Goal: Entertainment & Leisure: Consume media (video, audio)

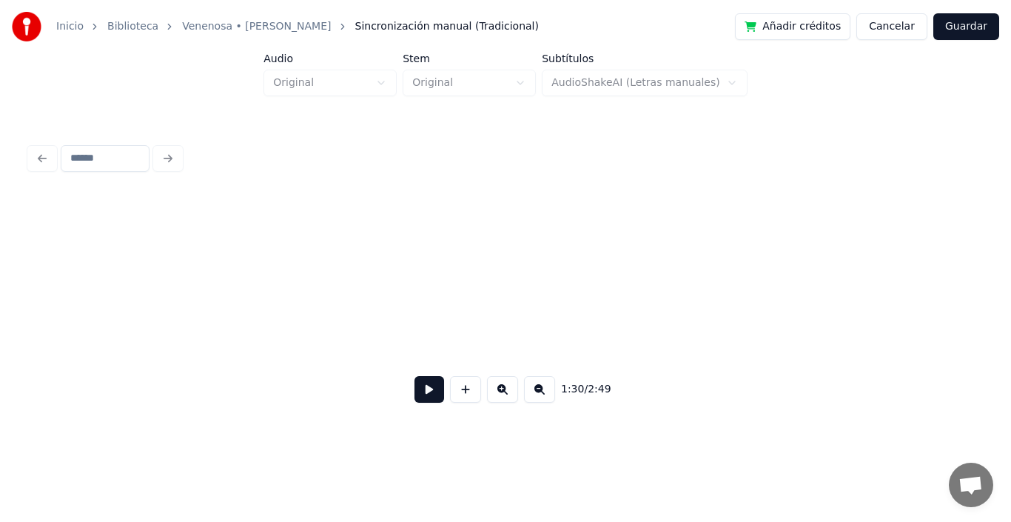
scroll to position [0, 13062]
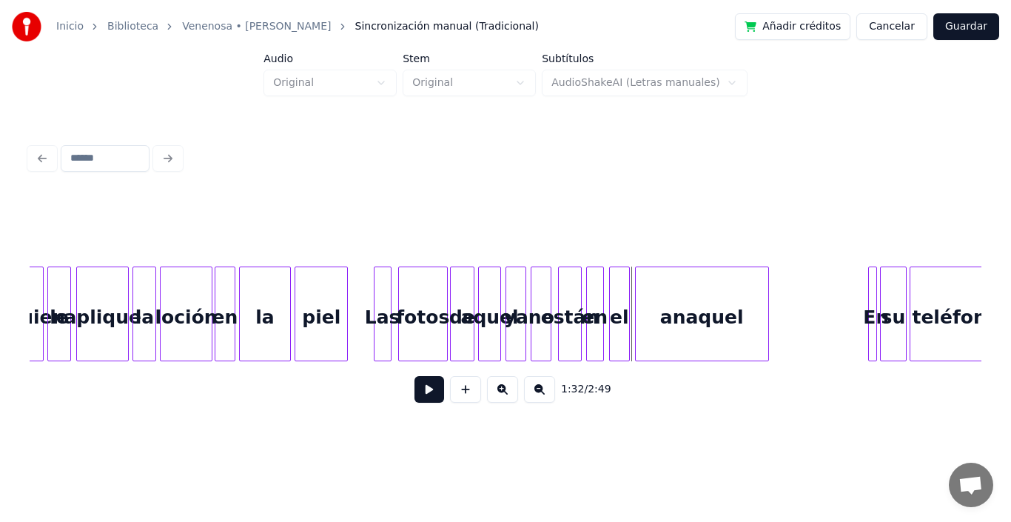
click at [431, 390] on button at bounding box center [429, 389] width 30 height 27
click at [415, 397] on button at bounding box center [429, 389] width 30 height 27
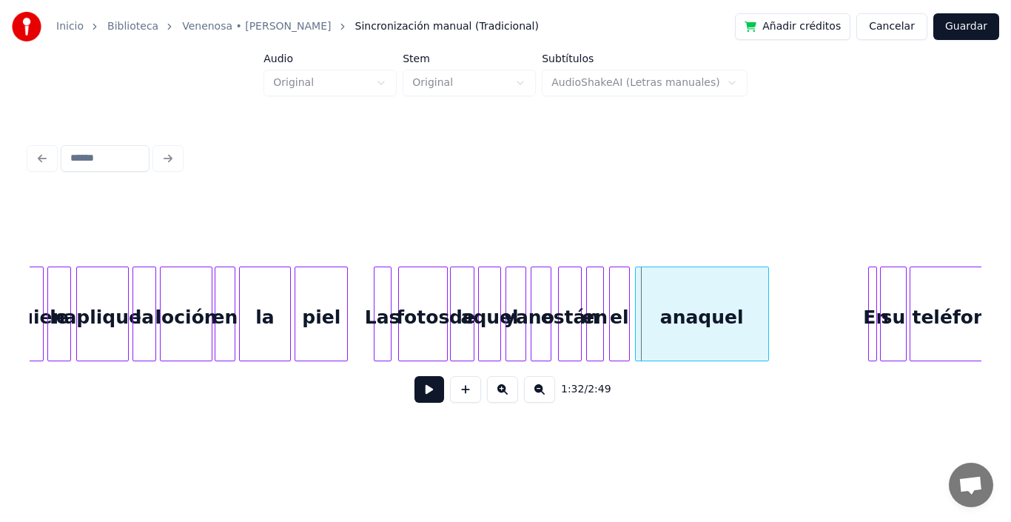
click at [415, 397] on button at bounding box center [429, 389] width 30 height 27
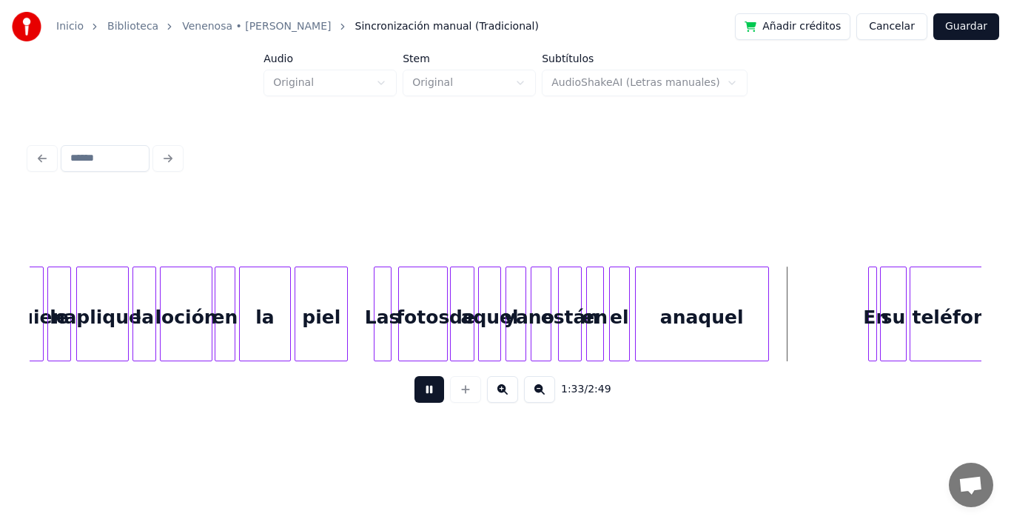
click at [415, 397] on button at bounding box center [429, 389] width 30 height 27
click at [768, 285] on div "anaquel" at bounding box center [702, 313] width 134 height 95
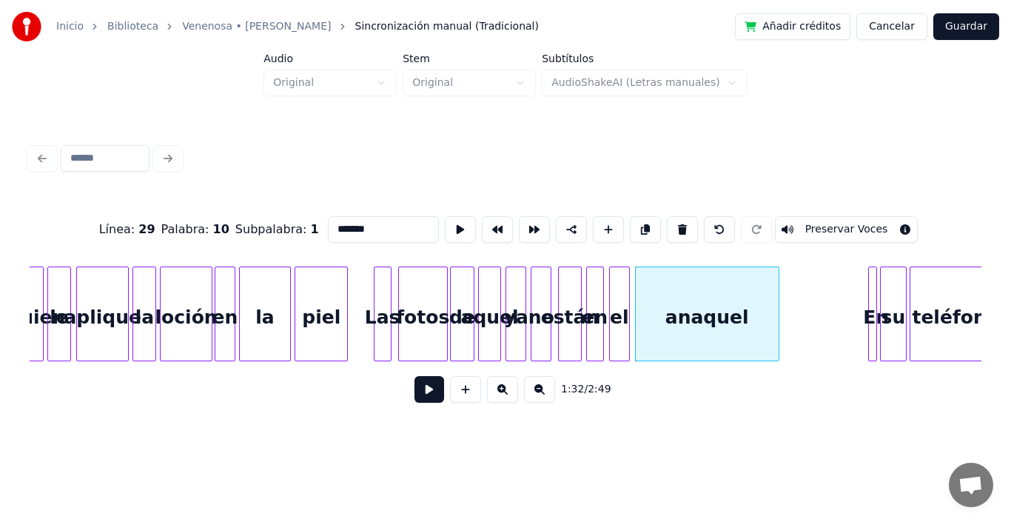
click at [775, 280] on div at bounding box center [776, 313] width 4 height 93
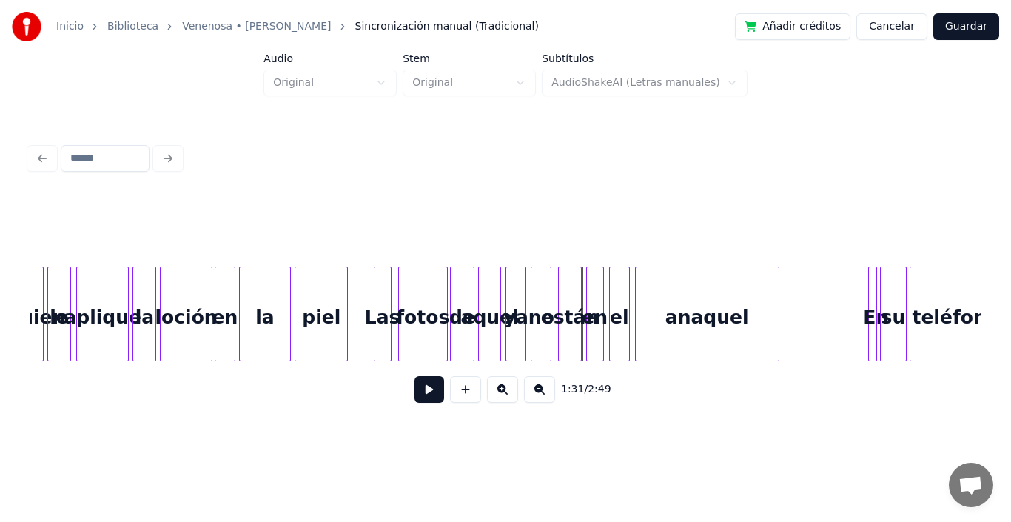
click at [424, 397] on button at bounding box center [429, 389] width 30 height 27
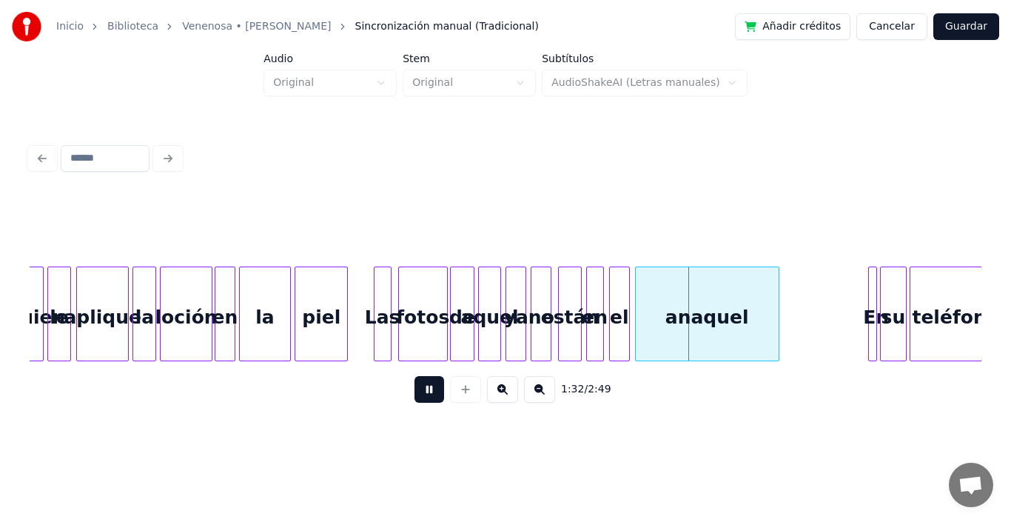
click at [424, 397] on button at bounding box center [429, 389] width 30 height 27
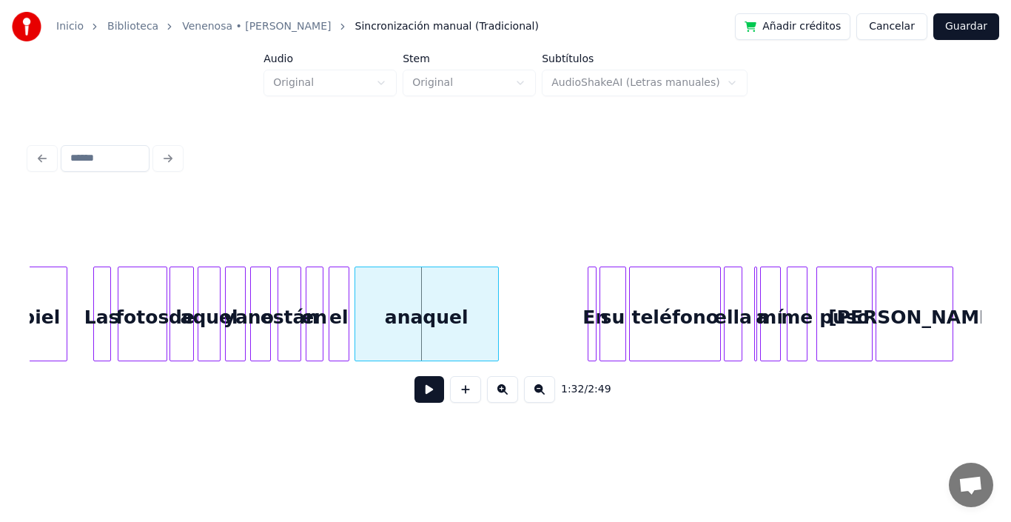
scroll to position [0, 13423]
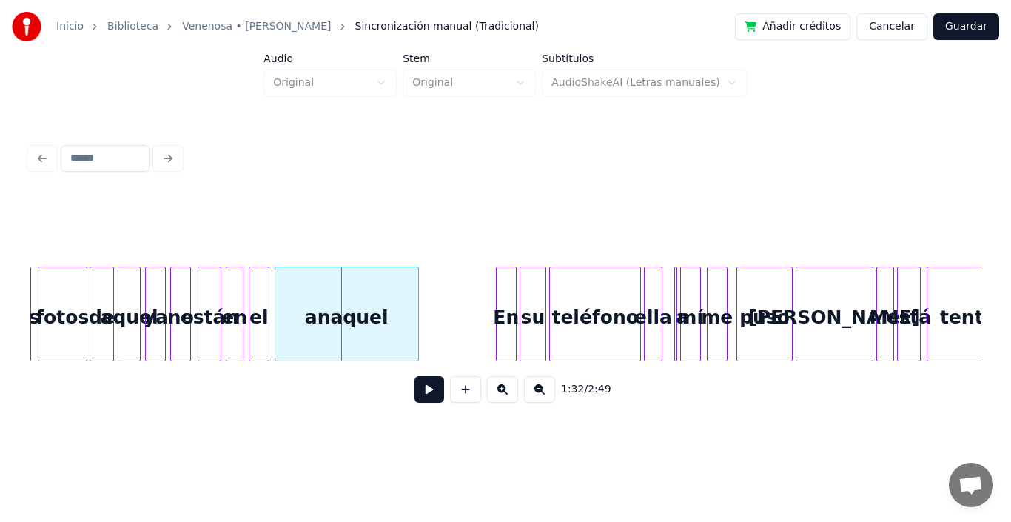
click at [498, 294] on div at bounding box center [499, 313] width 4 height 93
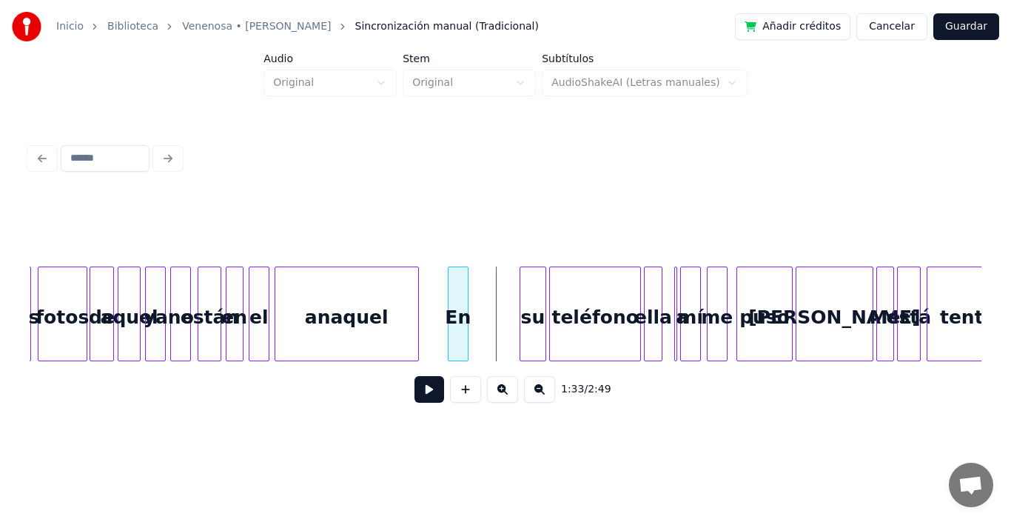
click at [457, 295] on div "En" at bounding box center [458, 317] width 19 height 101
click at [483, 305] on div "su" at bounding box center [486, 317] width 25 height 101
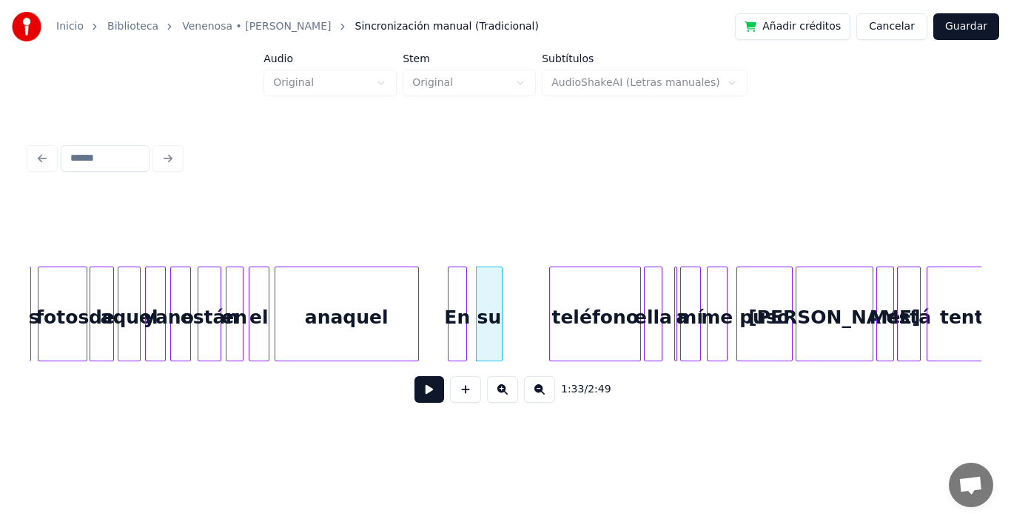
click at [465, 278] on div at bounding box center [464, 313] width 4 height 93
click at [446, 282] on div at bounding box center [448, 313] width 4 height 93
click at [480, 294] on div "su" at bounding box center [483, 317] width 25 height 101
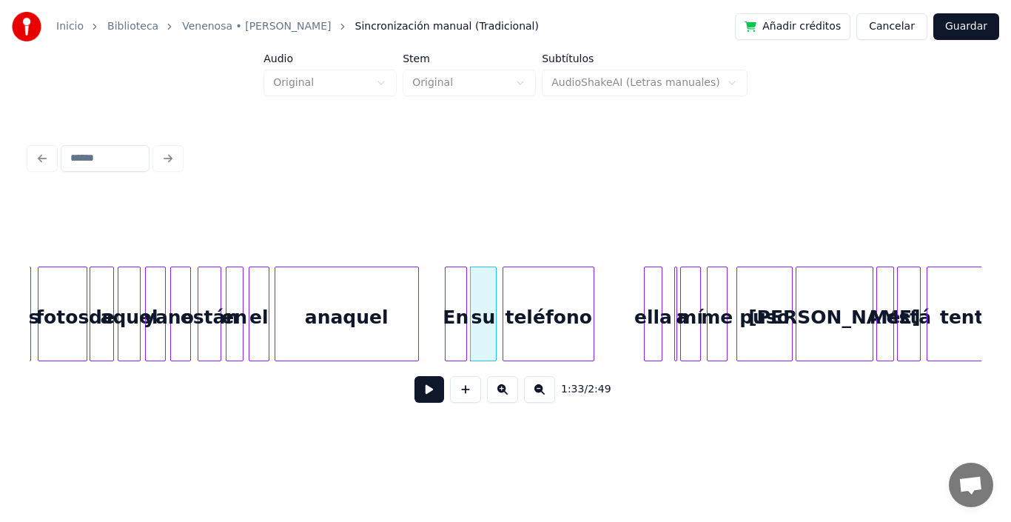
click at [554, 316] on div "teléfono" at bounding box center [548, 317] width 90 height 101
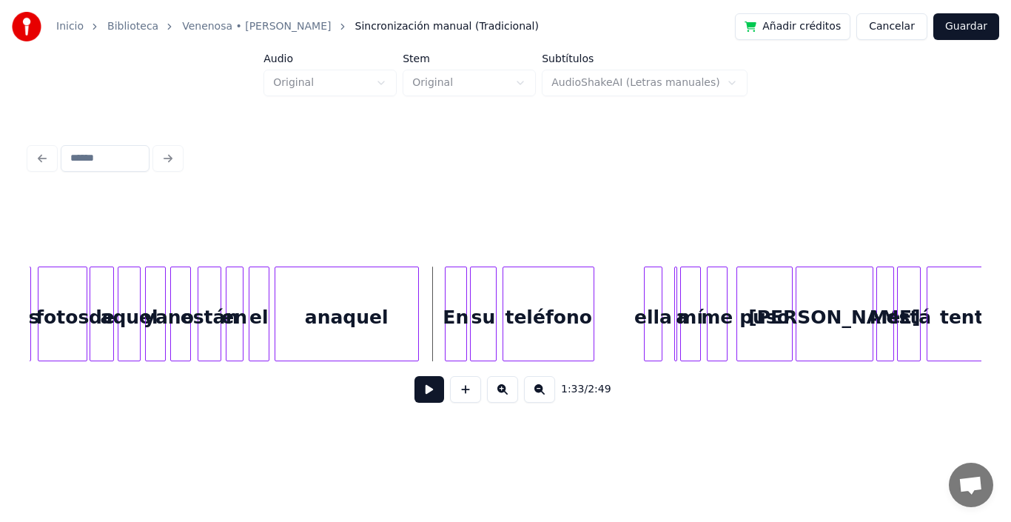
click at [420, 394] on button at bounding box center [429, 389] width 30 height 27
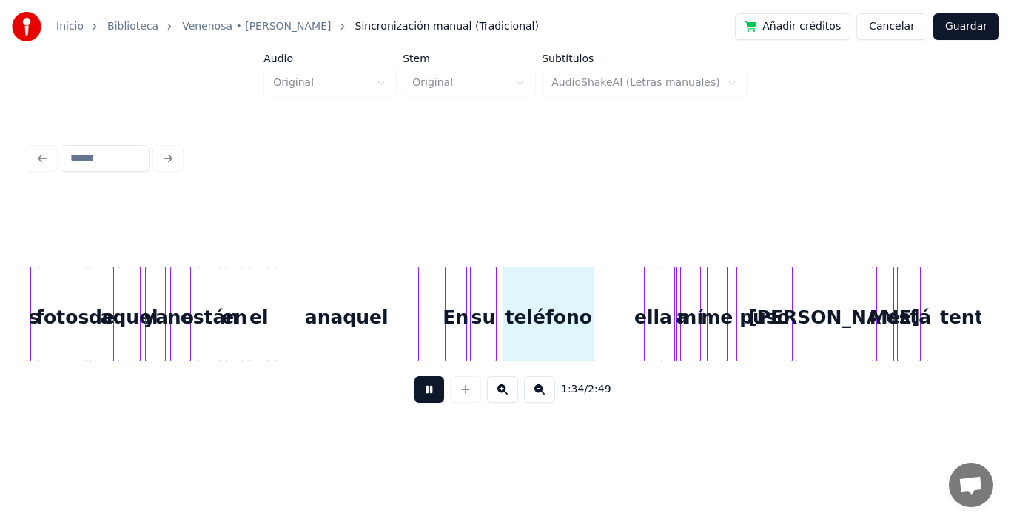
click at [420, 394] on button at bounding box center [429, 389] width 30 height 27
click at [489, 281] on div at bounding box center [488, 313] width 4 height 93
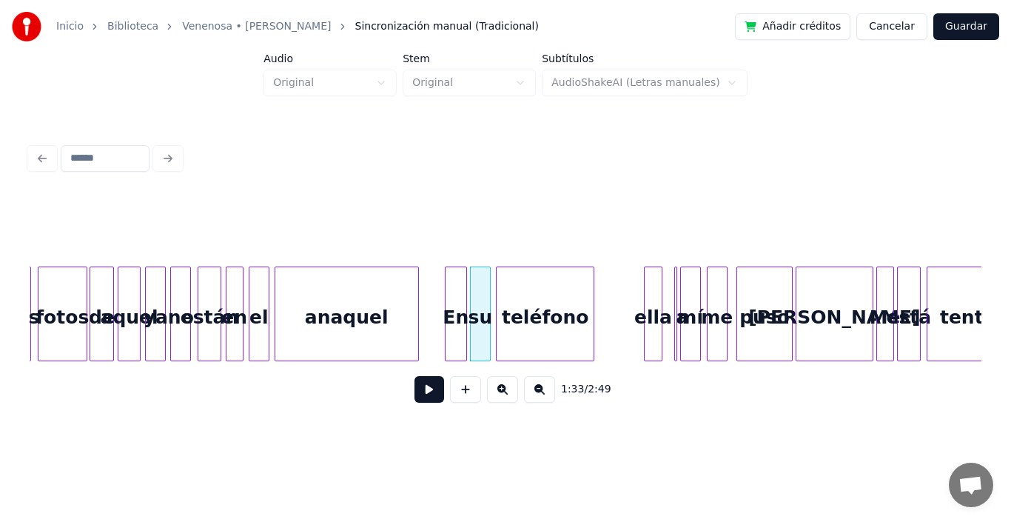
click at [500, 284] on div at bounding box center [499, 313] width 4 height 93
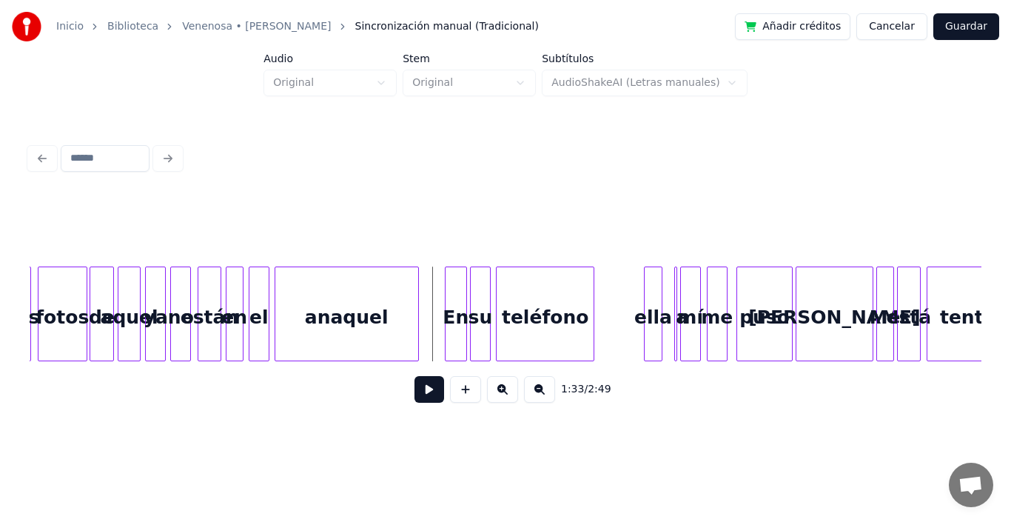
click at [420, 402] on button at bounding box center [429, 389] width 30 height 27
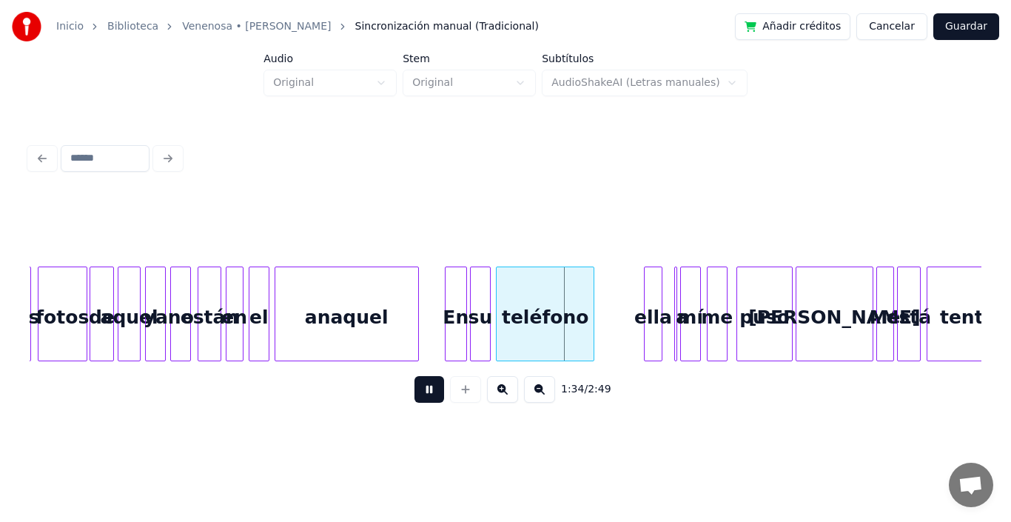
click at [420, 402] on button at bounding box center [429, 389] width 30 height 27
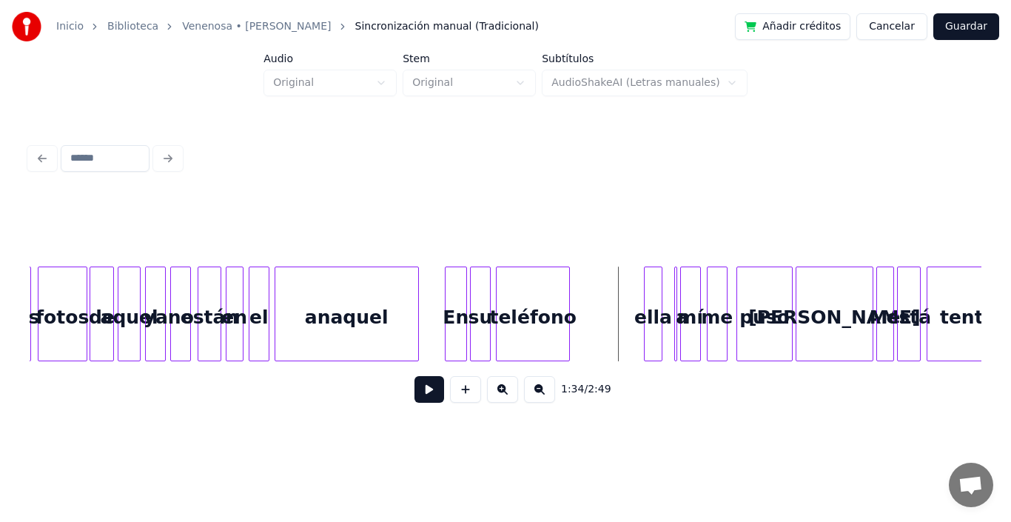
click at [568, 275] on div at bounding box center [567, 313] width 4 height 93
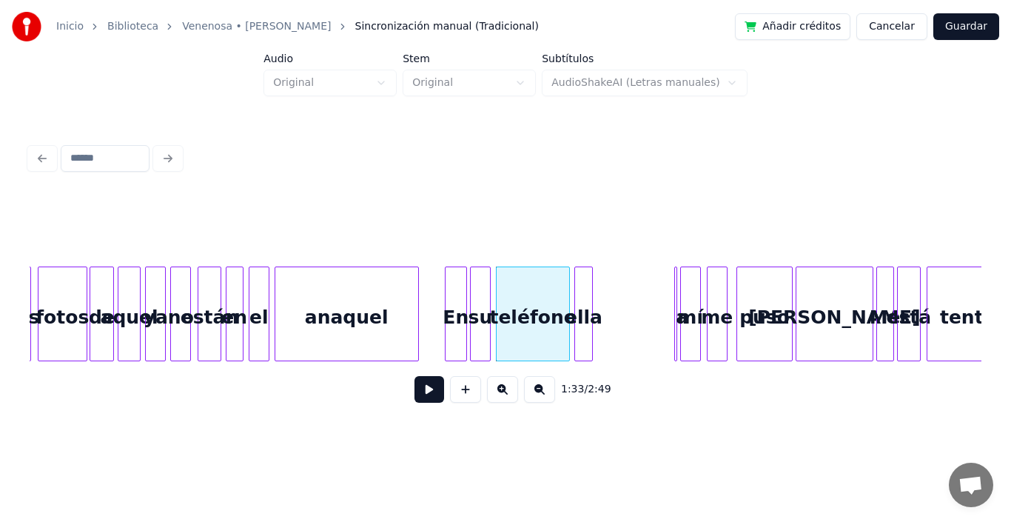
click at [582, 290] on div "ella" at bounding box center [583, 317] width 16 height 101
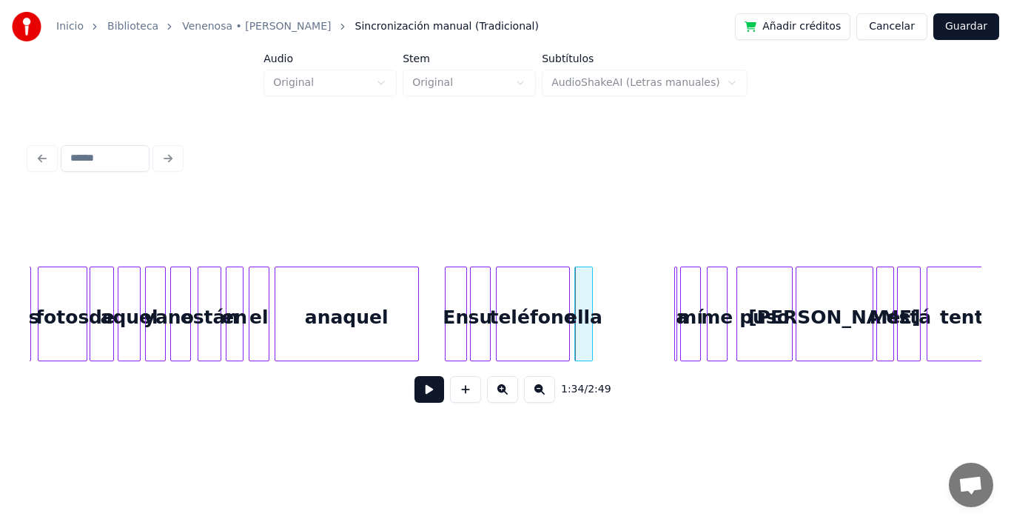
click at [582, 277] on div "ella" at bounding box center [583, 317] width 16 height 101
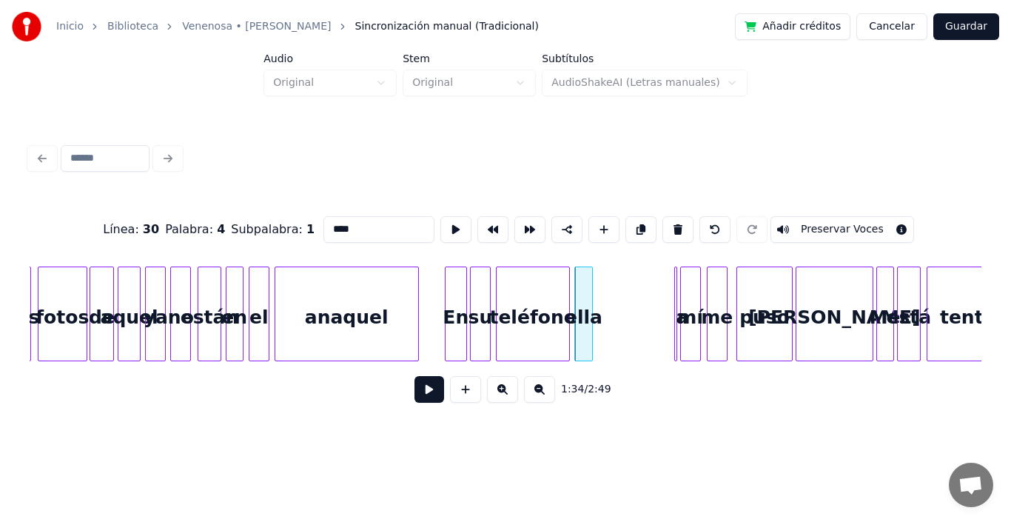
click at [414, 398] on button at bounding box center [429, 389] width 30 height 27
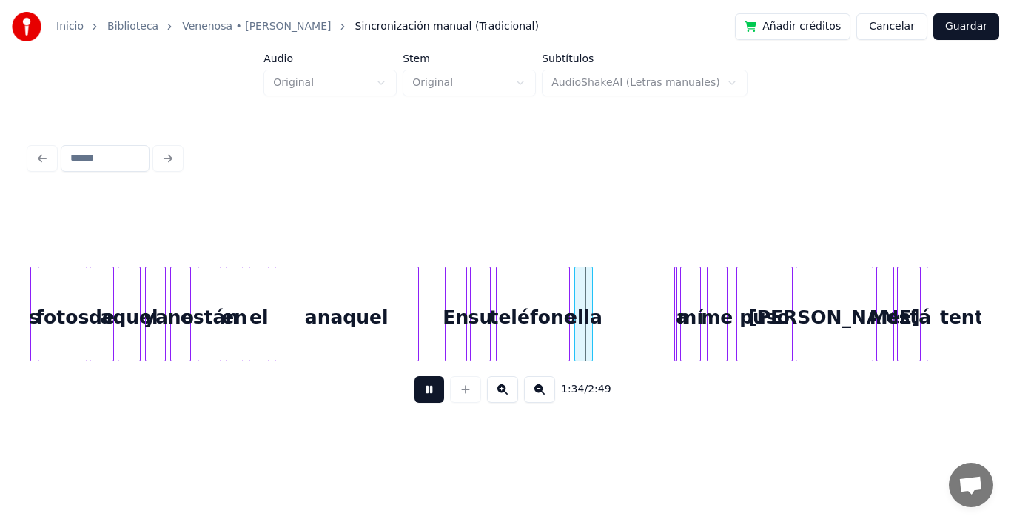
click at [414, 398] on button at bounding box center [429, 389] width 30 height 27
click at [696, 322] on div "mí" at bounding box center [705, 317] width 19 height 101
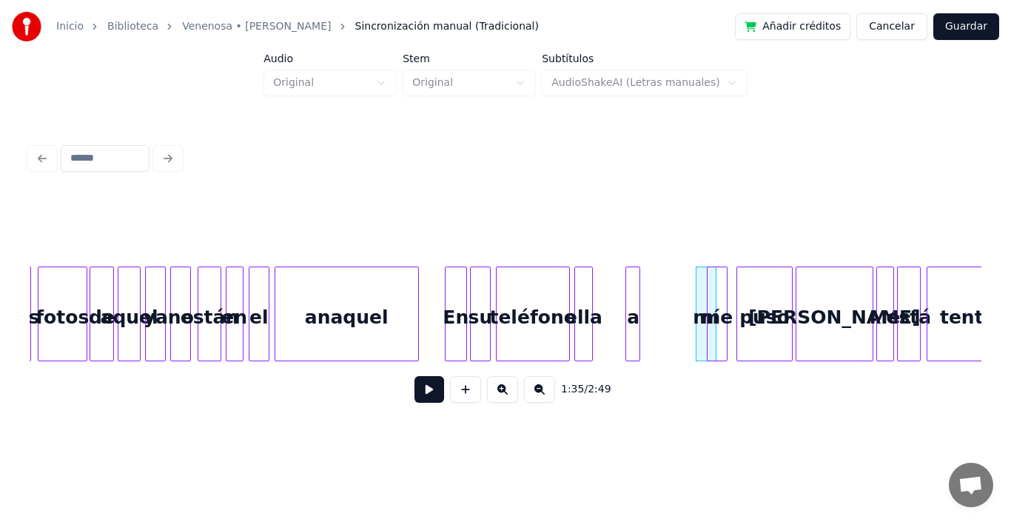
click at [632, 320] on div "a" at bounding box center [633, 317] width 15 height 101
click at [730, 312] on div "me" at bounding box center [739, 317] width 19 height 101
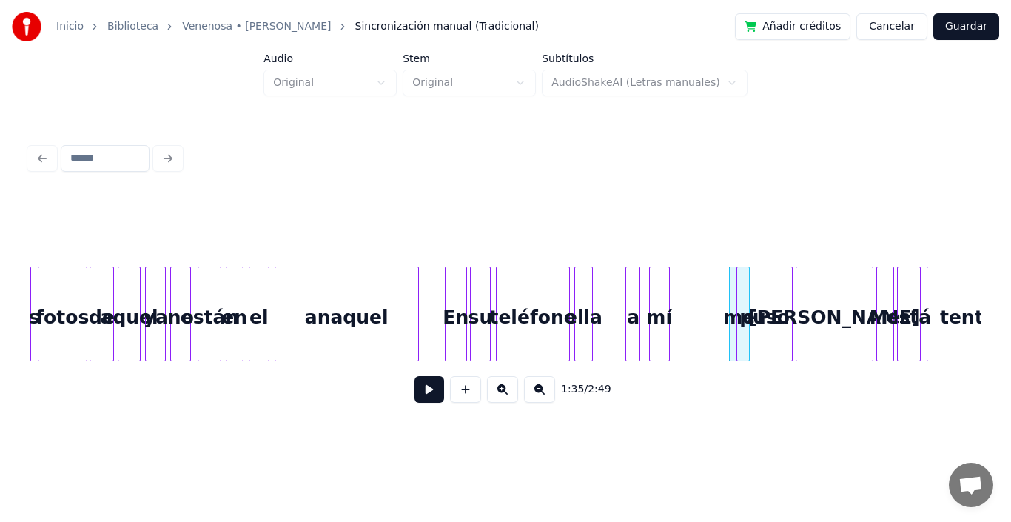
click at [662, 326] on div "mí" at bounding box center [659, 317] width 19 height 101
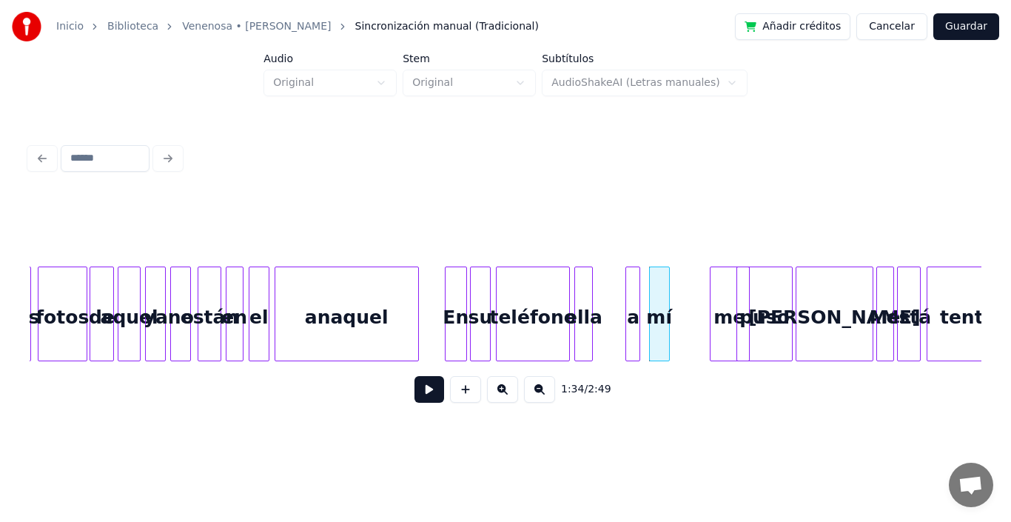
click at [711, 298] on div at bounding box center [713, 313] width 4 height 93
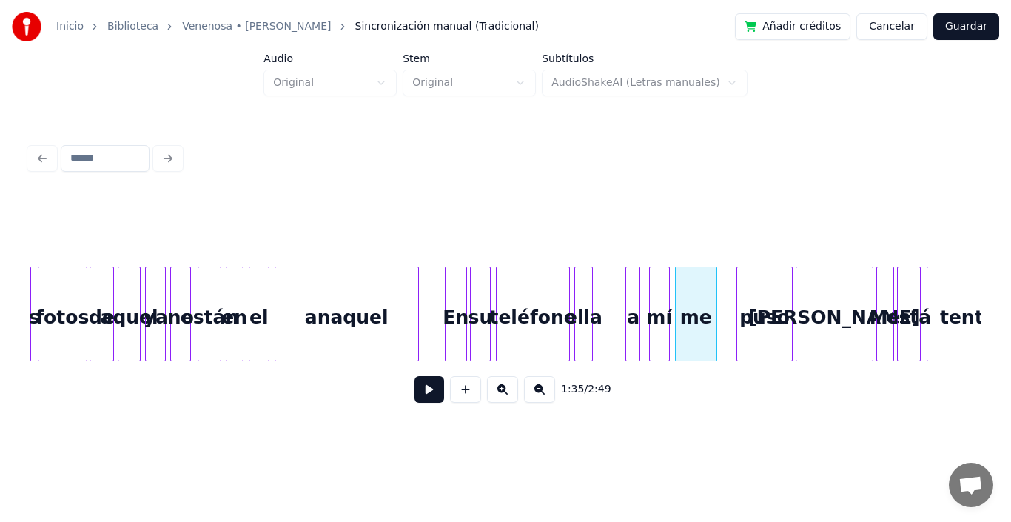
click at [691, 306] on div "me" at bounding box center [696, 317] width 41 height 101
click at [695, 303] on div at bounding box center [697, 313] width 4 height 93
click at [611, 306] on div "a" at bounding box center [610, 317] width 15 height 101
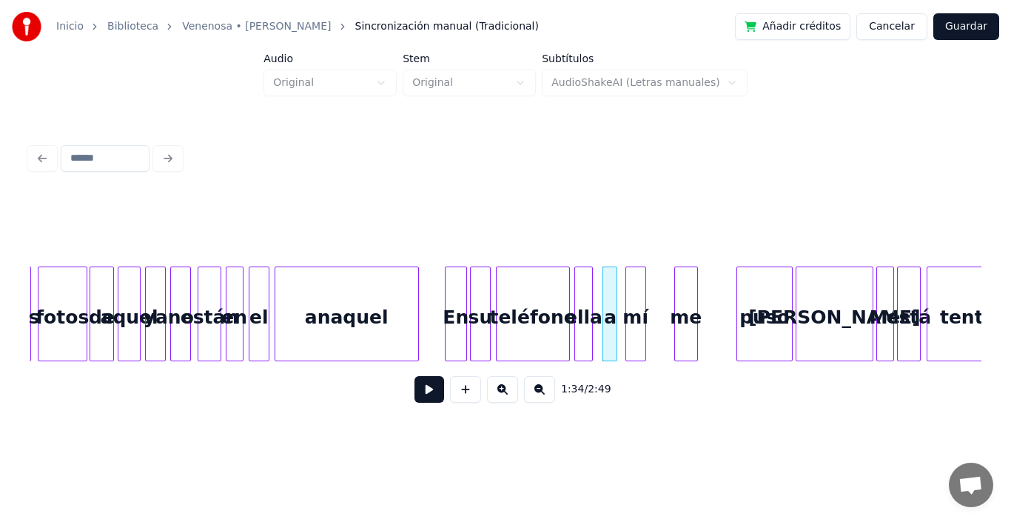
click at [634, 301] on div "mí" at bounding box center [635, 317] width 19 height 101
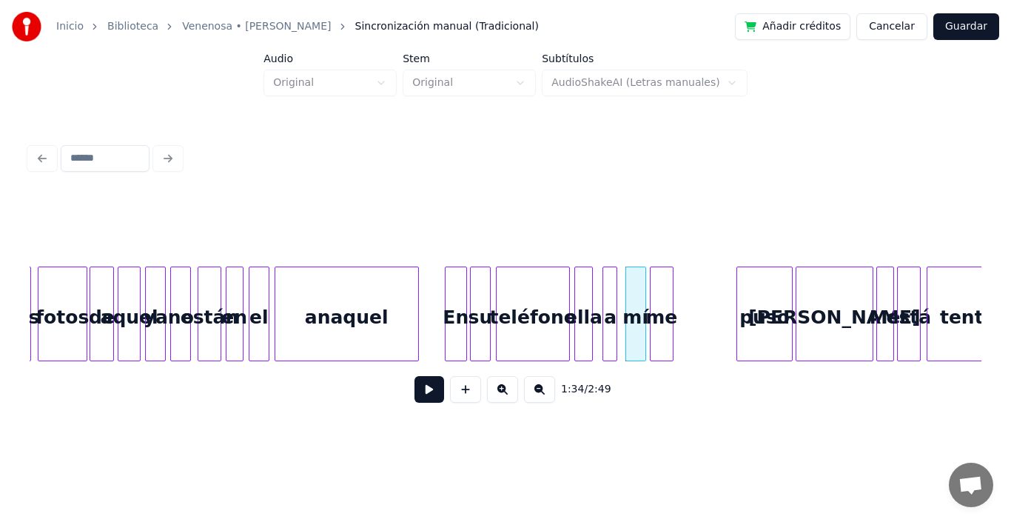
click at [662, 301] on div "me" at bounding box center [662, 317] width 22 height 101
click at [515, 300] on div "teléfono" at bounding box center [533, 317] width 73 height 101
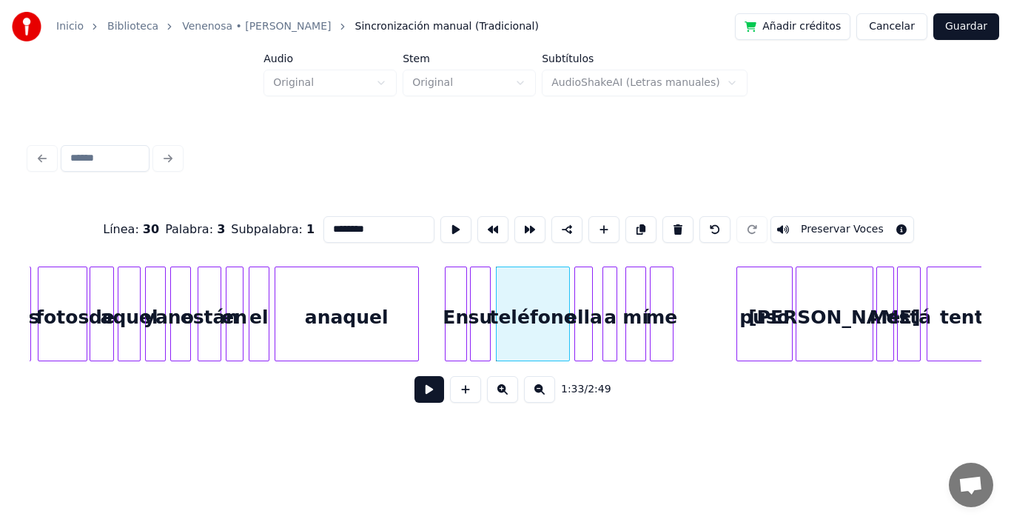
click at [422, 395] on button at bounding box center [429, 389] width 30 height 27
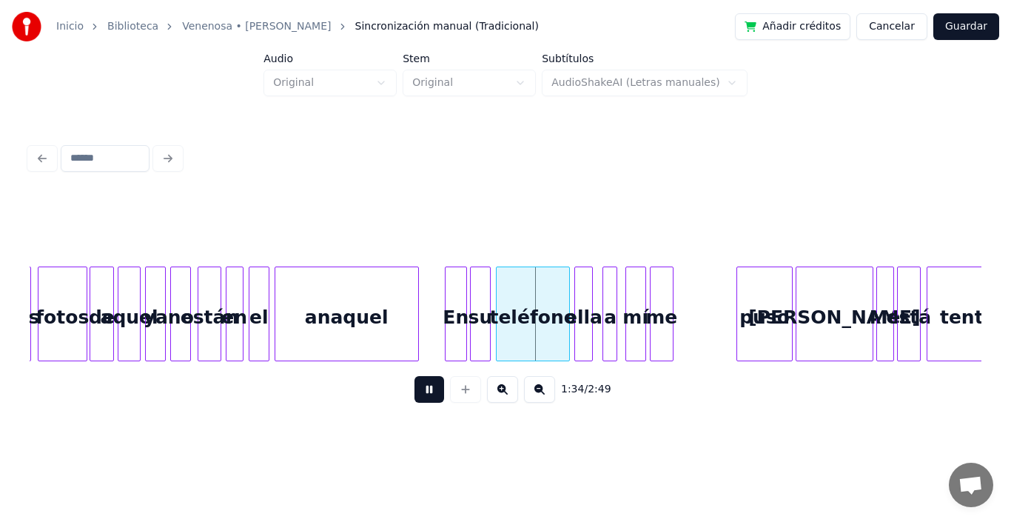
click at [422, 395] on button at bounding box center [429, 389] width 30 height 27
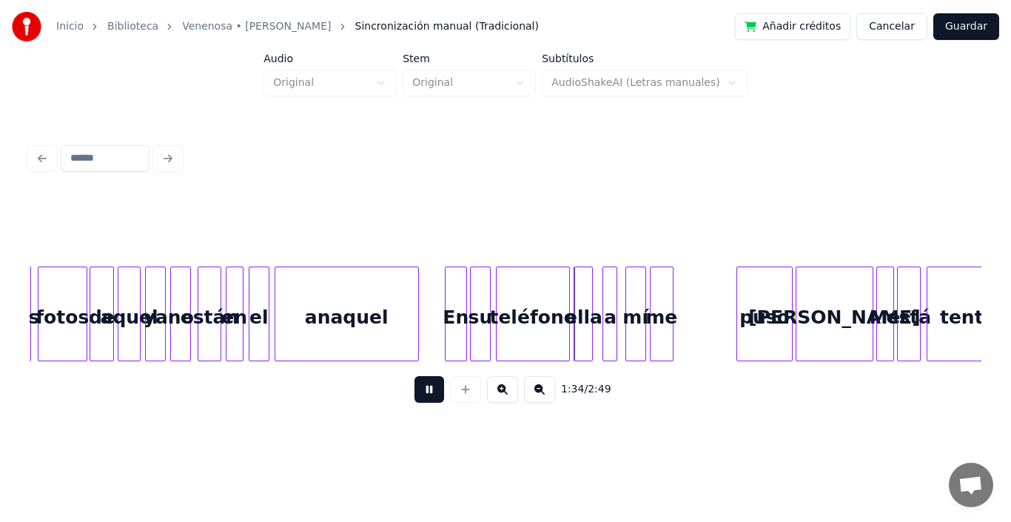
click at [422, 395] on button at bounding box center [429, 389] width 30 height 27
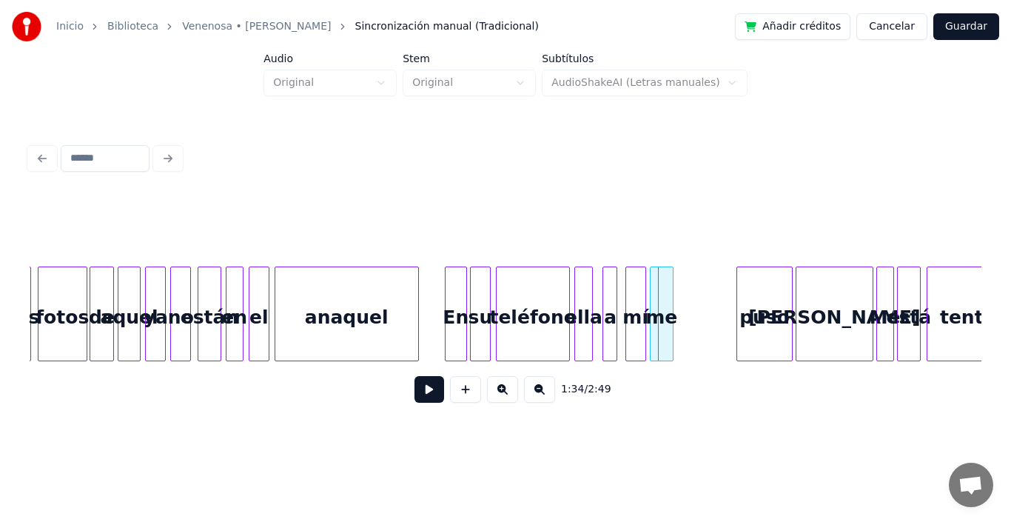
click at [422, 395] on button at bounding box center [429, 389] width 30 height 27
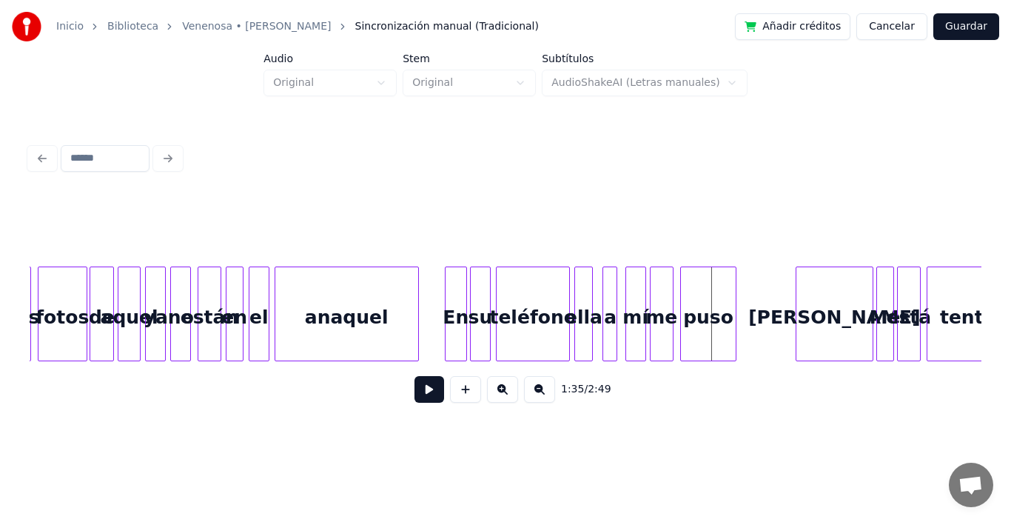
click at [698, 312] on div "puso" at bounding box center [708, 317] width 55 height 101
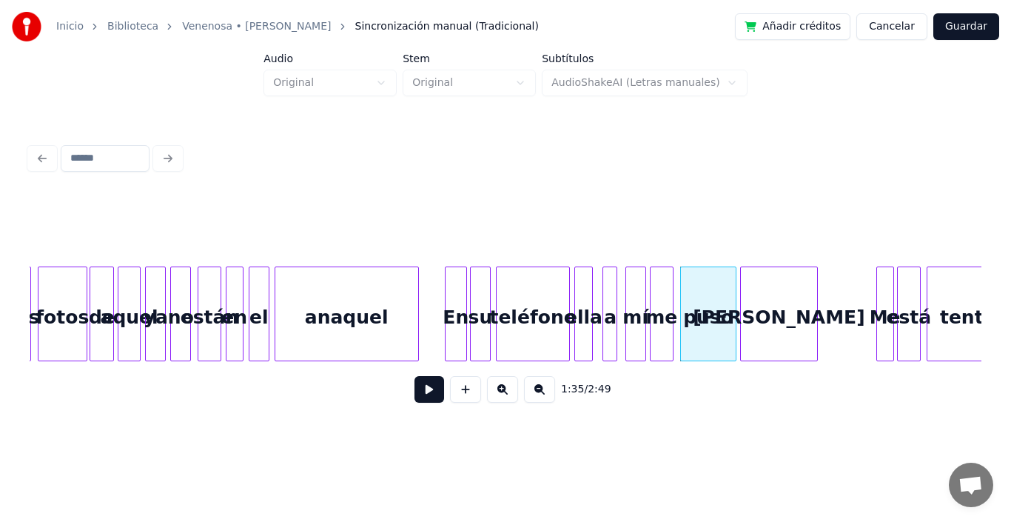
click at [772, 325] on div "[PERSON_NAME]" at bounding box center [778, 317] width 75 height 101
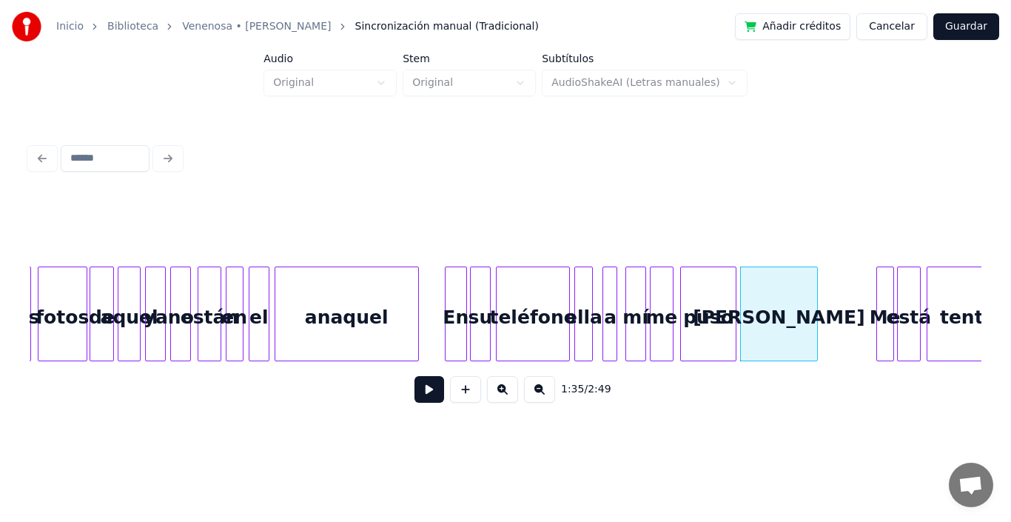
click at [689, 295] on div "puso" at bounding box center [708, 317] width 55 height 101
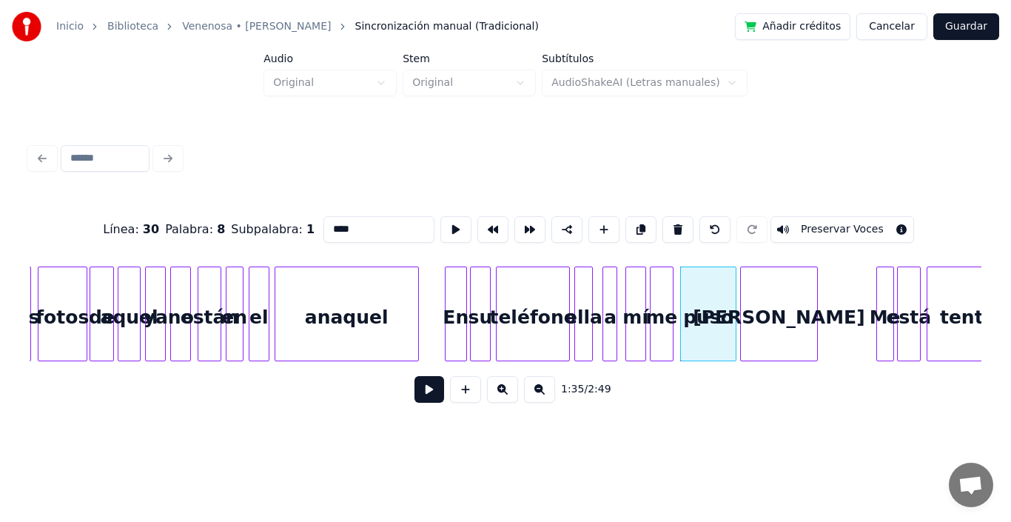
click at [414, 398] on button at bounding box center [429, 389] width 30 height 27
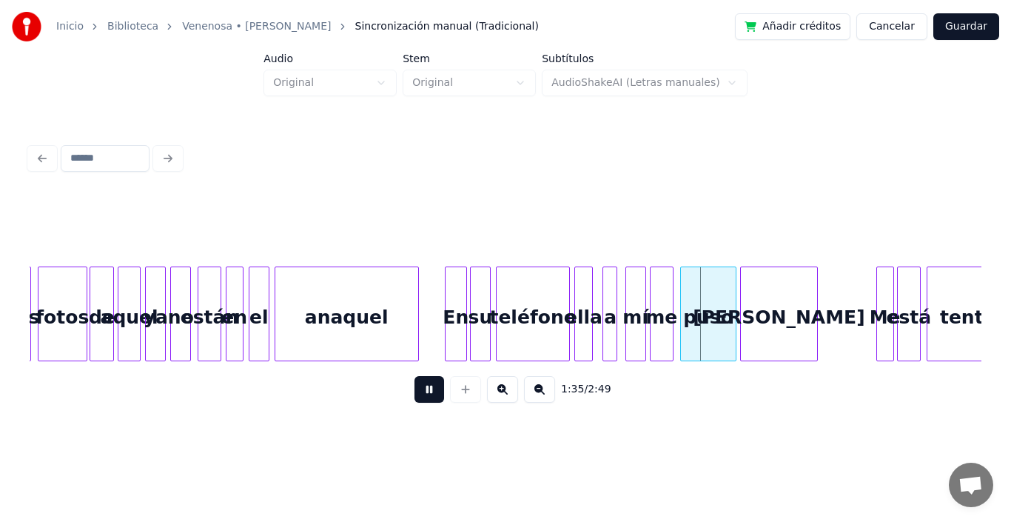
click at [414, 398] on button at bounding box center [429, 389] width 30 height 27
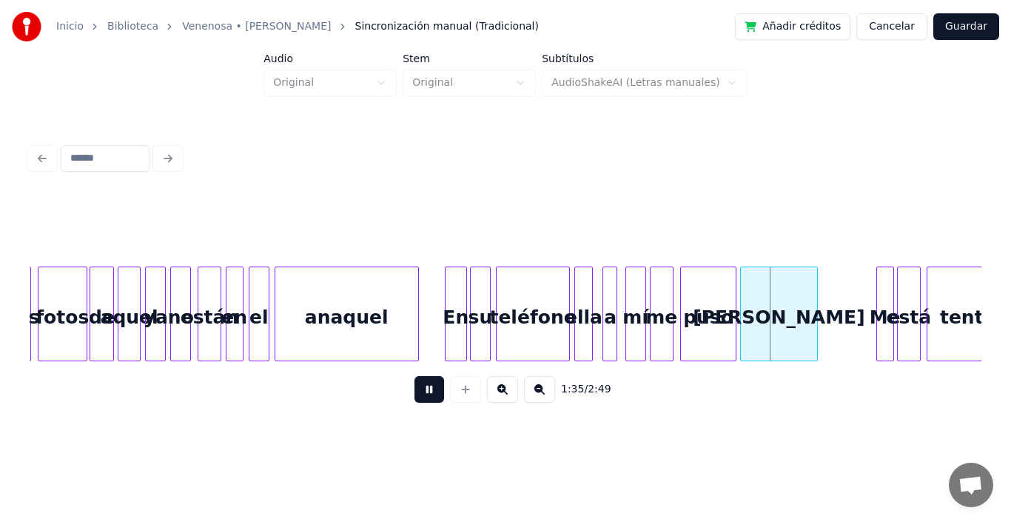
click at [414, 398] on button at bounding box center [429, 389] width 30 height 27
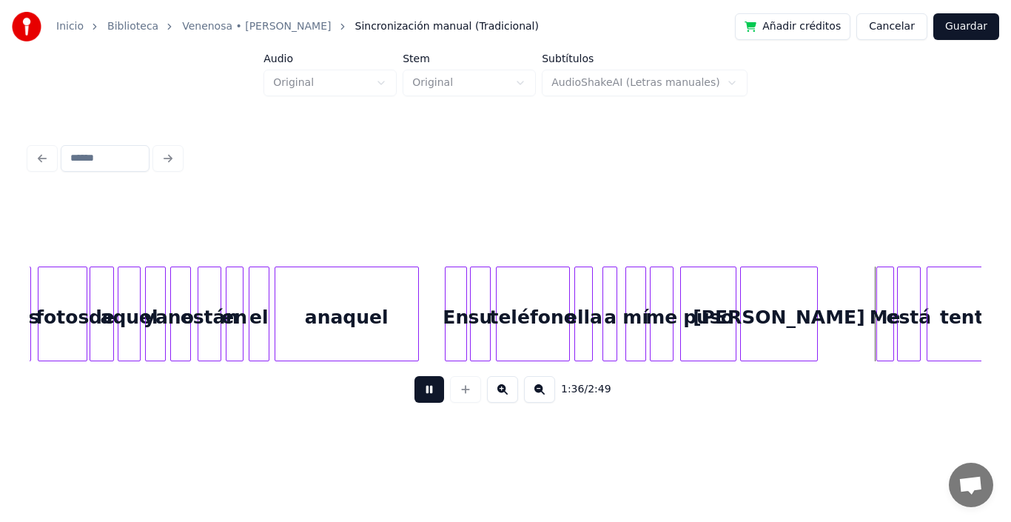
click at [414, 398] on button at bounding box center [429, 389] width 30 height 27
click at [790, 287] on div at bounding box center [789, 313] width 4 height 93
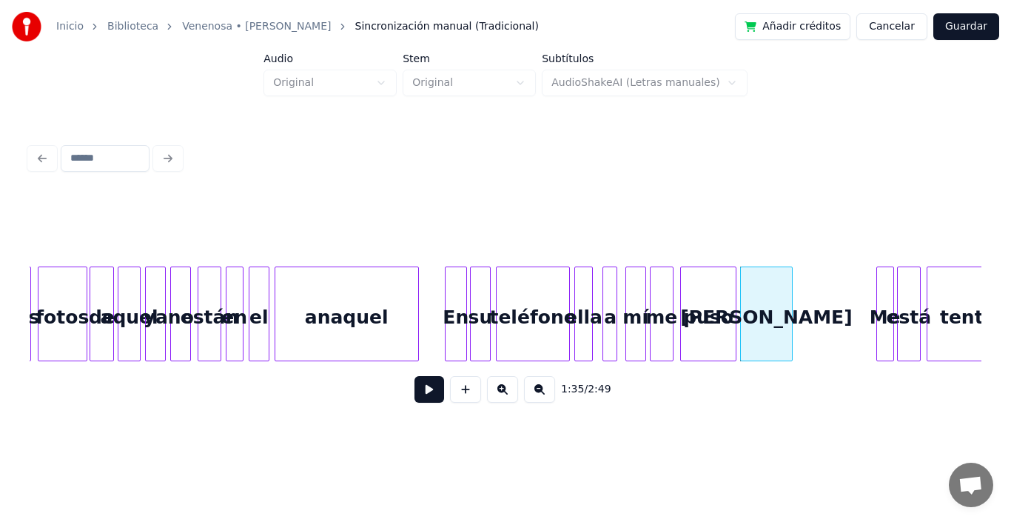
click at [753, 303] on div "[PERSON_NAME]" at bounding box center [766, 317] width 50 height 101
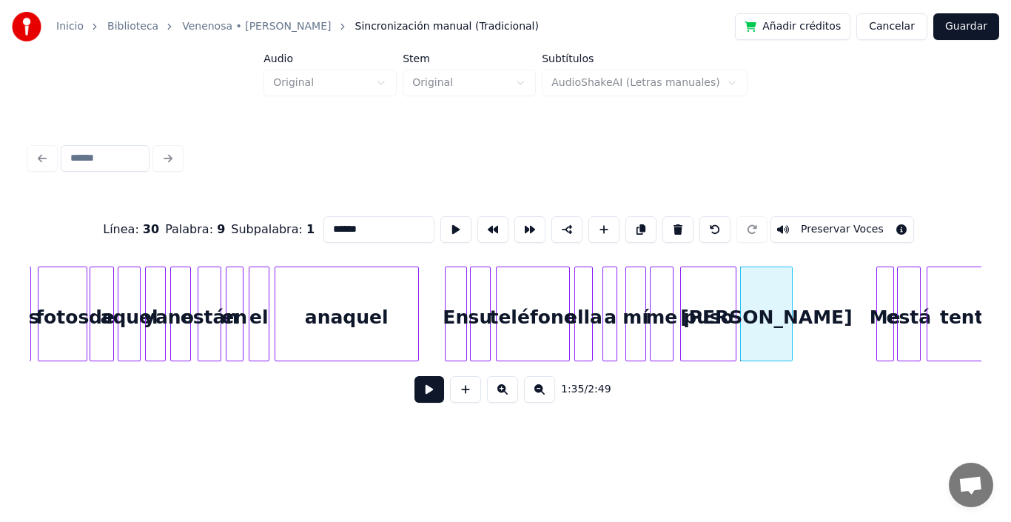
click at [420, 395] on button at bounding box center [429, 389] width 30 height 27
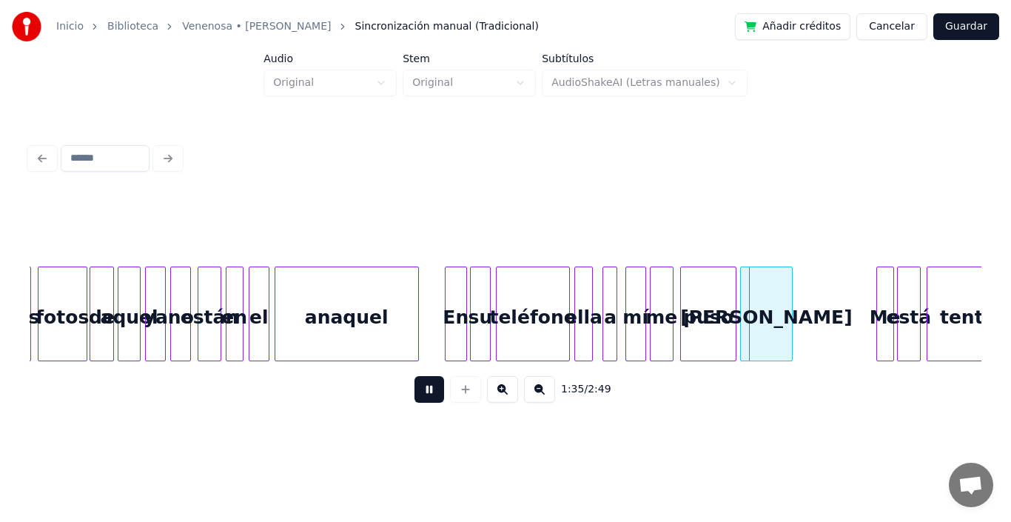
click at [420, 395] on button at bounding box center [429, 389] width 30 height 27
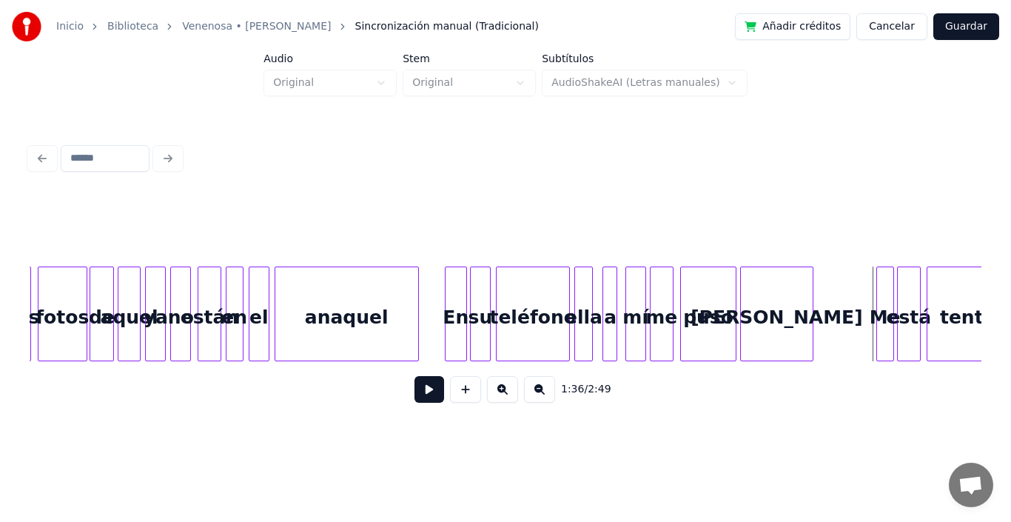
click at [812, 278] on div at bounding box center [810, 313] width 4 height 93
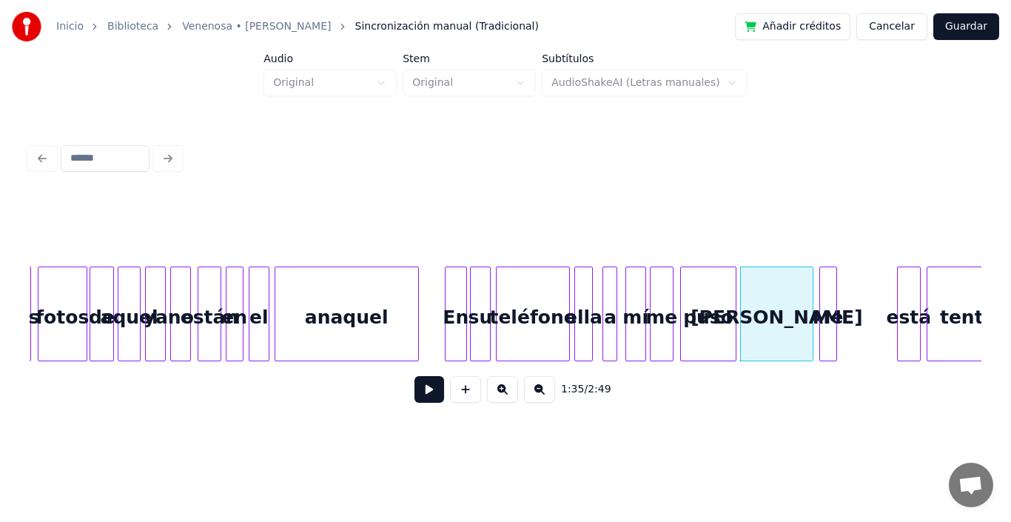
click at [827, 309] on div "Me" at bounding box center [828, 317] width 16 height 101
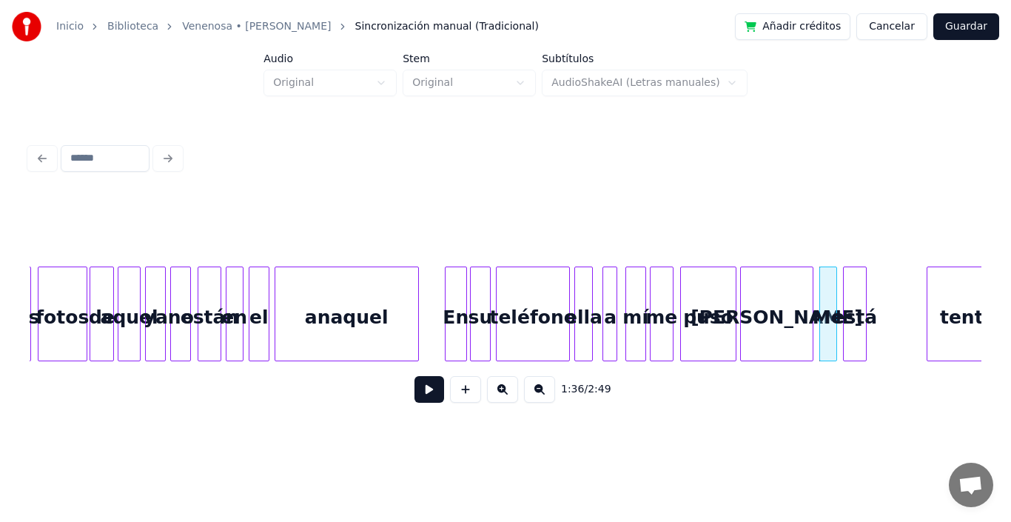
click at [860, 305] on div "está" at bounding box center [855, 317] width 22 height 101
click at [932, 292] on div "tentando" at bounding box center [987, 317] width 121 height 101
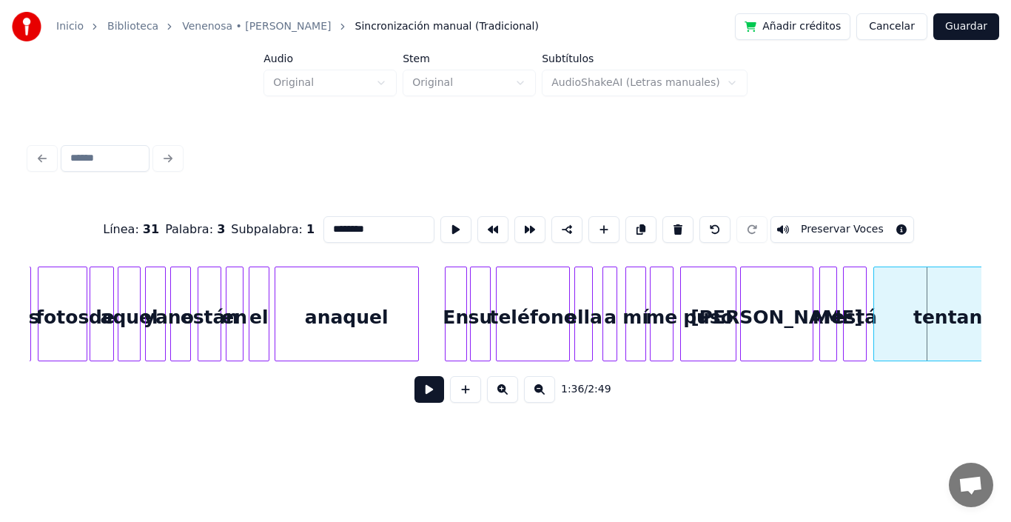
click at [877, 297] on div at bounding box center [876, 313] width 4 height 93
click at [801, 300] on div "[PERSON_NAME]" at bounding box center [776, 317] width 71 height 101
type input "******"
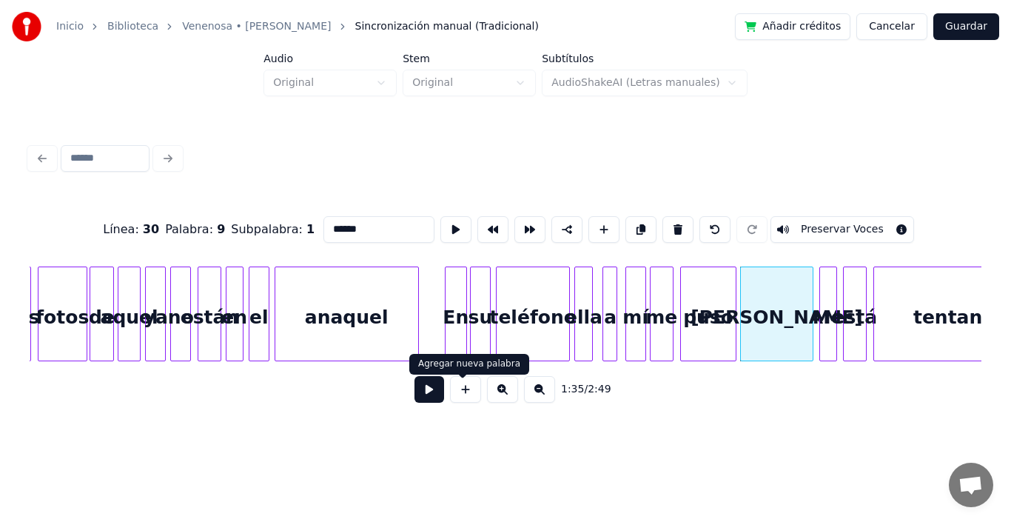
click at [429, 399] on button at bounding box center [429, 389] width 30 height 27
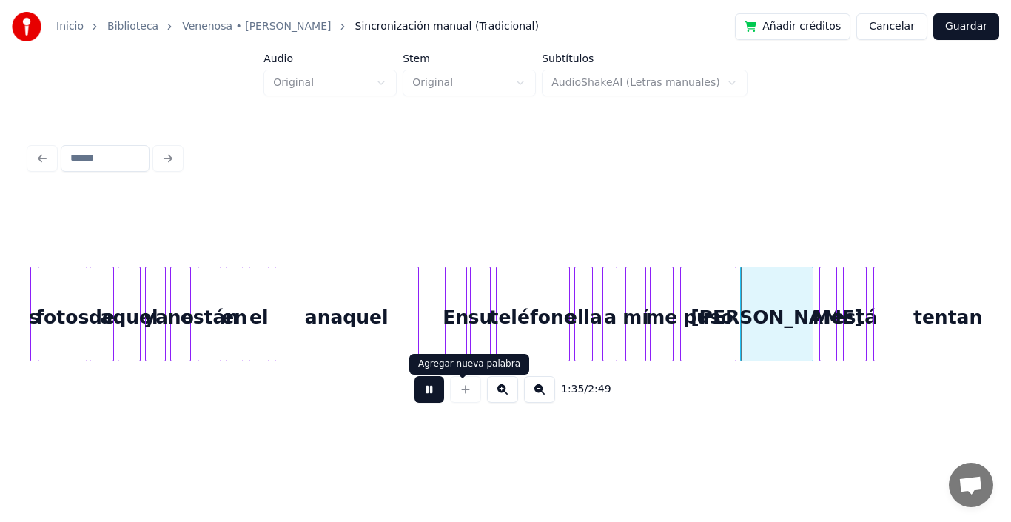
click at [397, 397] on div "1:35 / 2:49" at bounding box center [505, 389] width 928 height 33
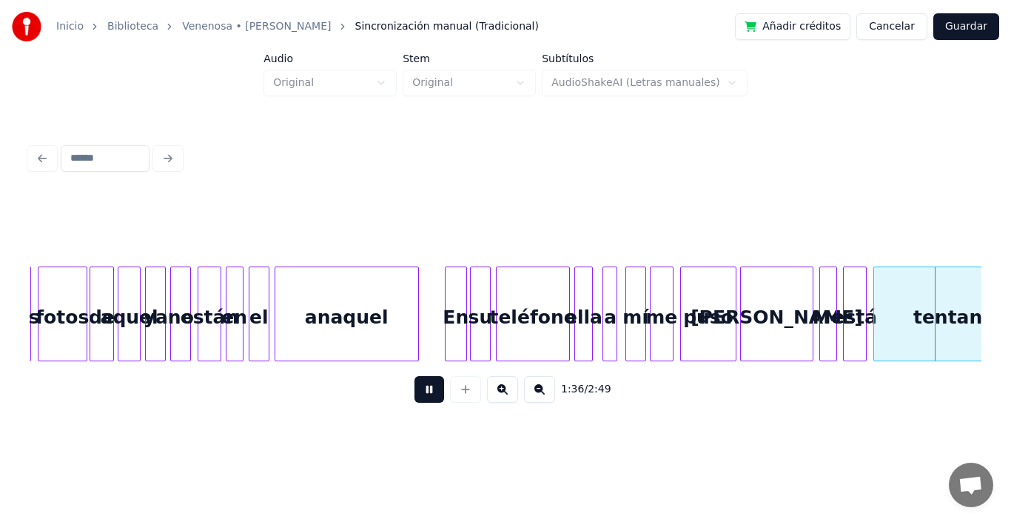
click at [417, 400] on button at bounding box center [429, 389] width 30 height 27
click at [789, 278] on div "[PERSON_NAME]" at bounding box center [776, 317] width 71 height 101
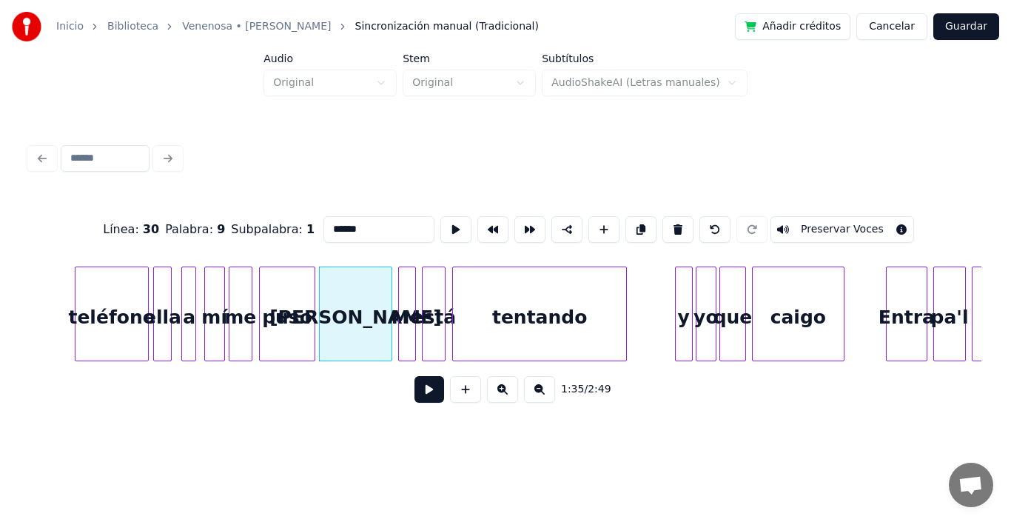
scroll to position [0, 13944]
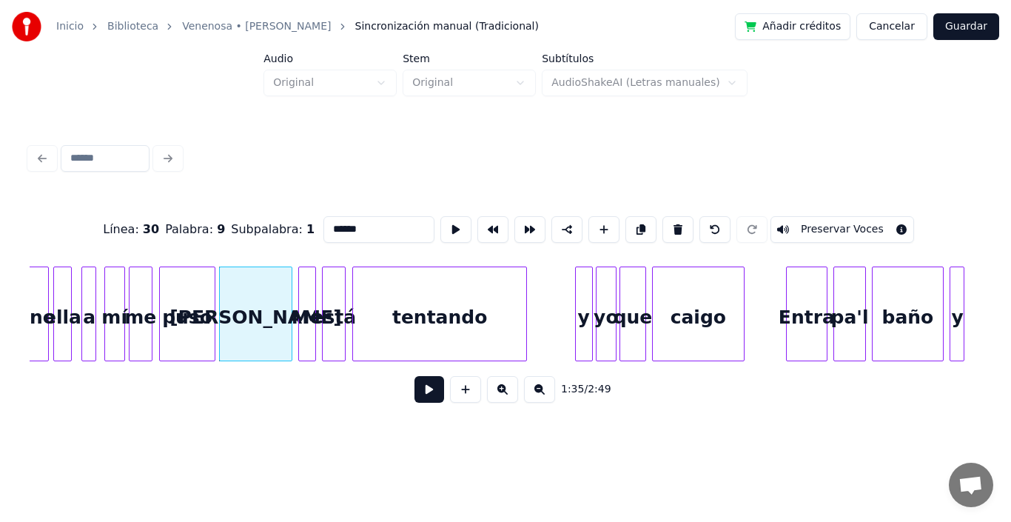
click at [419, 391] on button at bounding box center [429, 389] width 30 height 27
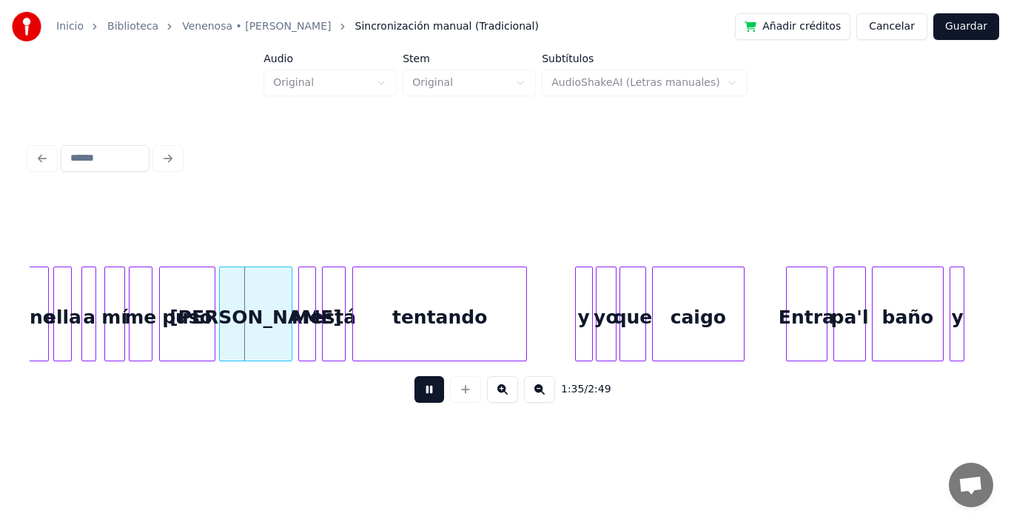
click at [419, 391] on button at bounding box center [429, 389] width 30 height 27
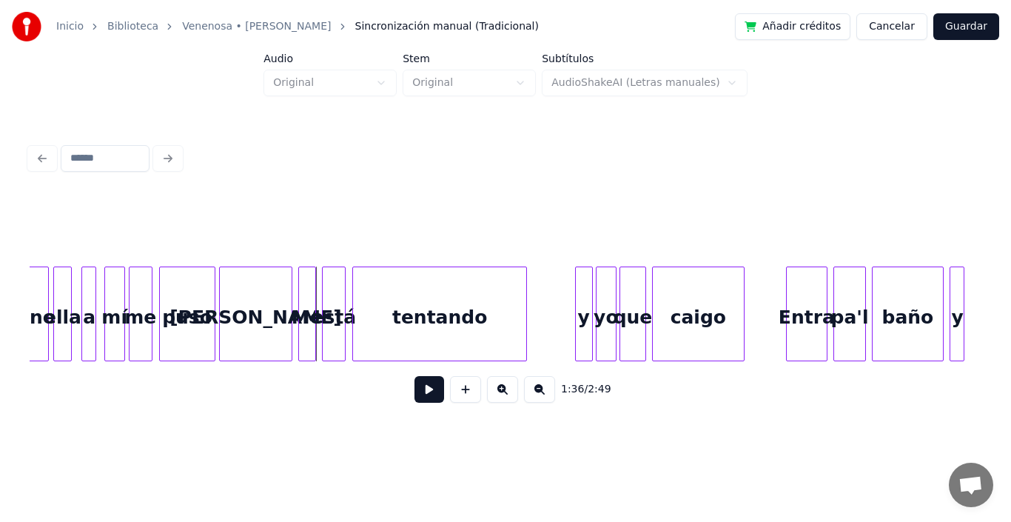
click at [419, 391] on button at bounding box center [429, 389] width 30 height 27
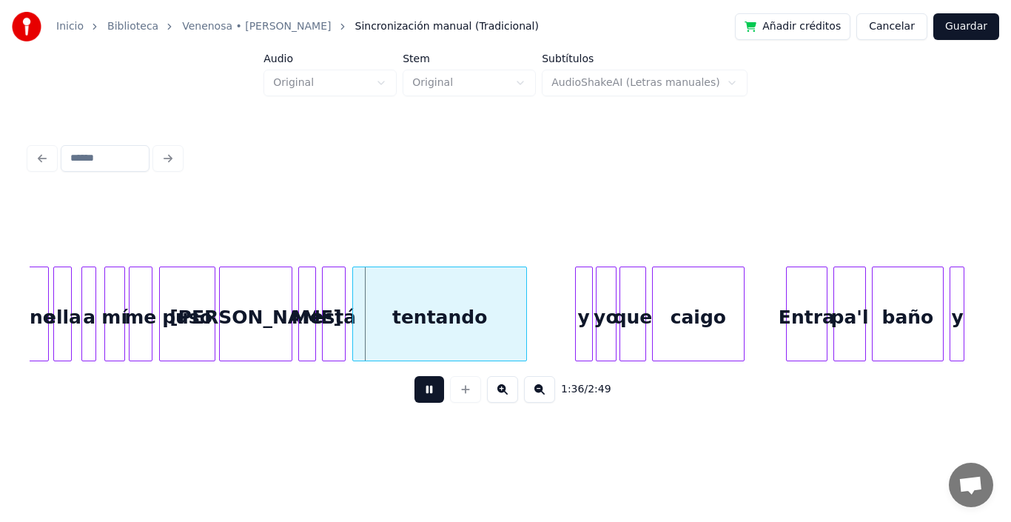
click at [419, 391] on button at bounding box center [429, 389] width 30 height 27
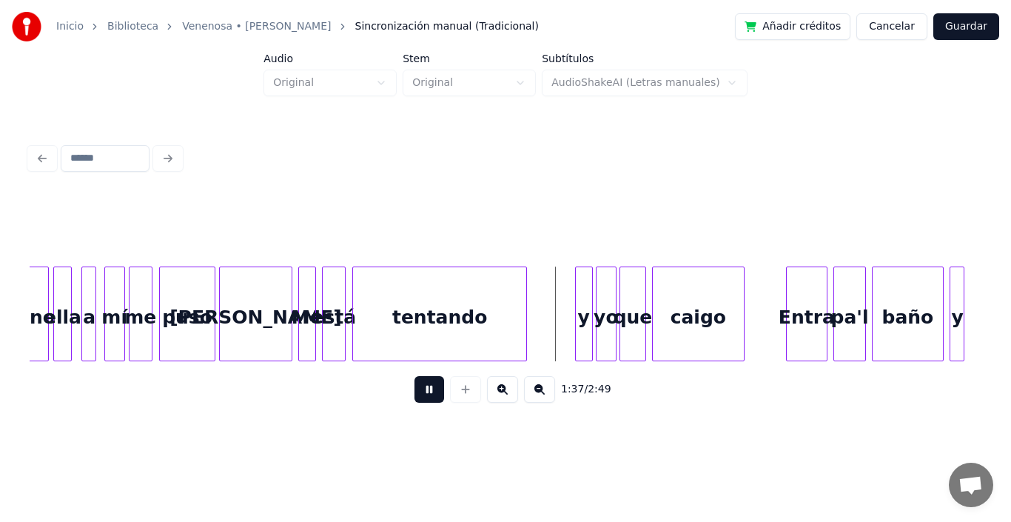
click at [419, 391] on button at bounding box center [429, 389] width 30 height 27
click at [497, 294] on div at bounding box center [495, 313] width 4 height 93
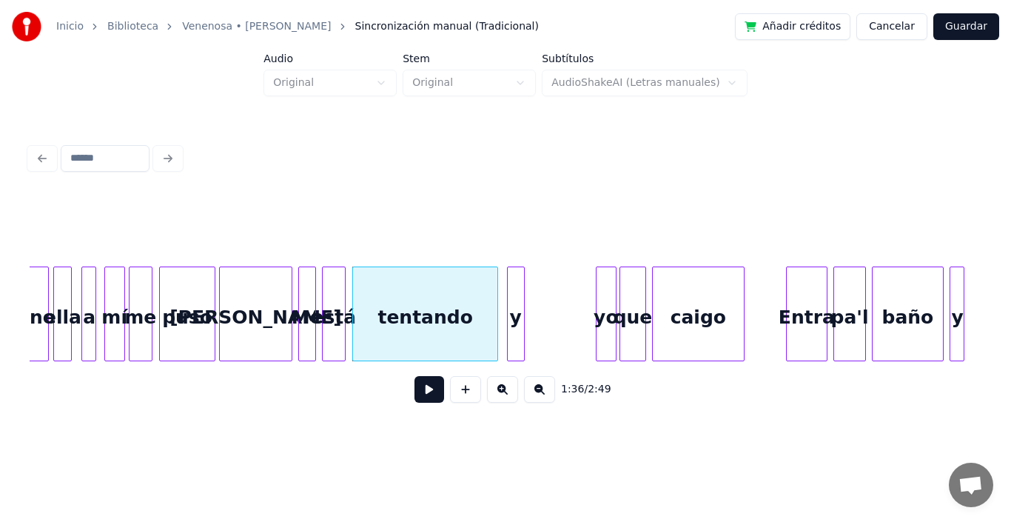
click at [517, 309] on div "y" at bounding box center [516, 317] width 16 height 101
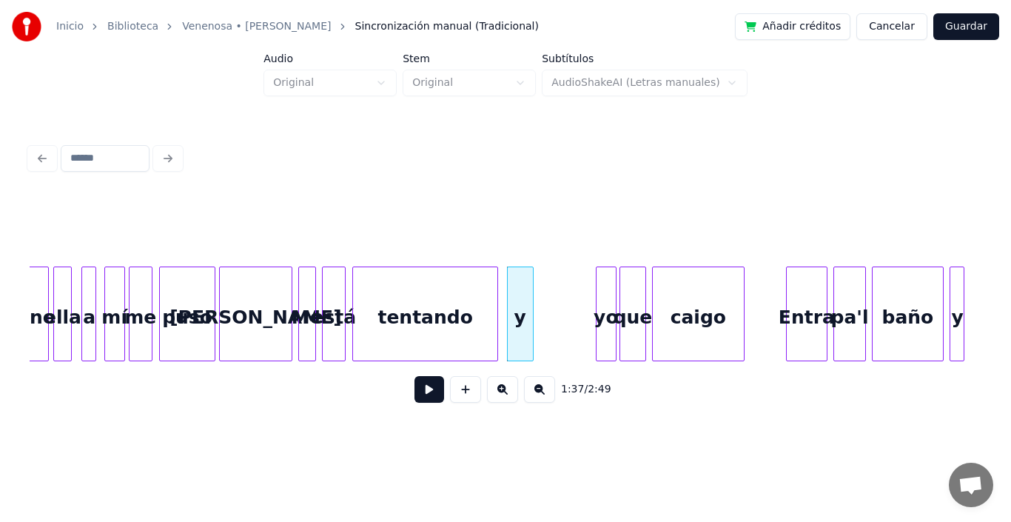
click at [531, 304] on div at bounding box center [530, 313] width 4 height 93
click at [520, 309] on div "y" at bounding box center [520, 317] width 25 height 101
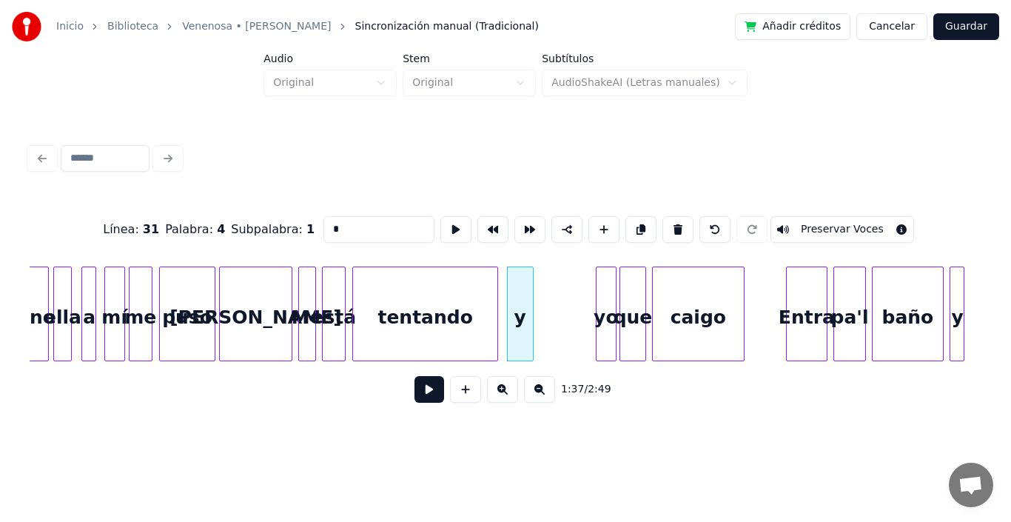
click at [422, 393] on button at bounding box center [429, 389] width 30 height 27
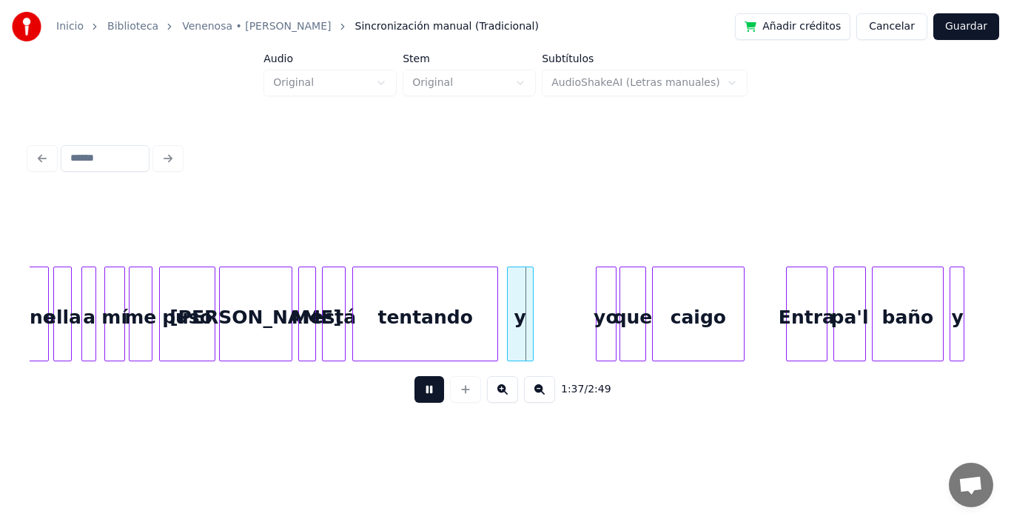
click at [422, 393] on button at bounding box center [429, 389] width 30 height 27
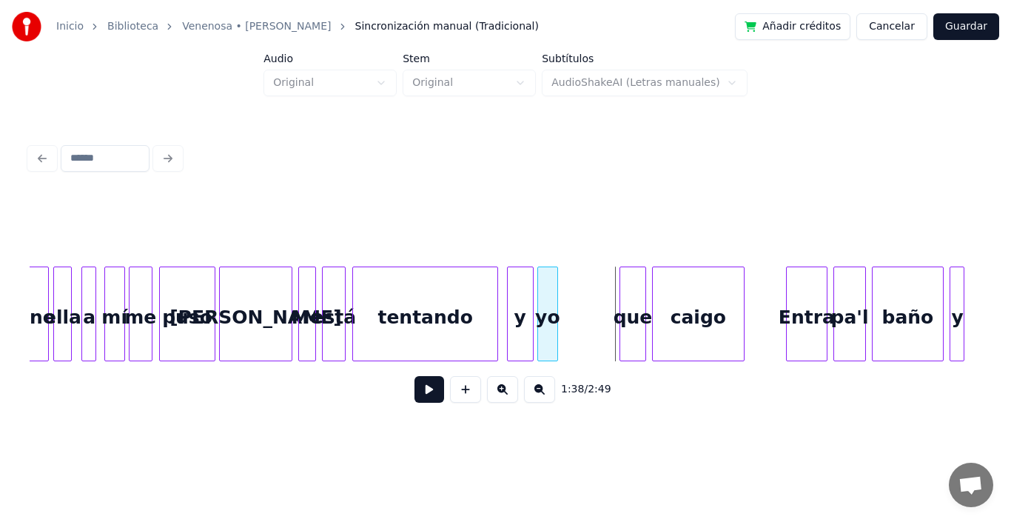
click at [545, 311] on div "yo" at bounding box center [547, 317] width 19 height 101
click at [577, 320] on div "que" at bounding box center [577, 317] width 25 height 101
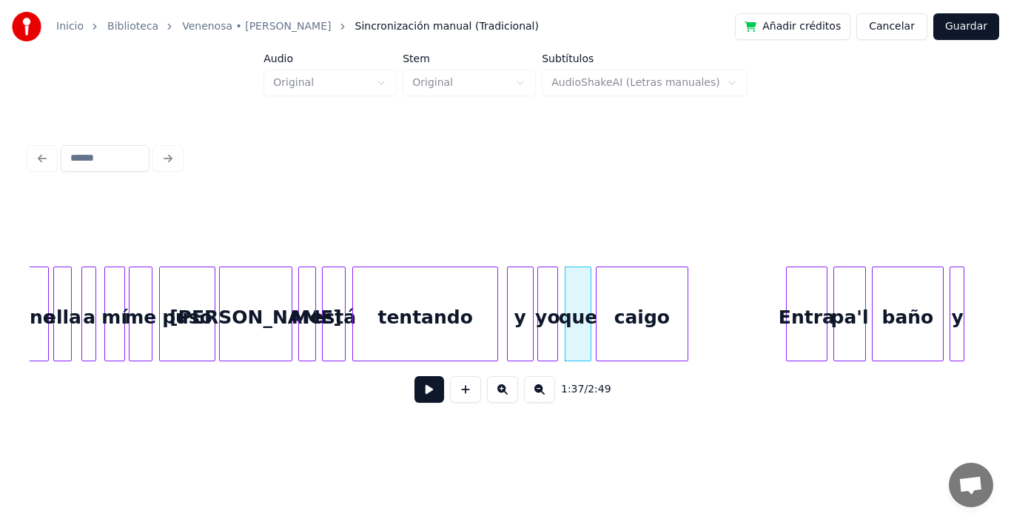
click at [641, 320] on div "caigo" at bounding box center [642, 317] width 90 height 101
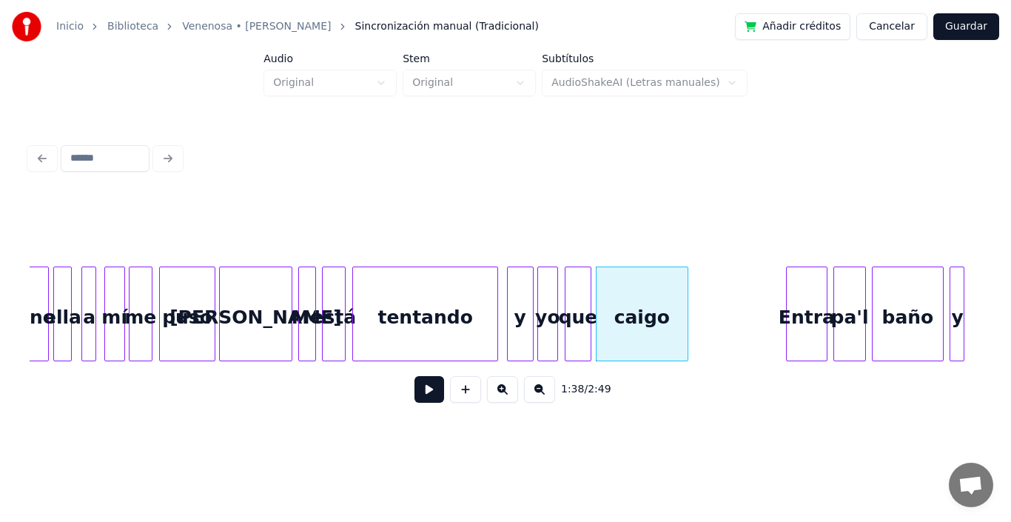
click at [518, 290] on div "y" at bounding box center [520, 317] width 25 height 101
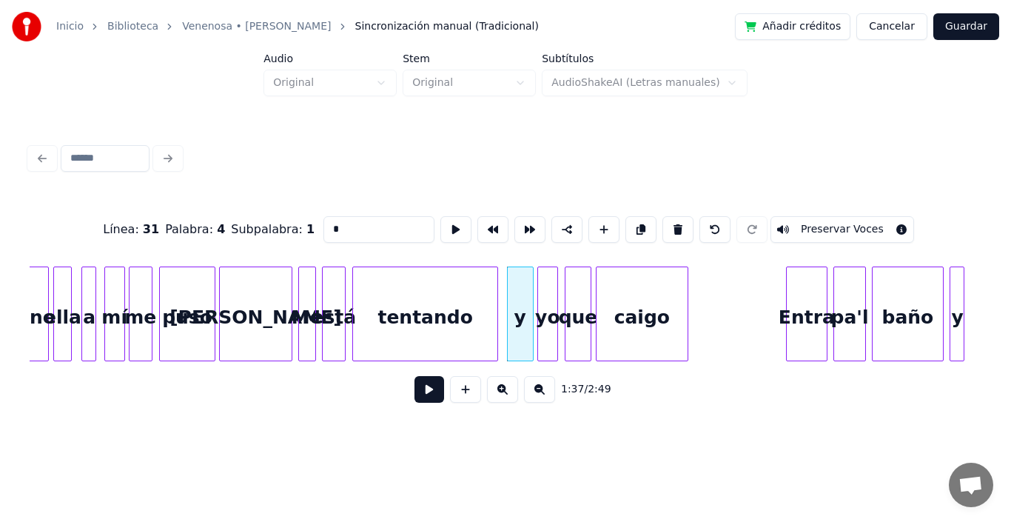
click at [421, 395] on button at bounding box center [429, 389] width 30 height 27
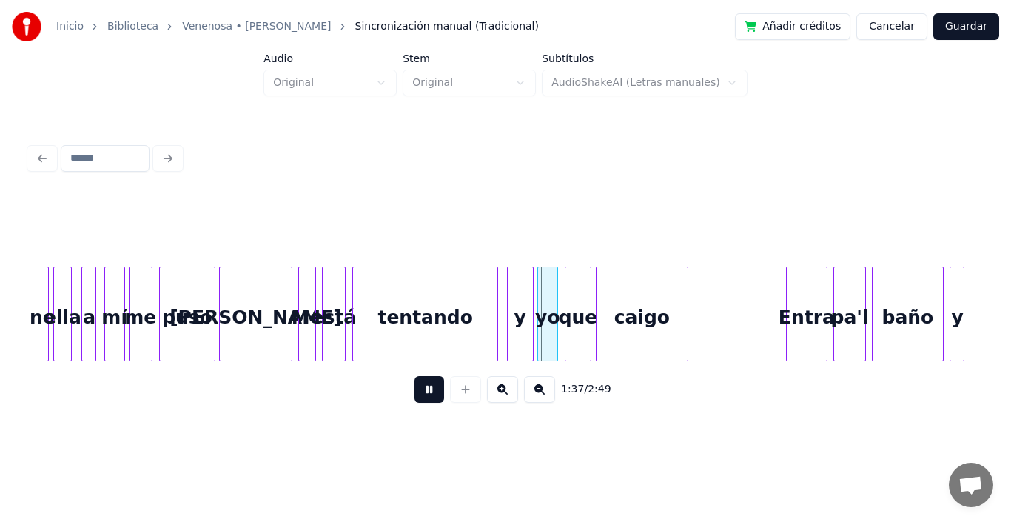
click at [421, 395] on button at bounding box center [429, 389] width 30 height 27
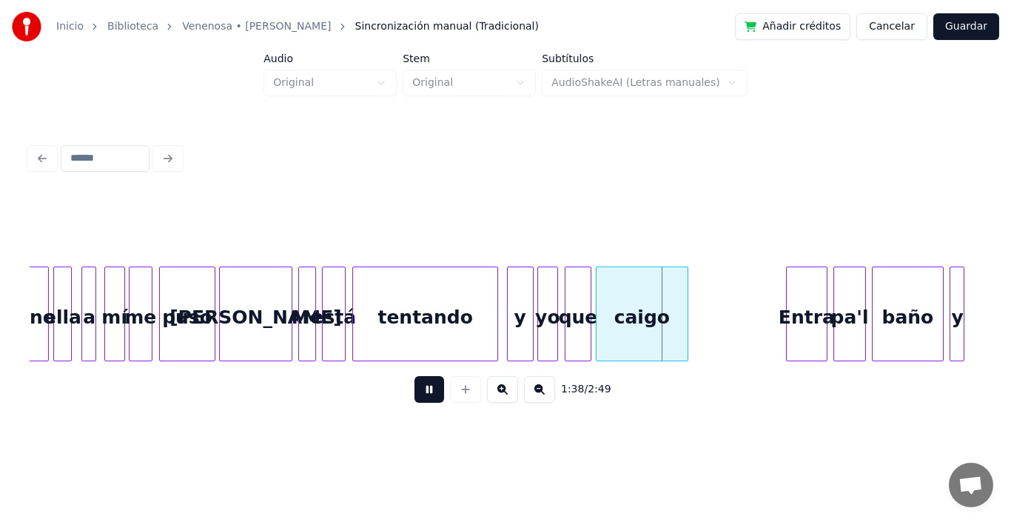
click at [421, 395] on button at bounding box center [429, 389] width 30 height 27
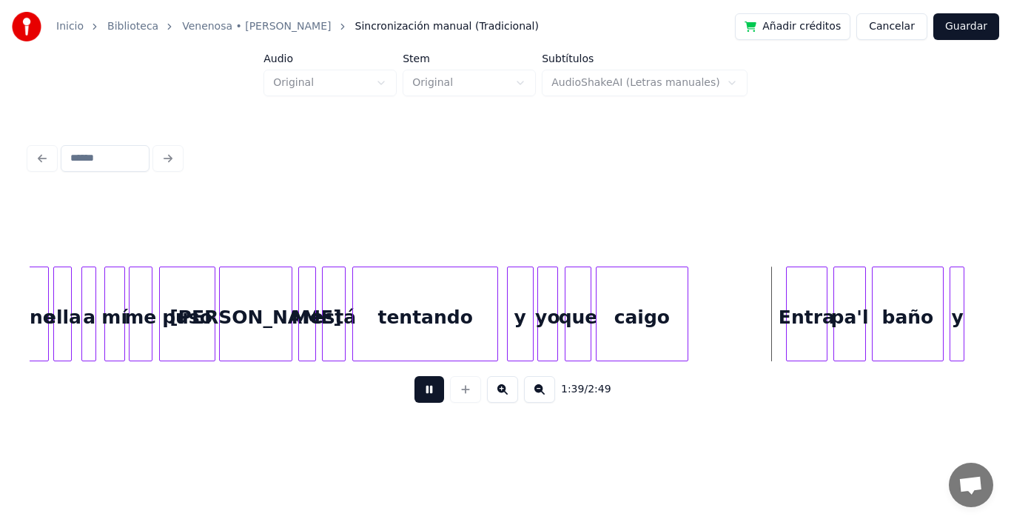
click at [421, 395] on button at bounding box center [429, 389] width 30 height 27
click at [697, 282] on div at bounding box center [695, 313] width 4 height 93
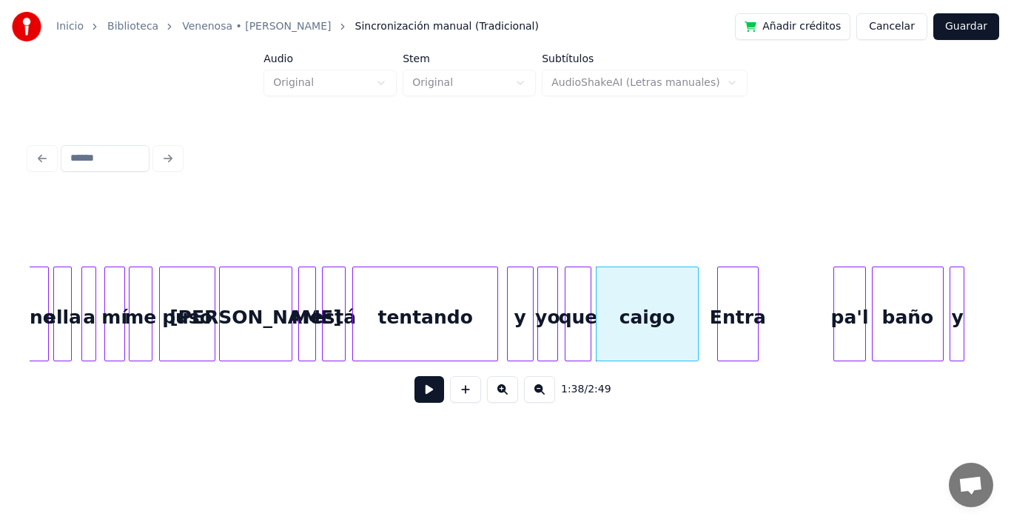
click at [736, 309] on div "Entra" at bounding box center [738, 317] width 40 height 101
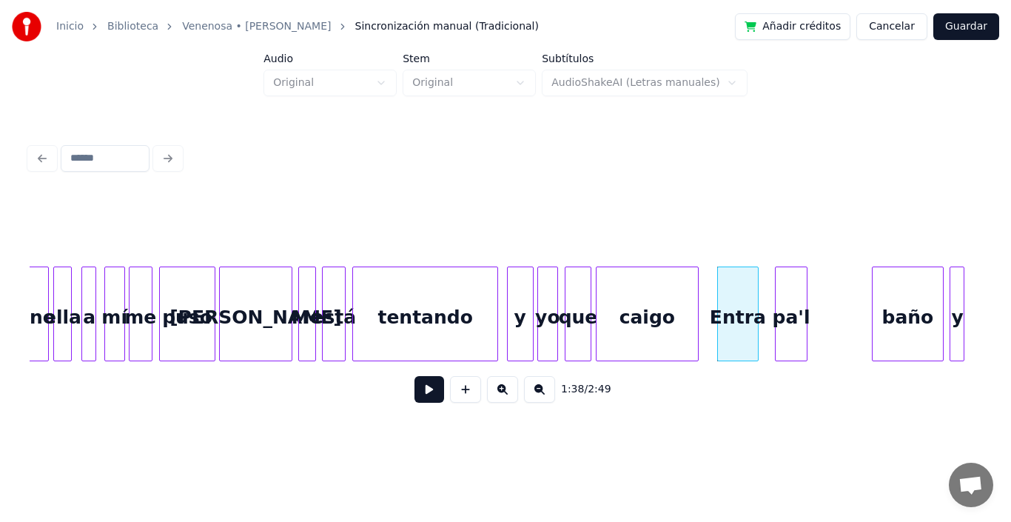
click at [792, 316] on div "pa'l" at bounding box center [791, 317] width 31 height 101
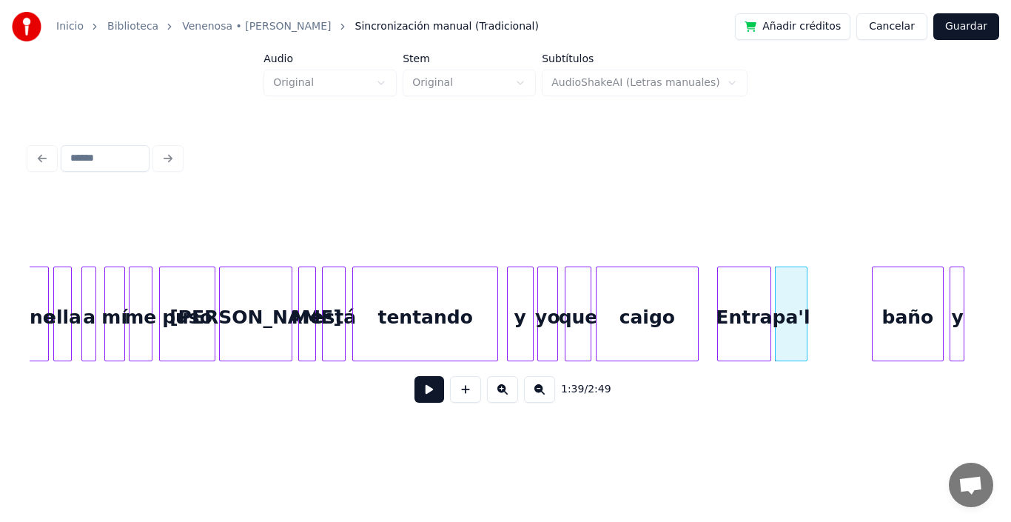
click at [770, 280] on div at bounding box center [768, 313] width 4 height 93
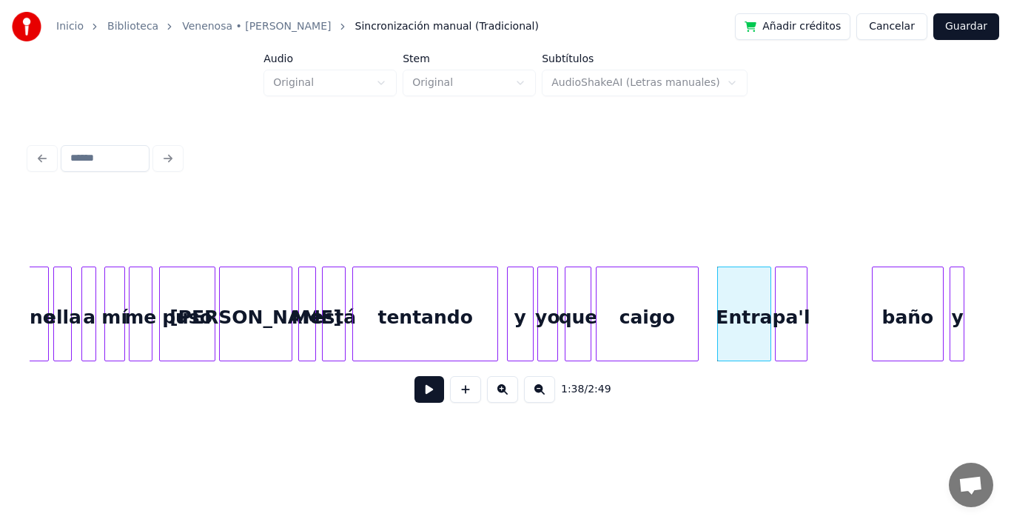
click at [760, 284] on div "Entra" at bounding box center [744, 317] width 53 height 101
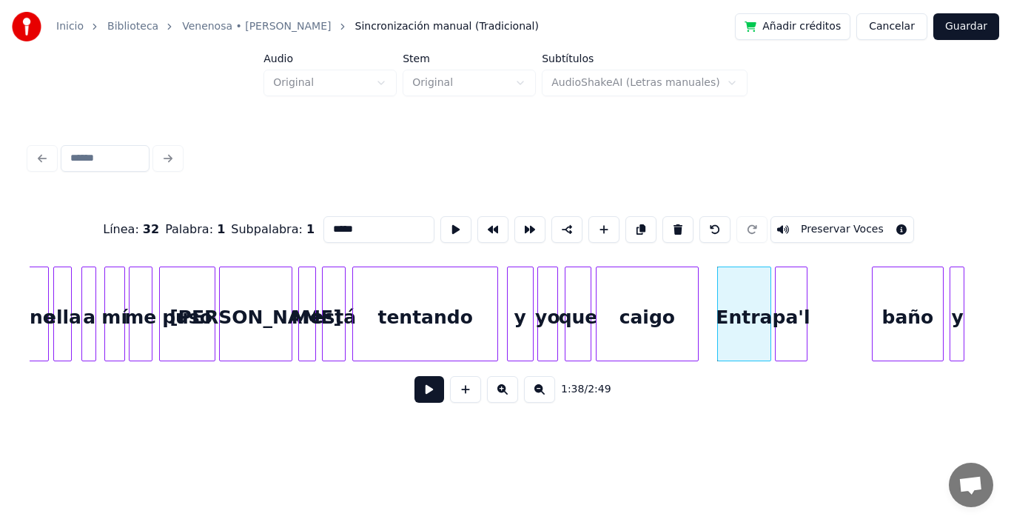
click at [414, 398] on button at bounding box center [429, 389] width 30 height 27
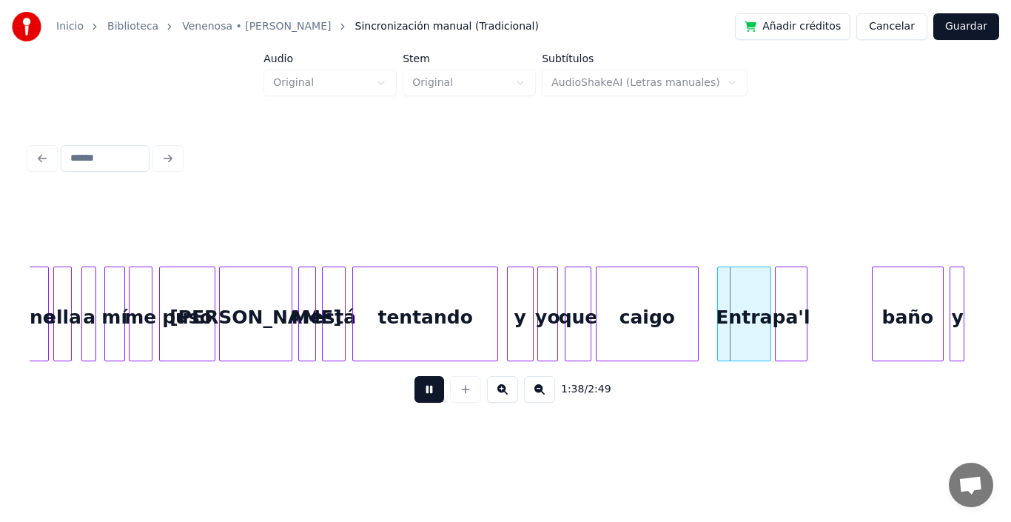
click at [414, 398] on button at bounding box center [429, 389] width 30 height 27
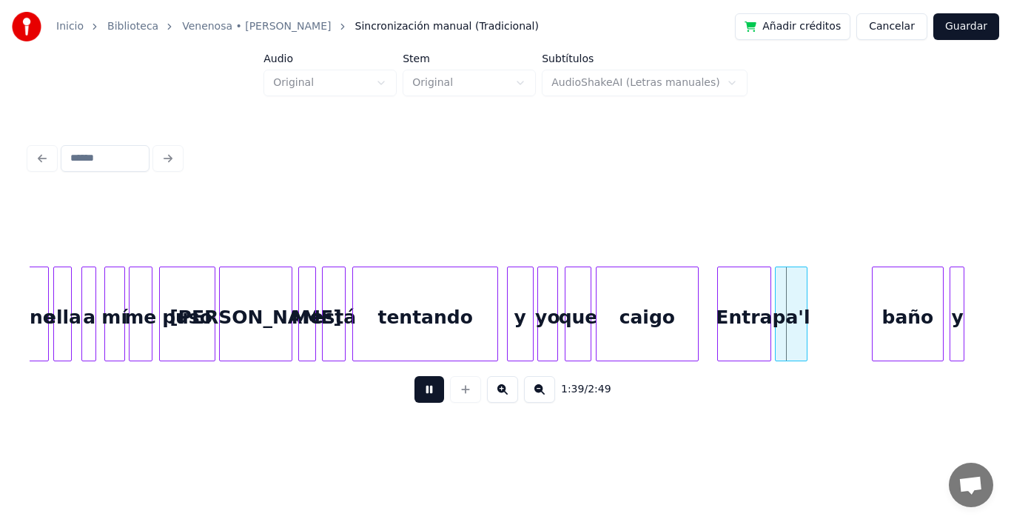
click at [414, 398] on button at bounding box center [429, 389] width 30 height 27
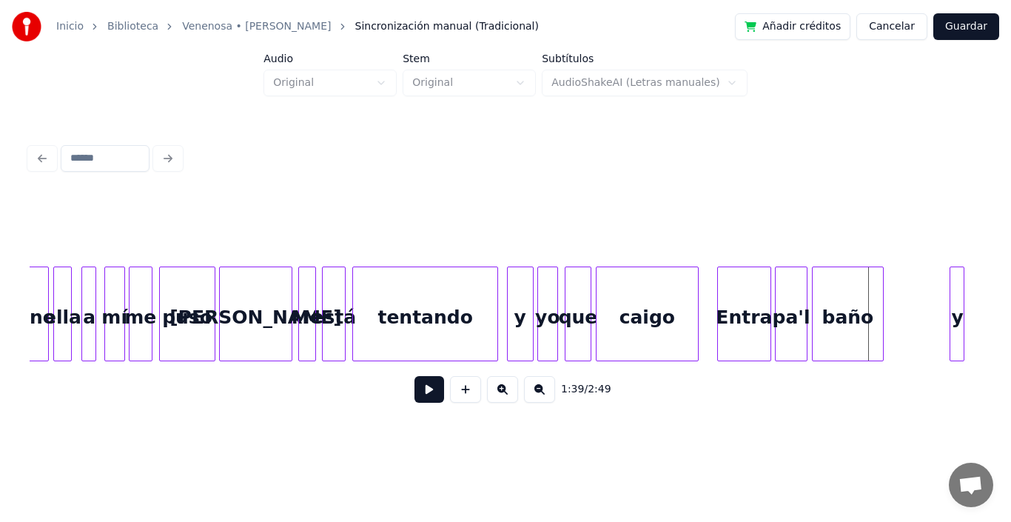
click at [853, 322] on div "baño" at bounding box center [848, 317] width 70 height 101
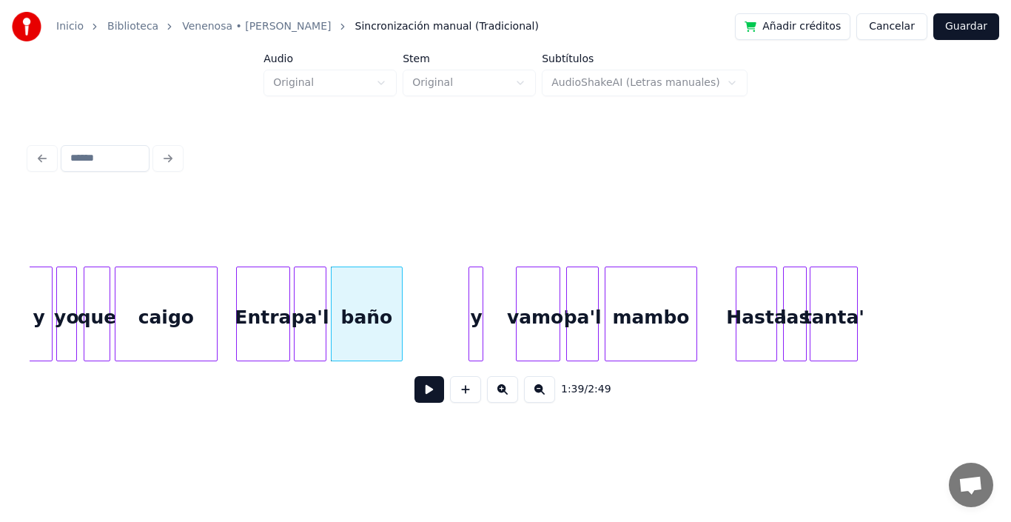
scroll to position [0, 14505]
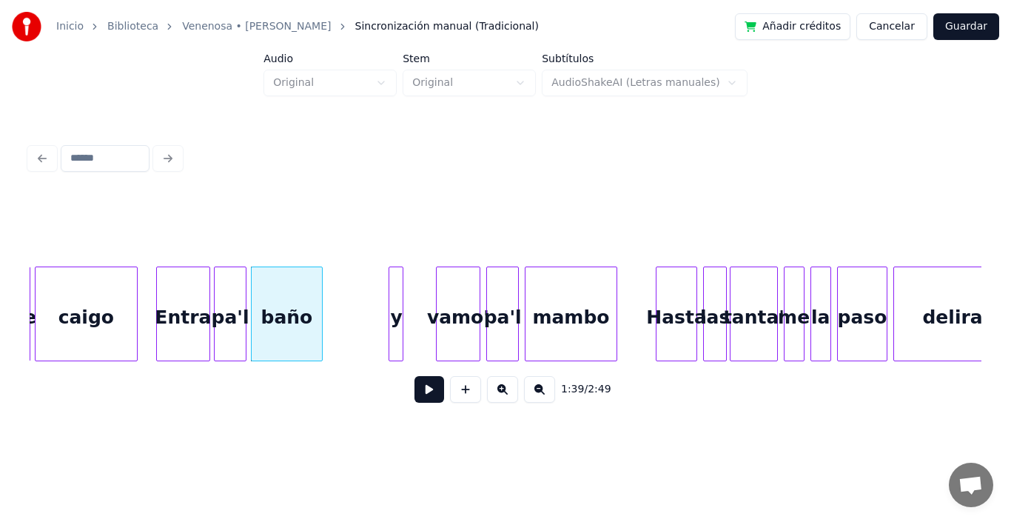
click at [421, 394] on button at bounding box center [429, 389] width 30 height 27
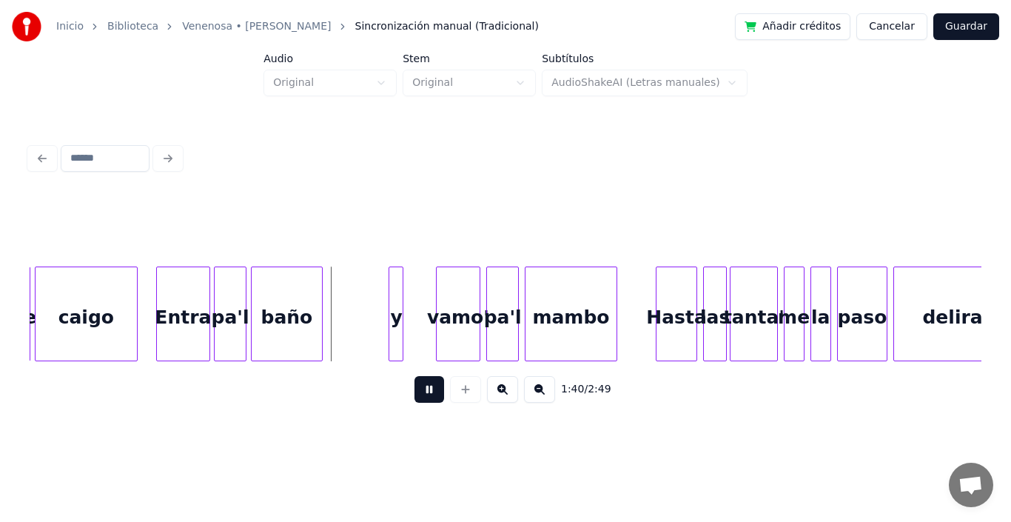
click at [421, 394] on button at bounding box center [429, 389] width 30 height 27
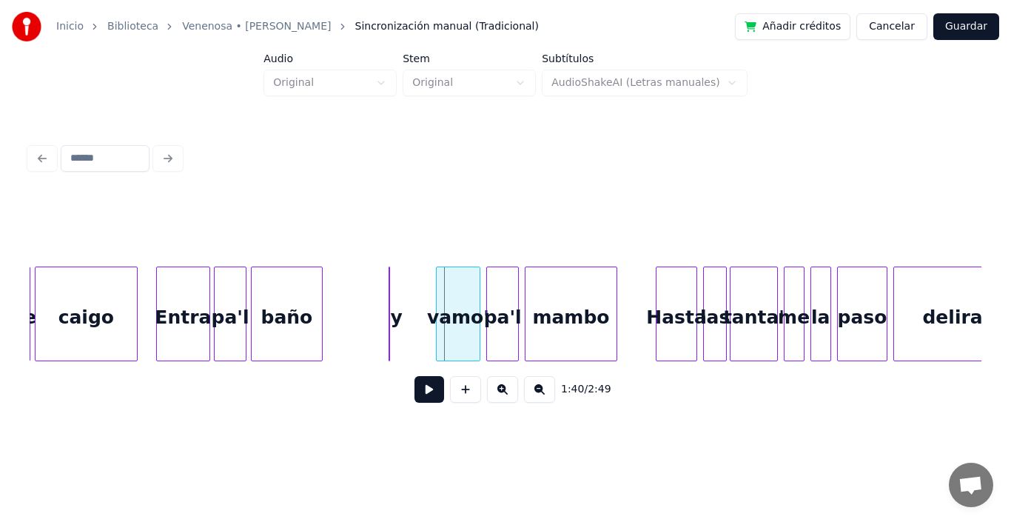
click at [406, 303] on div at bounding box center [407, 313] width 4 height 93
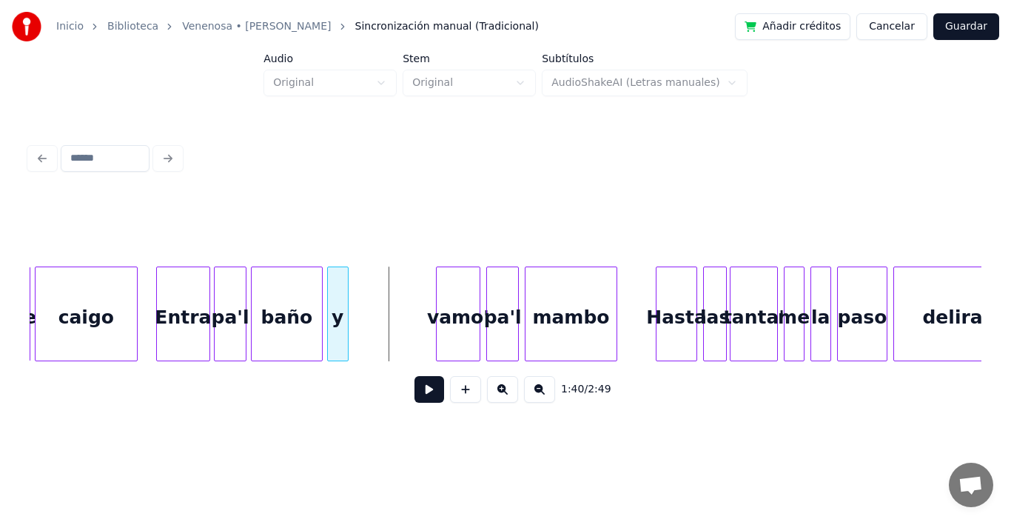
click at [335, 309] on div "y" at bounding box center [338, 317] width 20 height 101
click at [352, 291] on div at bounding box center [351, 313] width 4 height 93
click at [261, 288] on div "baño" at bounding box center [287, 317] width 70 height 101
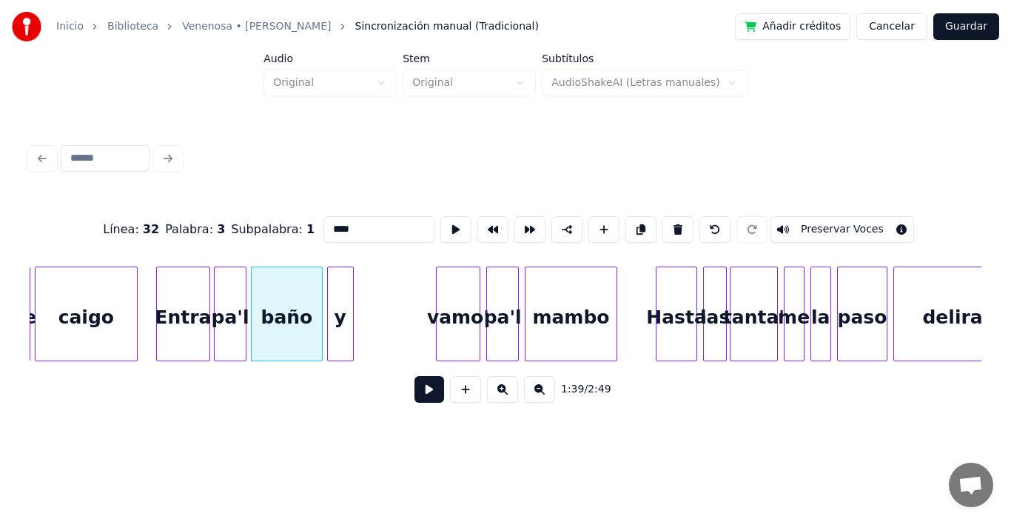
click at [418, 396] on button at bounding box center [429, 389] width 30 height 27
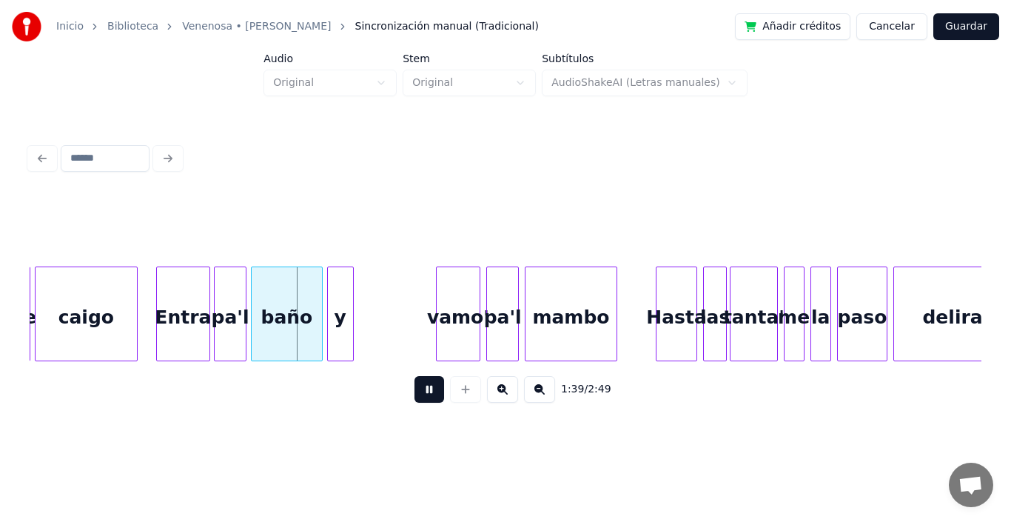
click at [418, 396] on button at bounding box center [429, 389] width 30 height 27
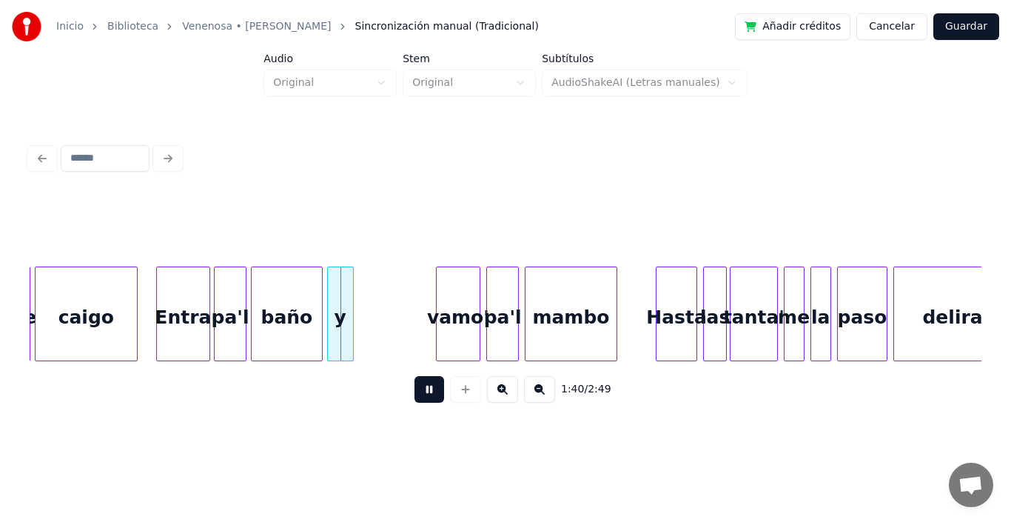
click at [418, 396] on button at bounding box center [429, 389] width 30 height 27
click at [287, 289] on div "baño" at bounding box center [287, 317] width 70 height 101
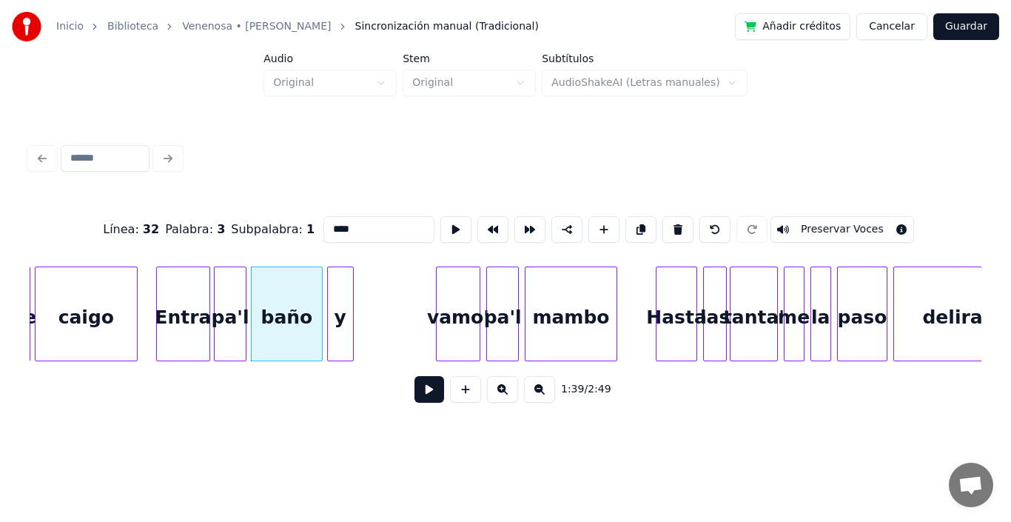
click at [415, 395] on button at bounding box center [429, 389] width 30 height 27
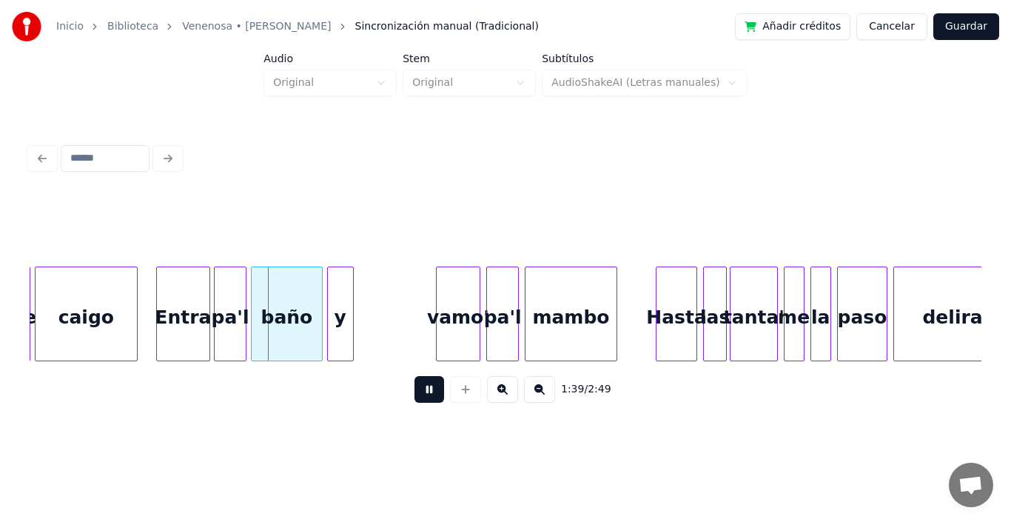
click at [415, 395] on button at bounding box center [429, 389] width 30 height 27
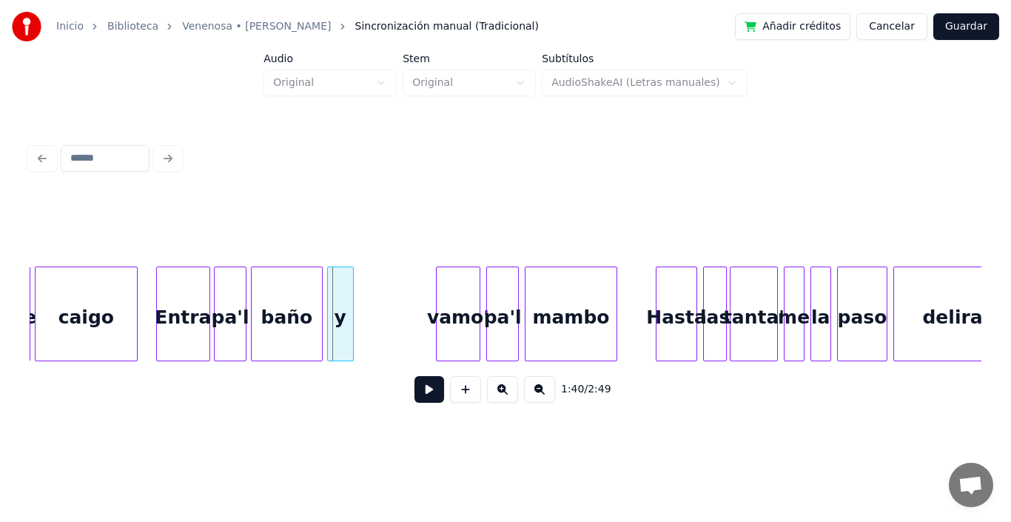
click at [415, 395] on button at bounding box center [429, 389] width 30 height 27
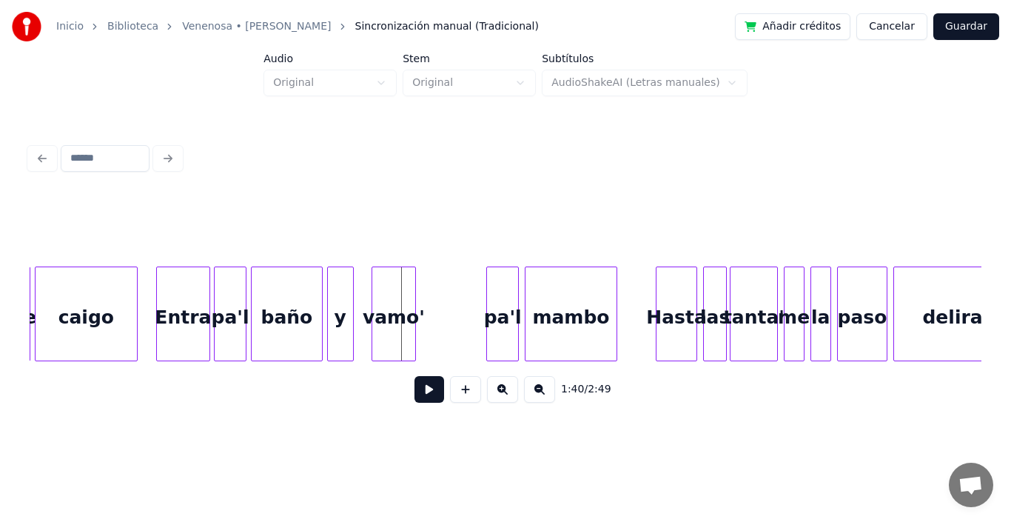
click at [387, 314] on div "vamo'" at bounding box center [393, 317] width 43 height 101
click at [424, 300] on div at bounding box center [423, 313] width 4 height 93
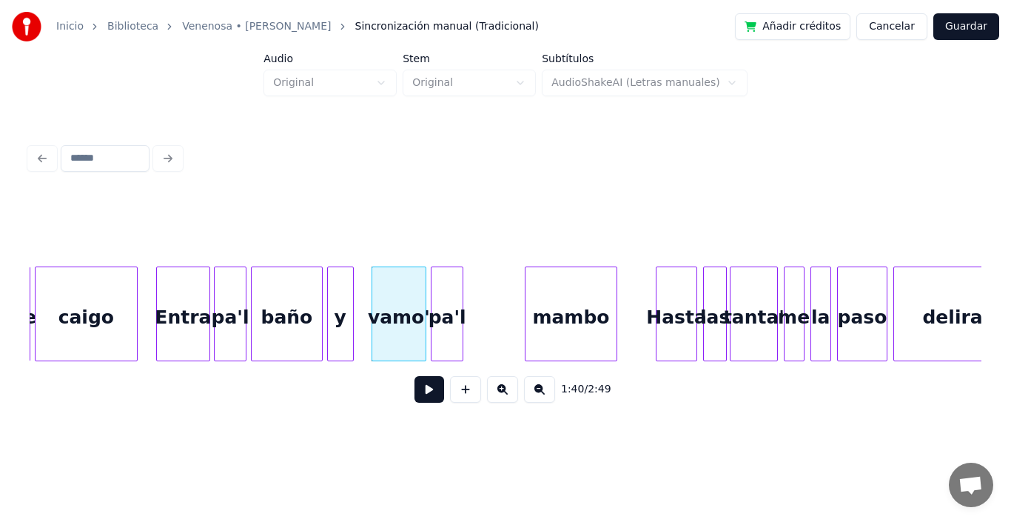
click at [447, 309] on div "pa'l" at bounding box center [446, 317] width 31 height 101
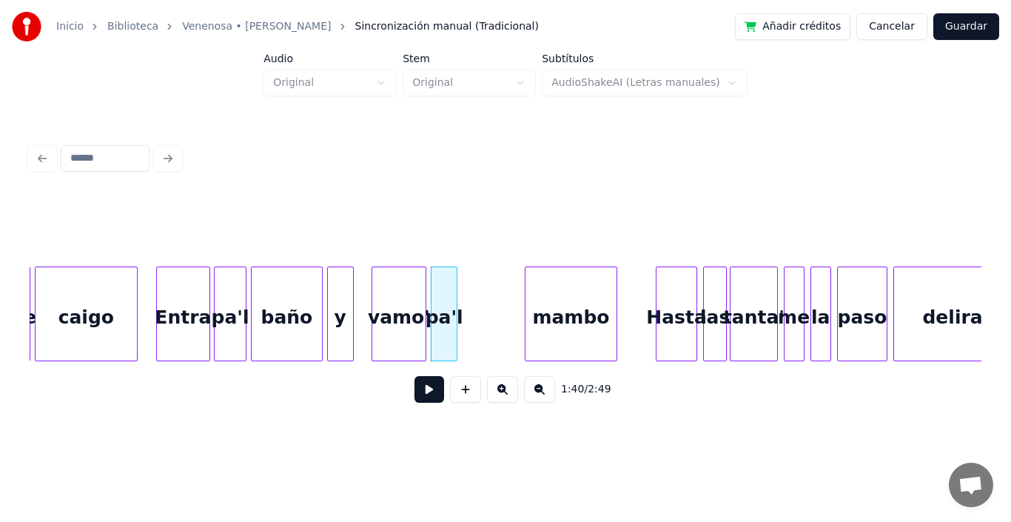
click at [456, 300] on div at bounding box center [454, 313] width 4 height 93
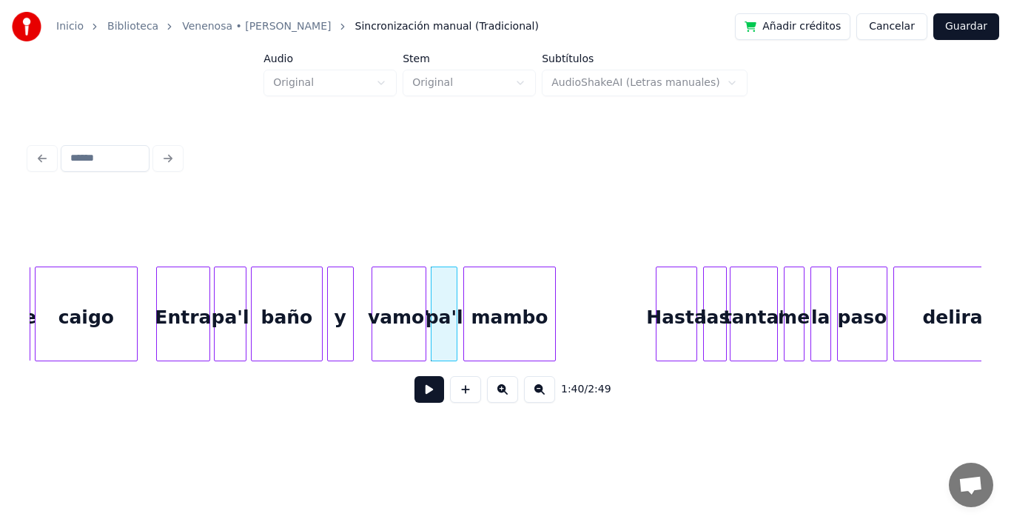
click at [503, 323] on div "mambo" at bounding box center [509, 317] width 90 height 101
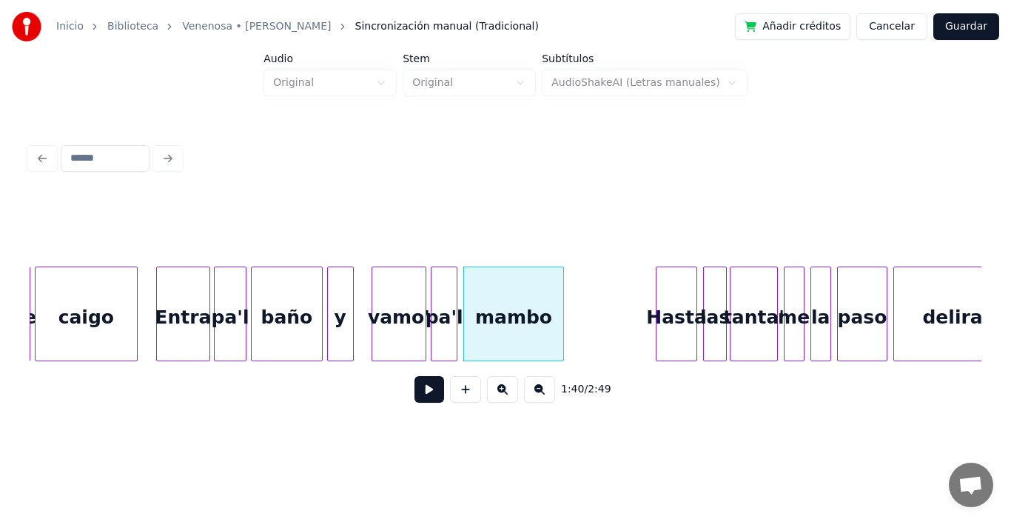
click at [562, 285] on div at bounding box center [561, 313] width 4 height 93
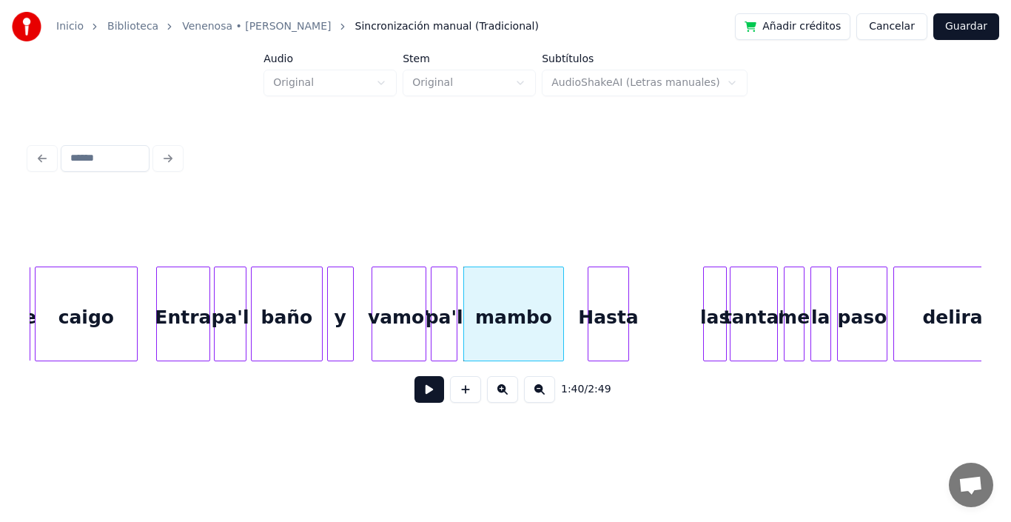
click at [602, 309] on div "Hasta" at bounding box center [608, 317] width 40 height 101
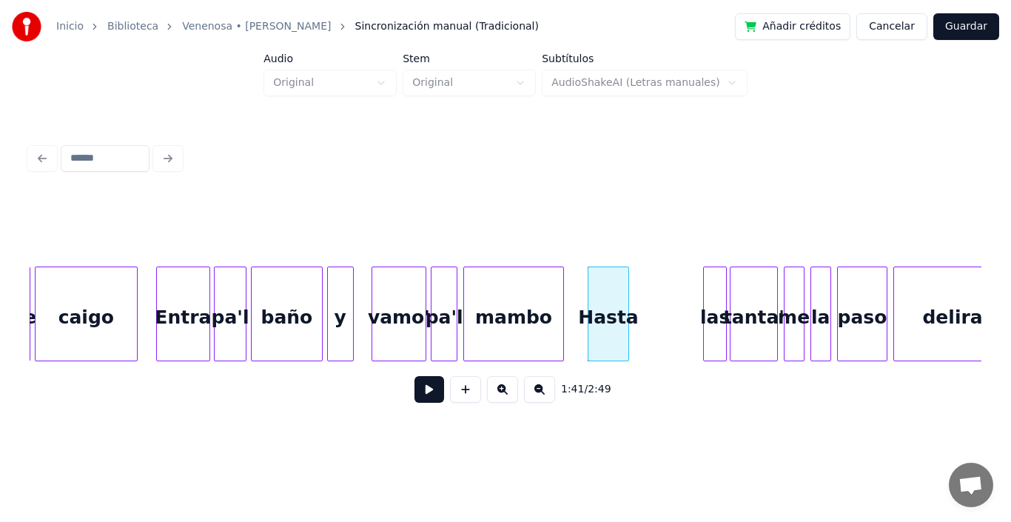
click at [506, 298] on div "mambo" at bounding box center [513, 317] width 98 height 101
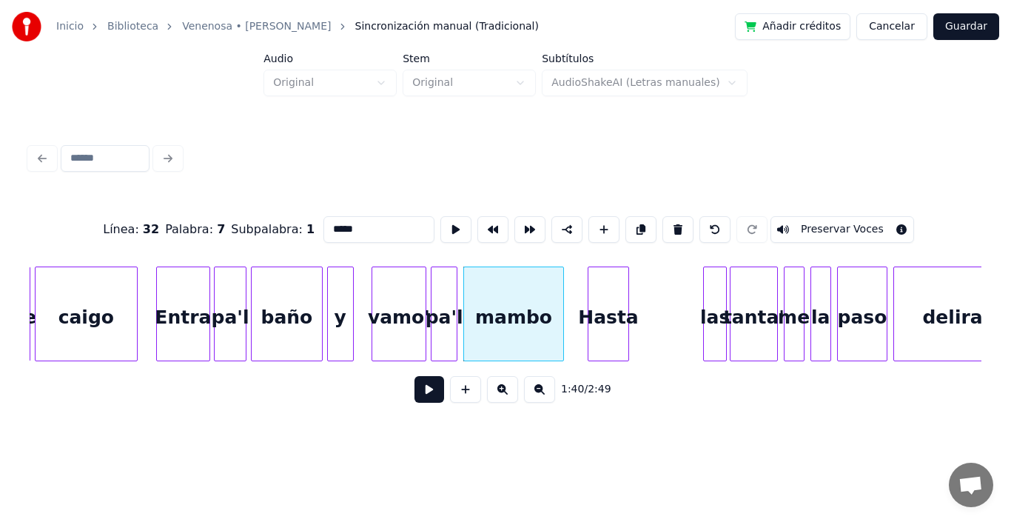
click at [419, 392] on button at bounding box center [429, 389] width 30 height 27
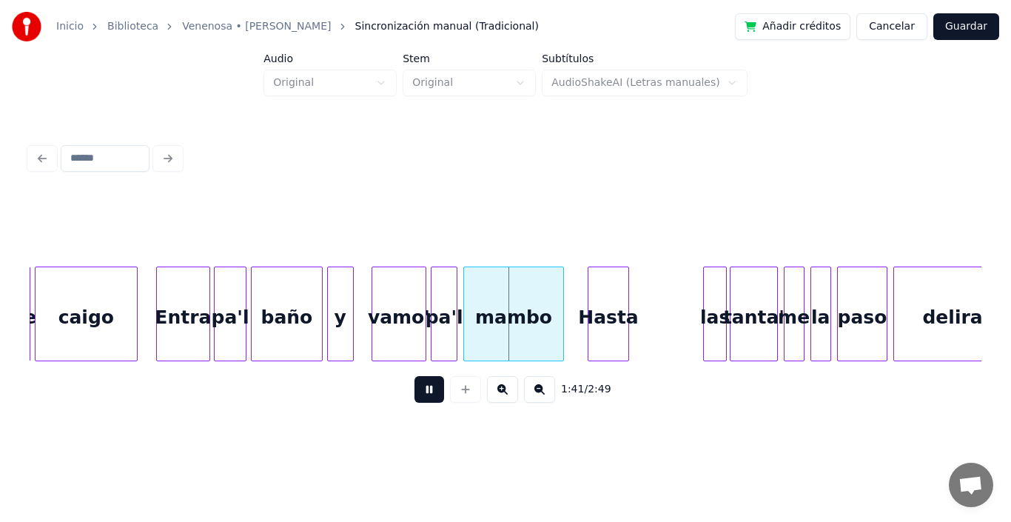
click at [419, 392] on button at bounding box center [429, 389] width 30 height 27
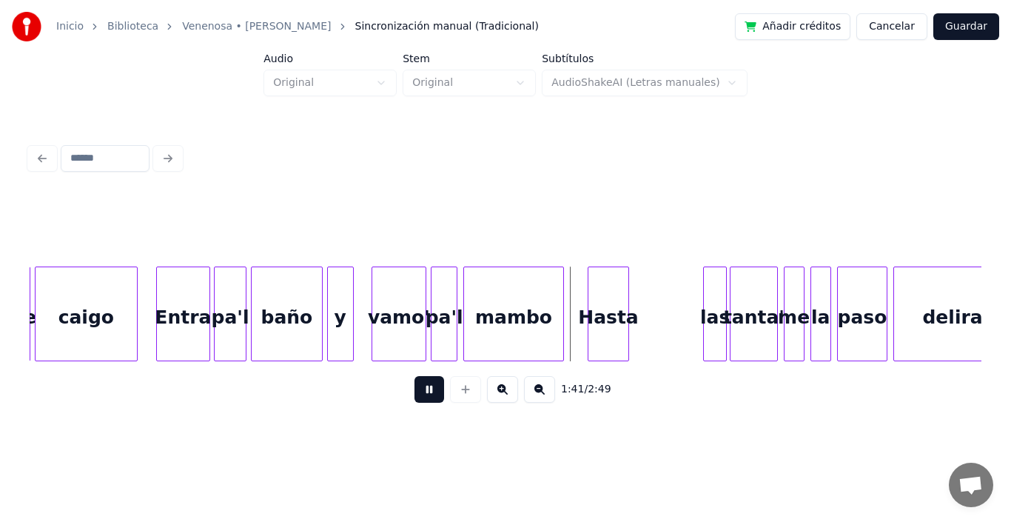
click at [419, 392] on button at bounding box center [429, 389] width 30 height 27
click at [603, 283] on div "Hasta" at bounding box center [608, 317] width 40 height 101
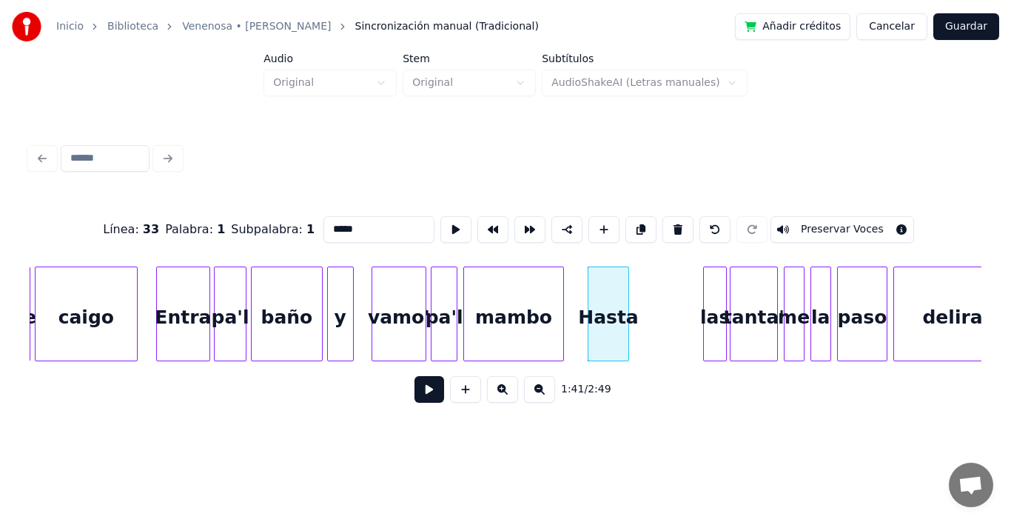
click at [414, 397] on button at bounding box center [429, 389] width 30 height 27
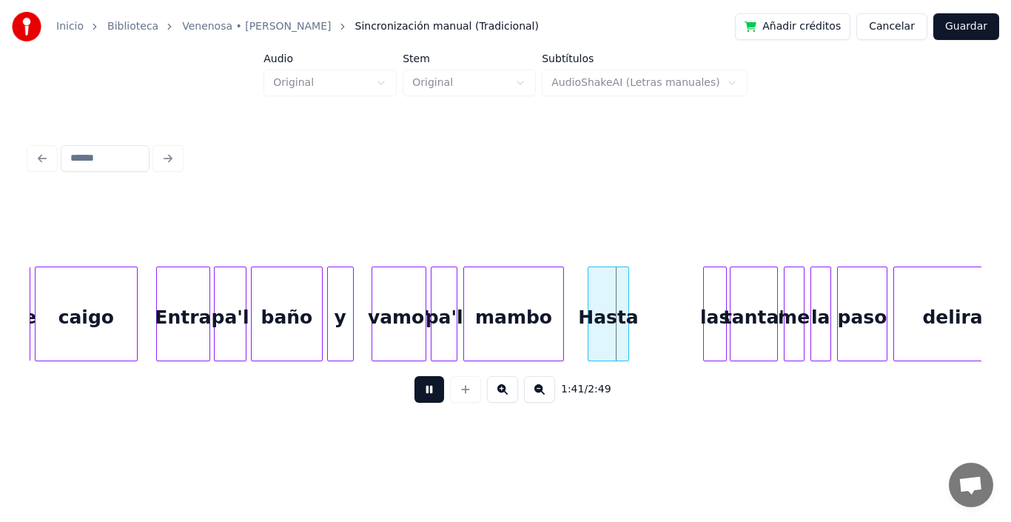
click at [414, 397] on button at bounding box center [429, 389] width 30 height 27
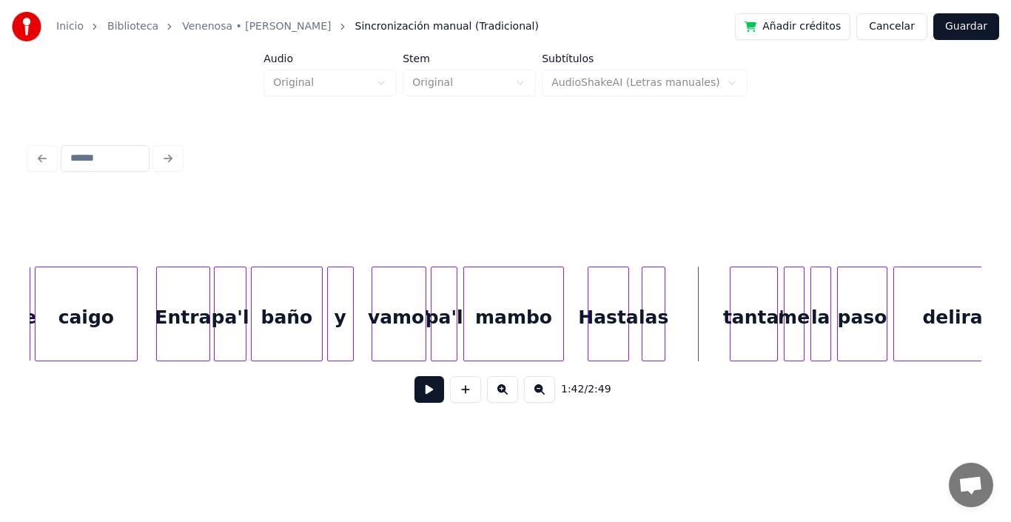
click at [654, 322] on div "las" at bounding box center [653, 317] width 22 height 101
click at [631, 278] on div at bounding box center [632, 313] width 4 height 93
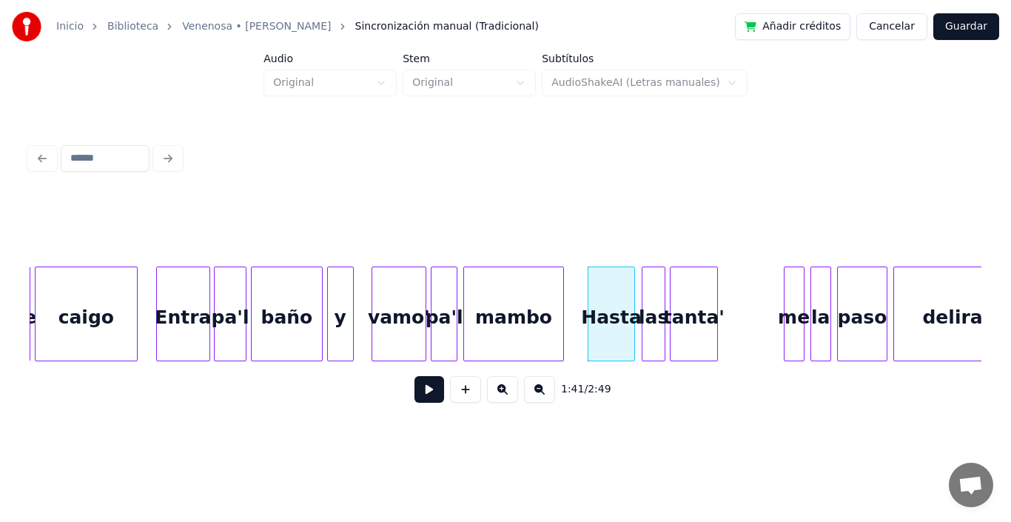
click at [690, 298] on div "tanta'" at bounding box center [694, 317] width 46 height 101
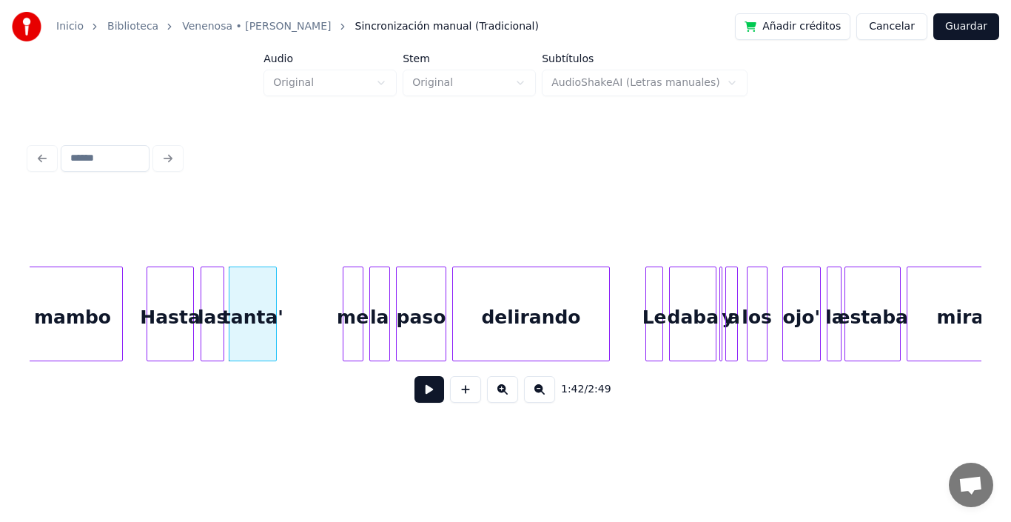
scroll to position [0, 14905]
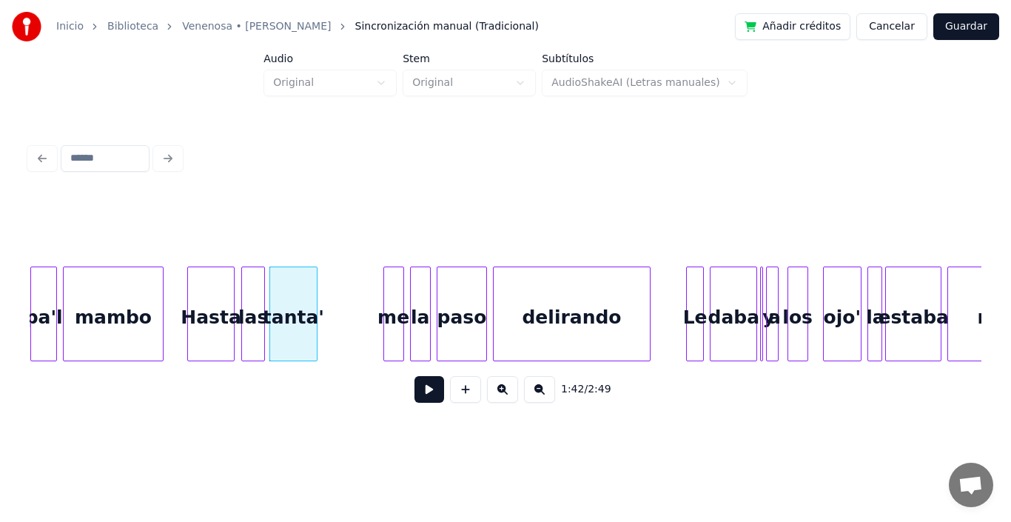
click at [192, 284] on div "Hasta" at bounding box center [211, 317] width 46 height 101
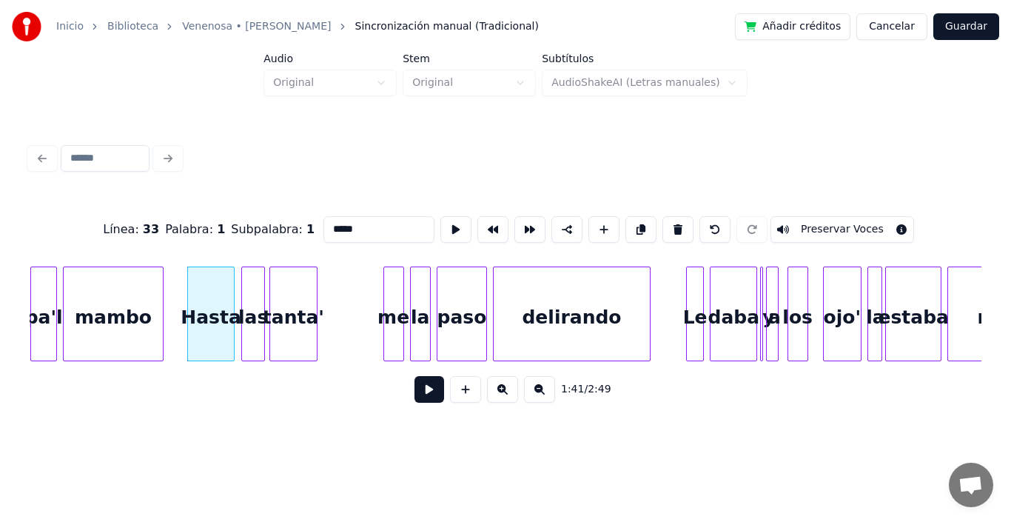
click at [420, 391] on button at bounding box center [429, 389] width 30 height 27
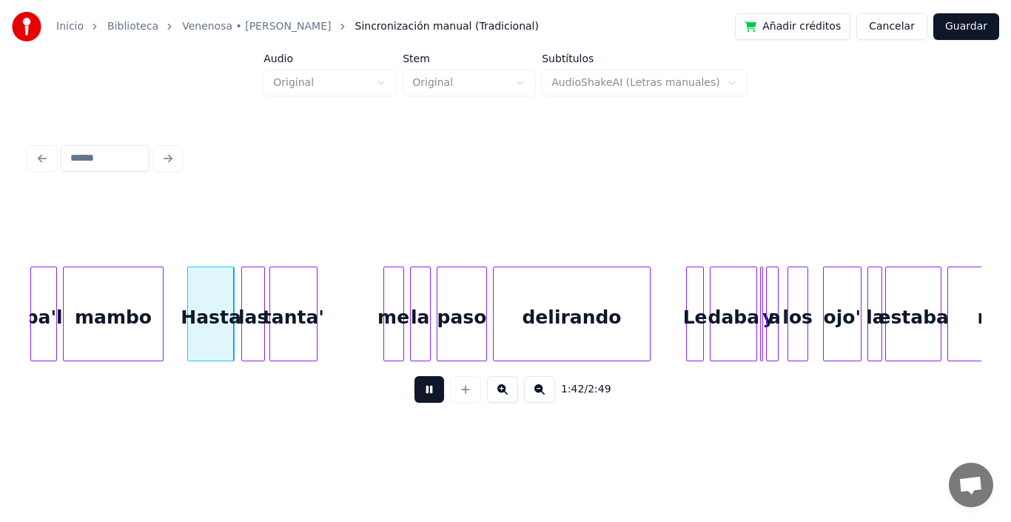
click at [420, 391] on button at bounding box center [429, 389] width 30 height 27
click at [208, 305] on div "Hasta" at bounding box center [211, 317] width 46 height 101
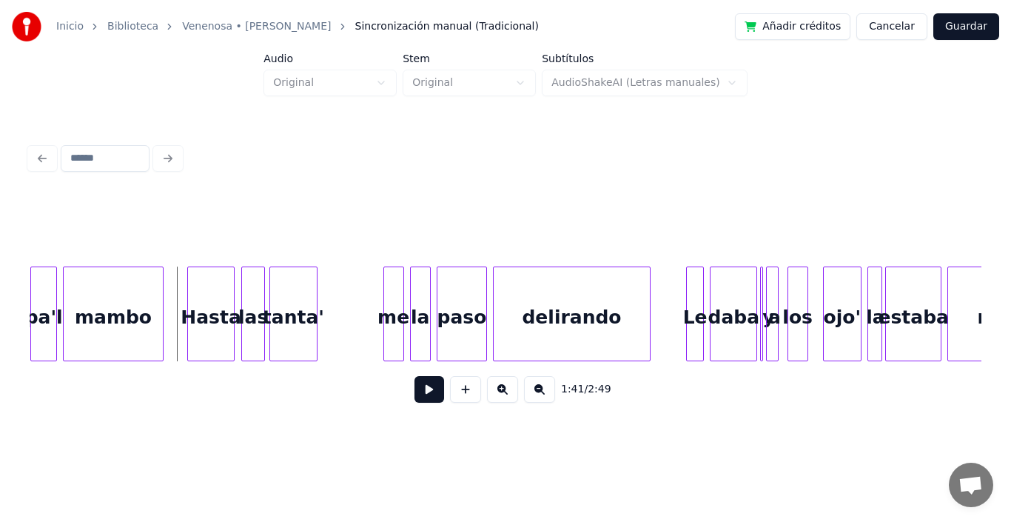
click at [419, 394] on button at bounding box center [429, 389] width 30 height 27
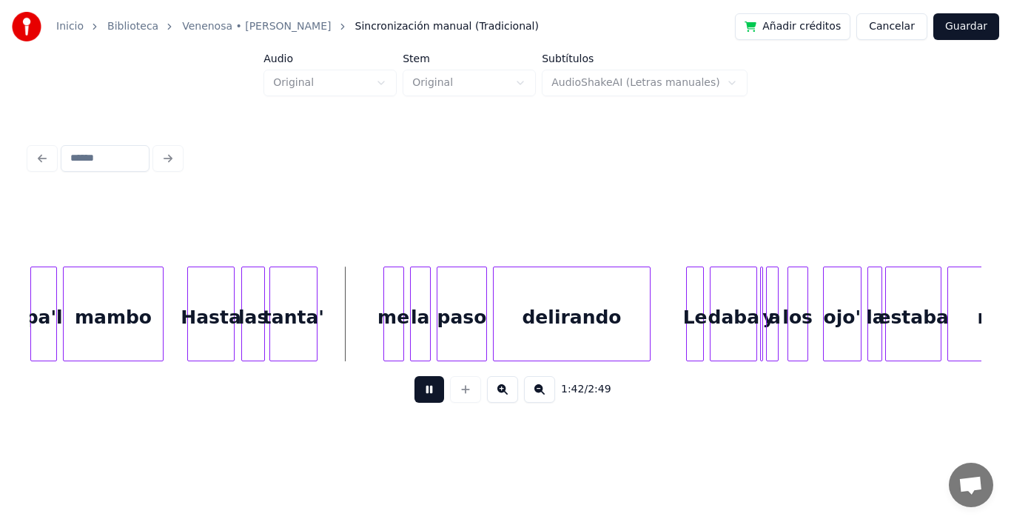
click at [419, 394] on button at bounding box center [429, 389] width 30 height 27
click at [337, 311] on div "me" at bounding box center [334, 317] width 19 height 101
click at [314, 284] on div at bounding box center [315, 313] width 4 height 93
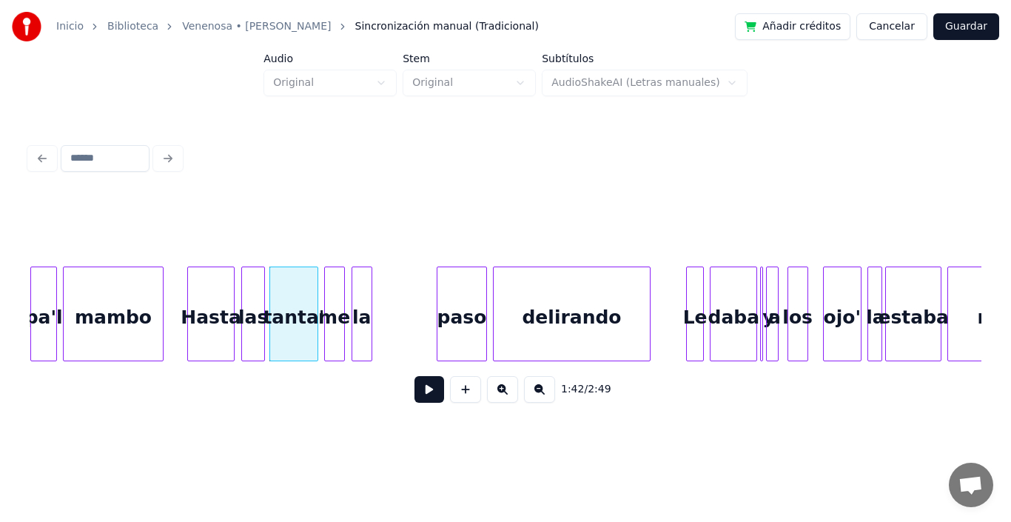
click at [357, 305] on div "la" at bounding box center [361, 317] width 19 height 101
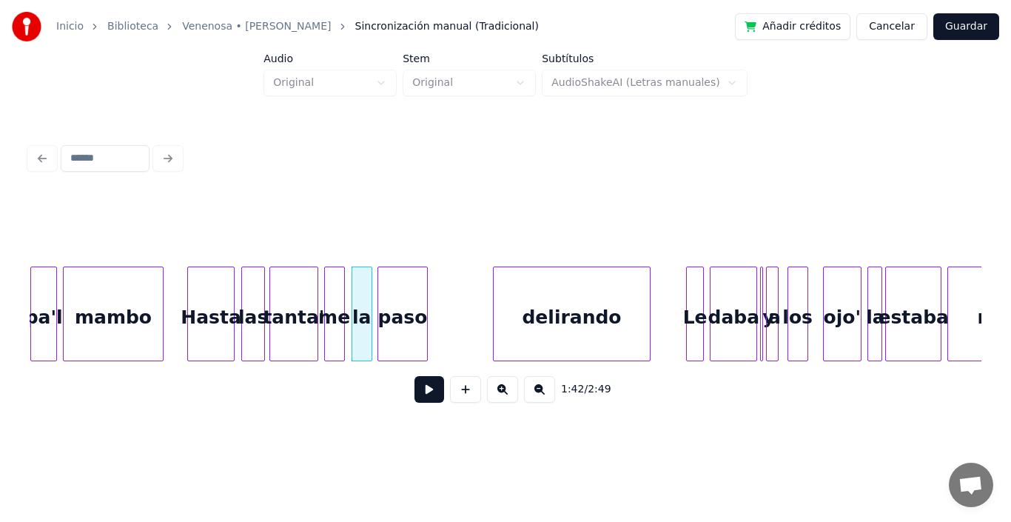
click at [392, 318] on div "paso" at bounding box center [402, 317] width 49 height 101
click at [355, 295] on div at bounding box center [354, 313] width 4 height 93
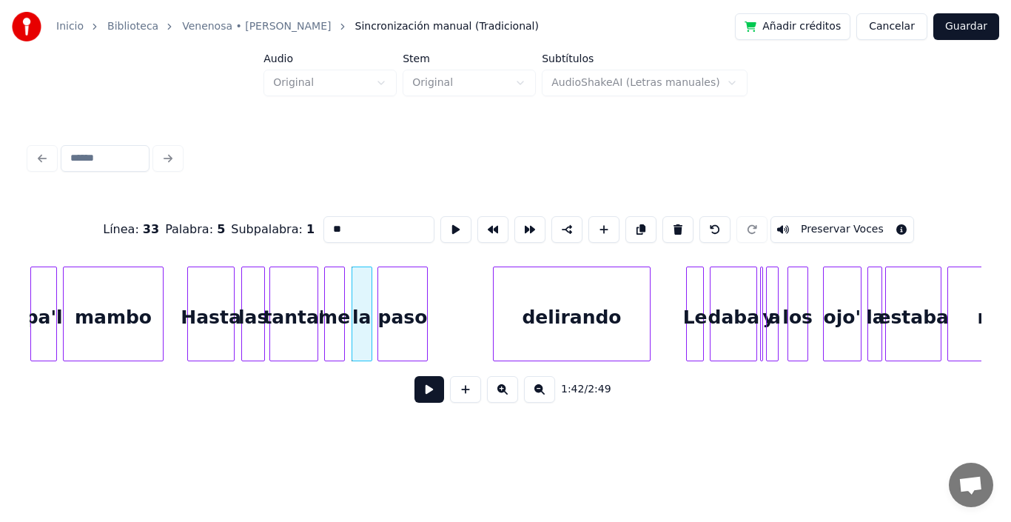
click at [357, 298] on div "la" at bounding box center [361, 317] width 19 height 101
click at [414, 376] on button at bounding box center [429, 389] width 30 height 27
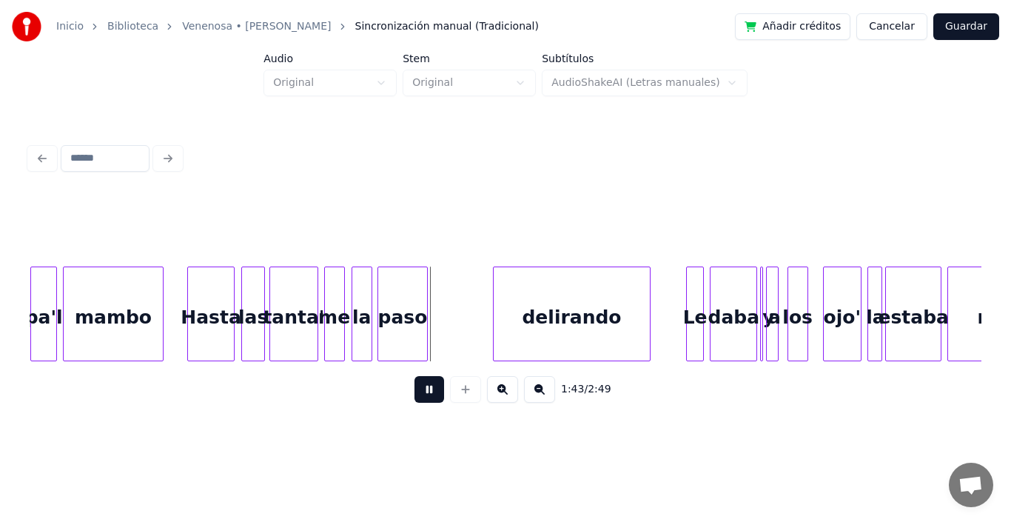
click at [414, 376] on button at bounding box center [429, 389] width 30 height 27
click at [363, 286] on div "la" at bounding box center [361, 317] width 19 height 101
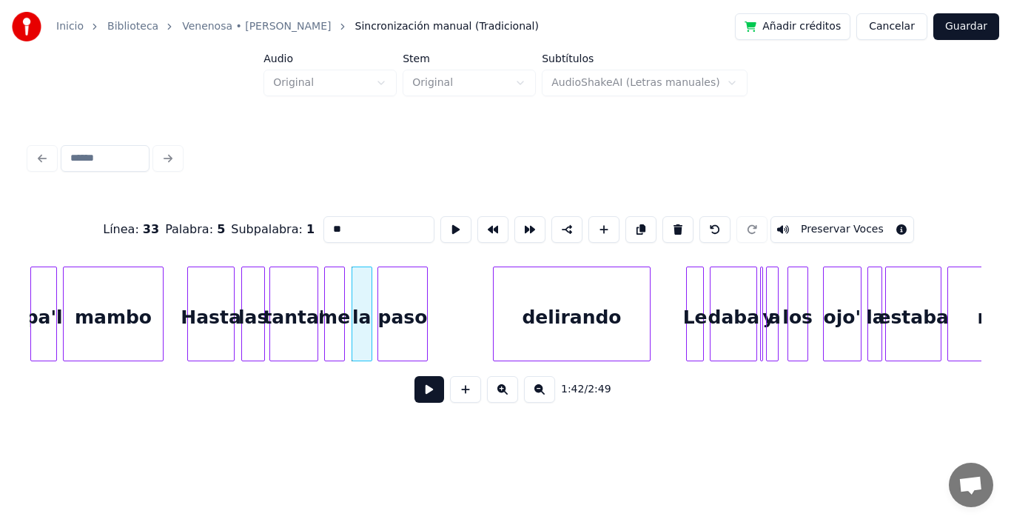
click at [414, 399] on button at bounding box center [429, 389] width 30 height 27
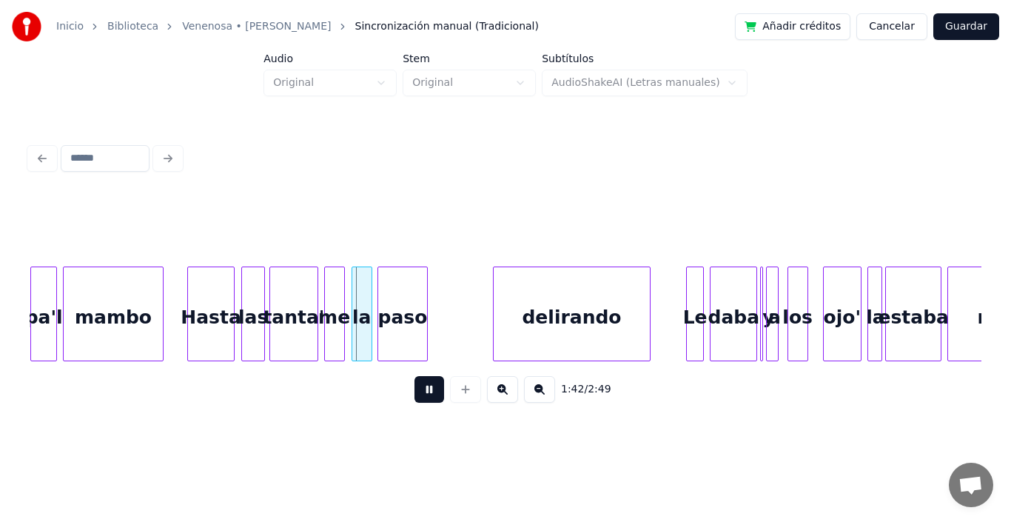
click at [414, 399] on button at bounding box center [429, 389] width 30 height 27
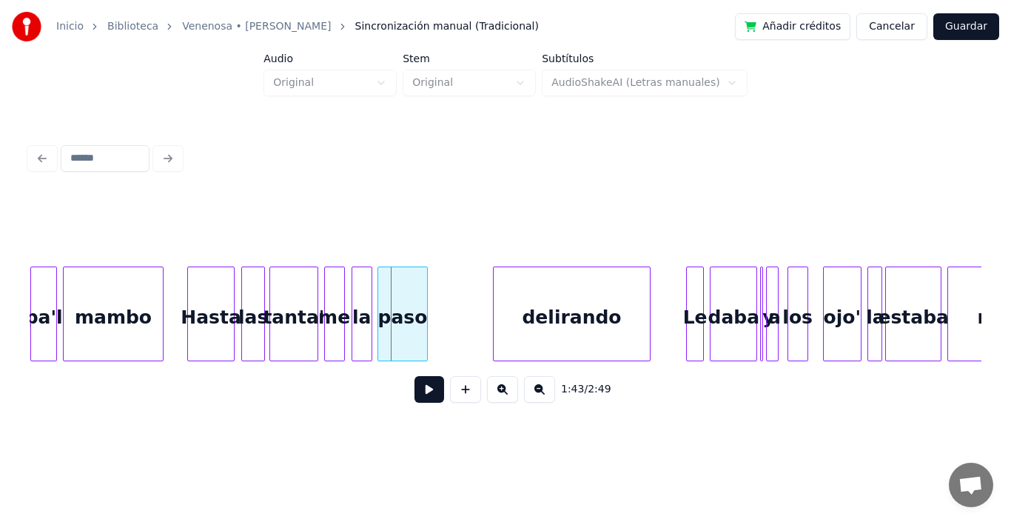
click at [414, 399] on button at bounding box center [429, 389] width 30 height 27
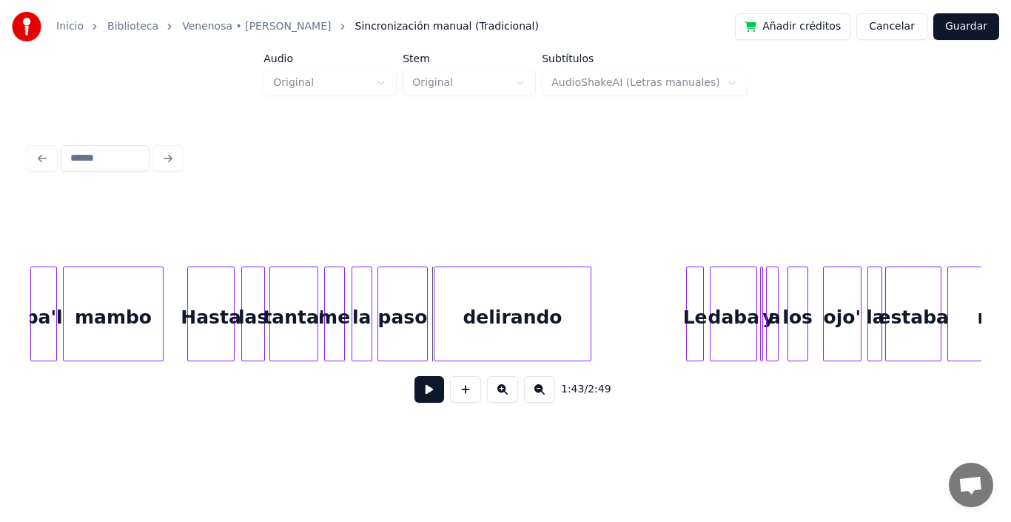
click at [506, 304] on div "delirando" at bounding box center [512, 317] width 156 height 101
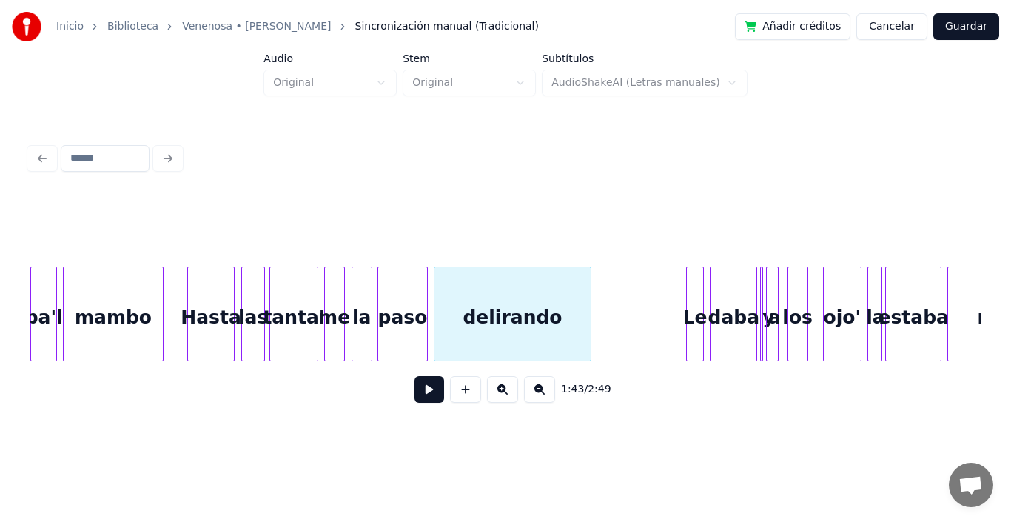
click at [417, 396] on button at bounding box center [429, 389] width 30 height 27
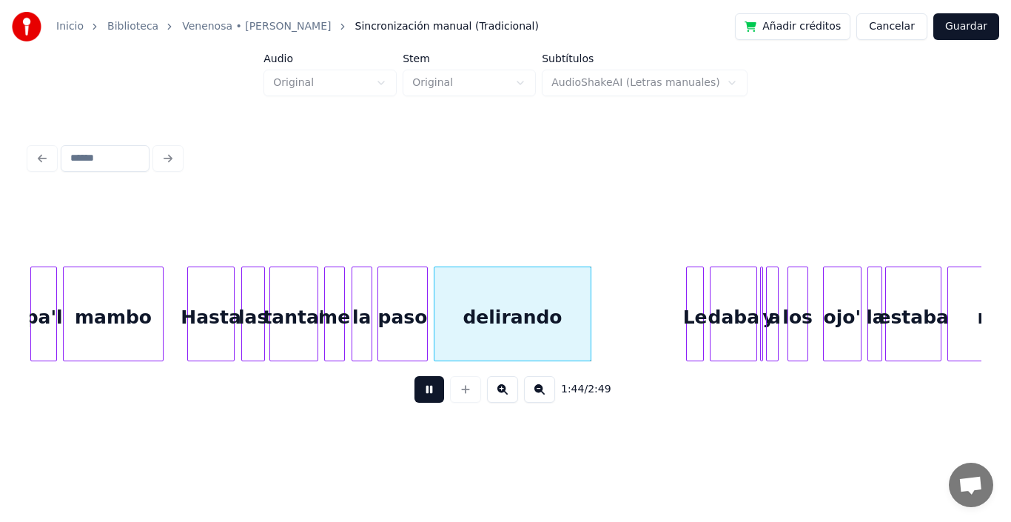
click at [417, 396] on button at bounding box center [429, 389] width 30 height 27
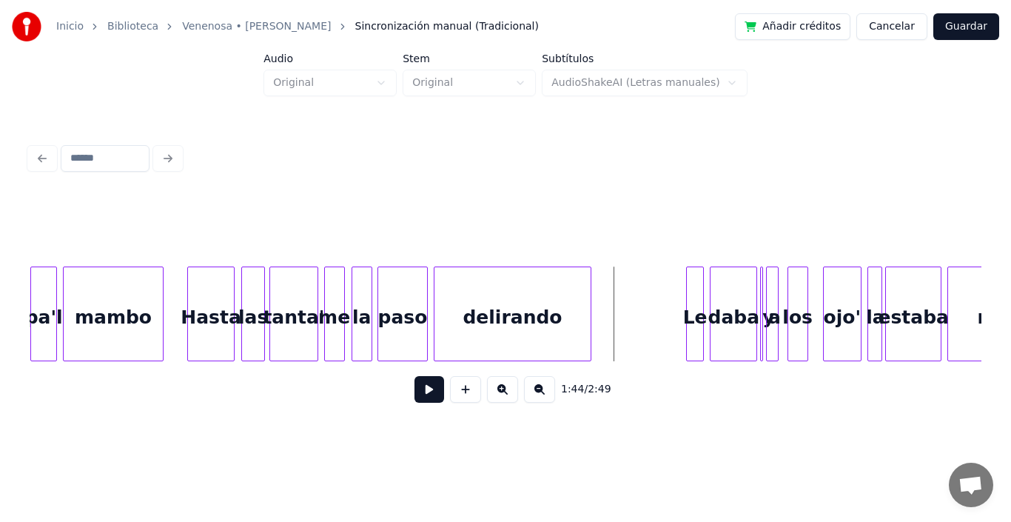
click at [417, 396] on button at bounding box center [429, 389] width 30 height 27
click at [599, 289] on div at bounding box center [600, 313] width 4 height 93
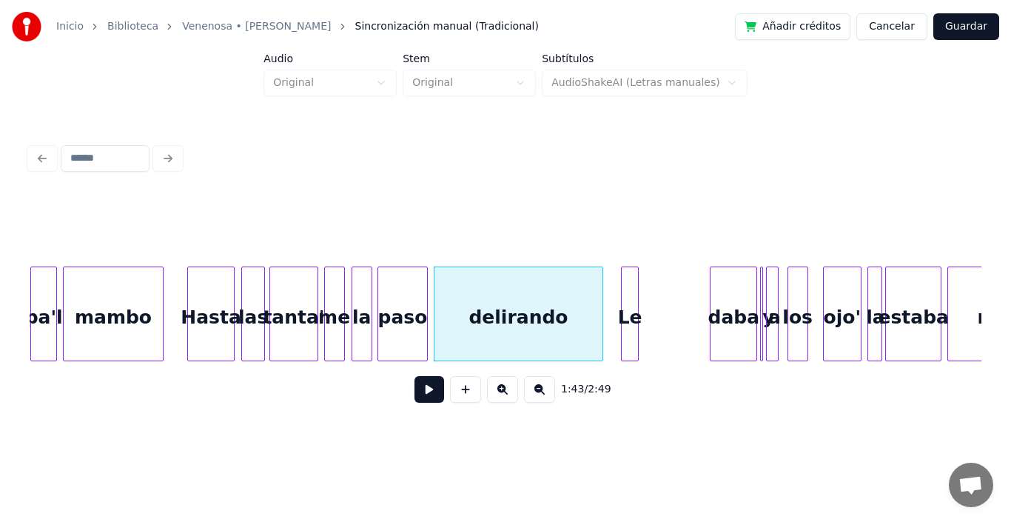
click at [631, 297] on div "Le" at bounding box center [630, 317] width 16 height 101
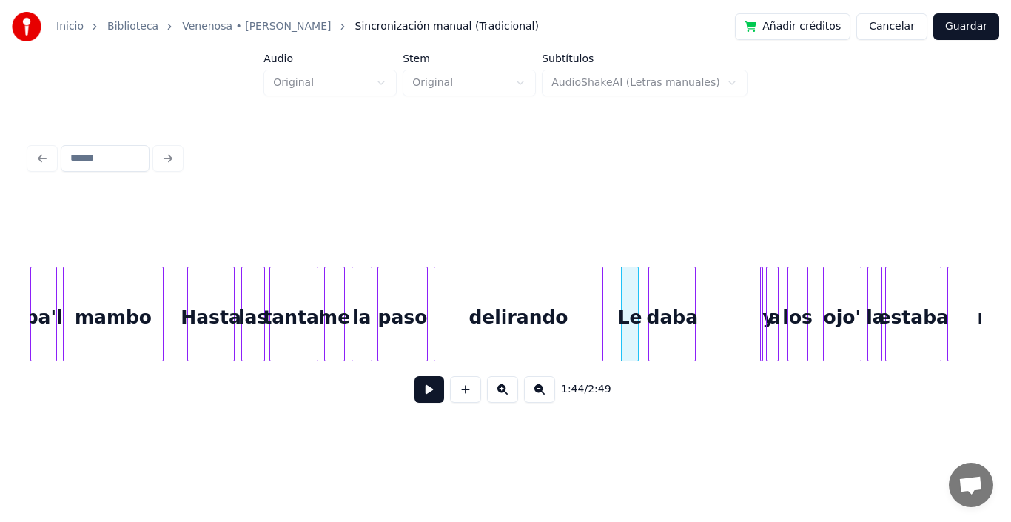
click at [671, 306] on div "daba" at bounding box center [672, 317] width 46 height 101
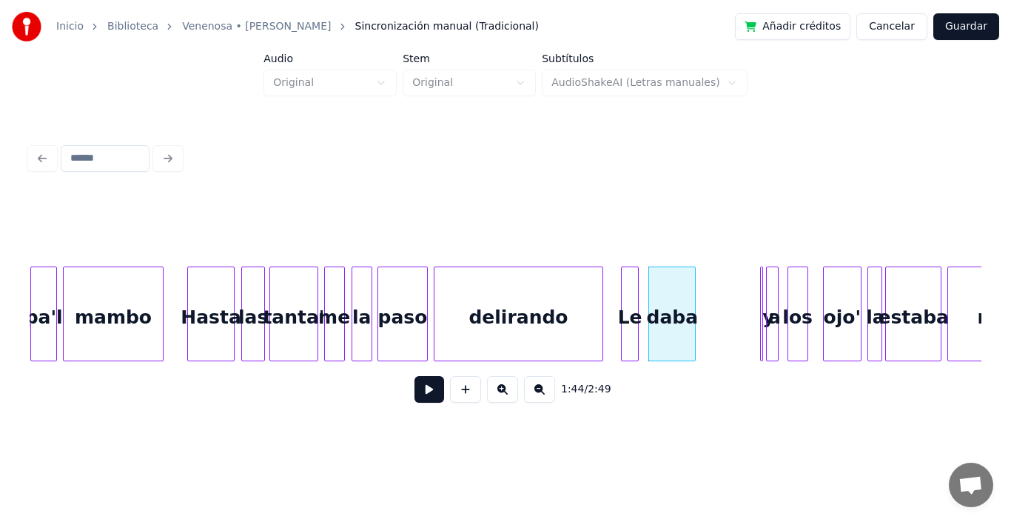
click at [631, 294] on div "Le" at bounding box center [630, 317] width 16 height 101
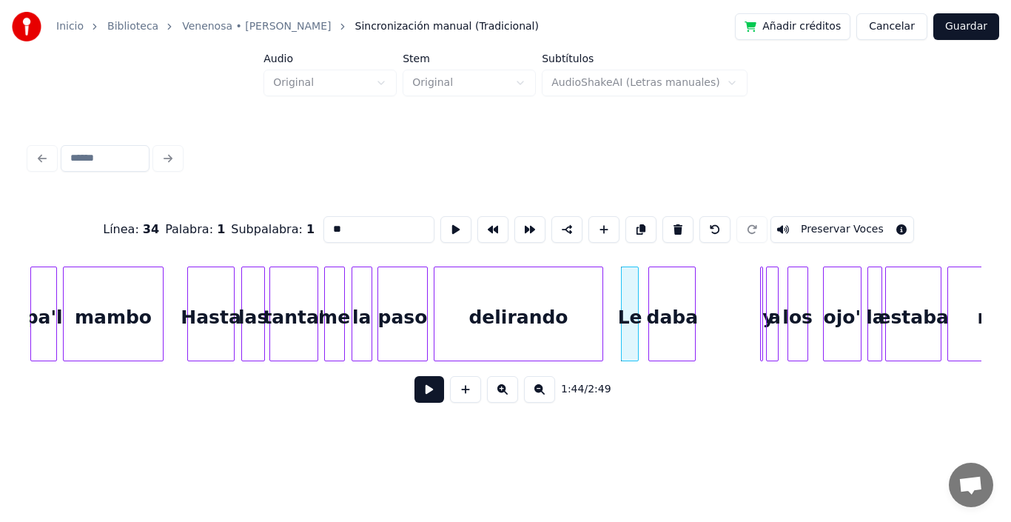
click at [417, 395] on button at bounding box center [429, 389] width 30 height 27
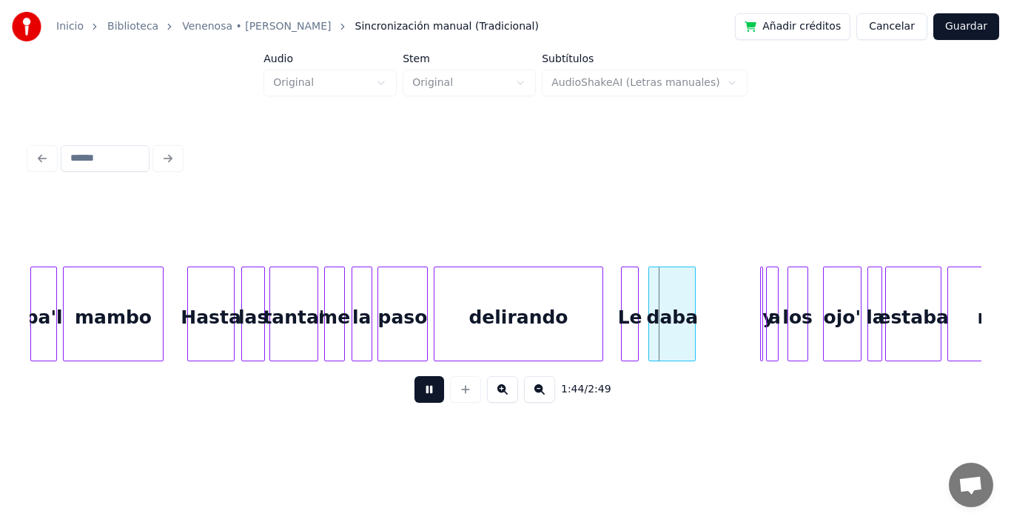
click at [417, 395] on button at bounding box center [429, 389] width 30 height 27
click at [642, 284] on div at bounding box center [640, 313] width 4 height 93
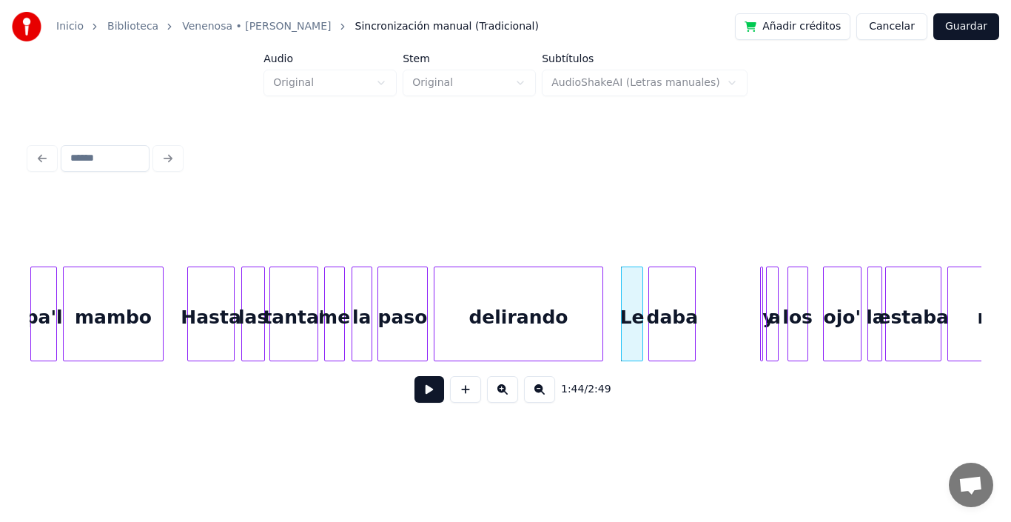
click at [636, 289] on div "Le" at bounding box center [632, 317] width 21 height 101
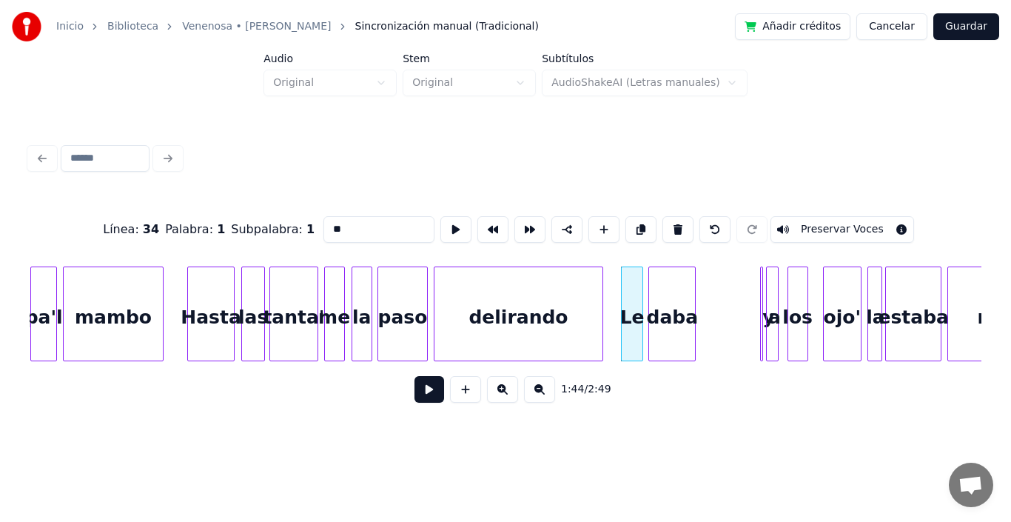
click at [416, 399] on button at bounding box center [429, 389] width 30 height 27
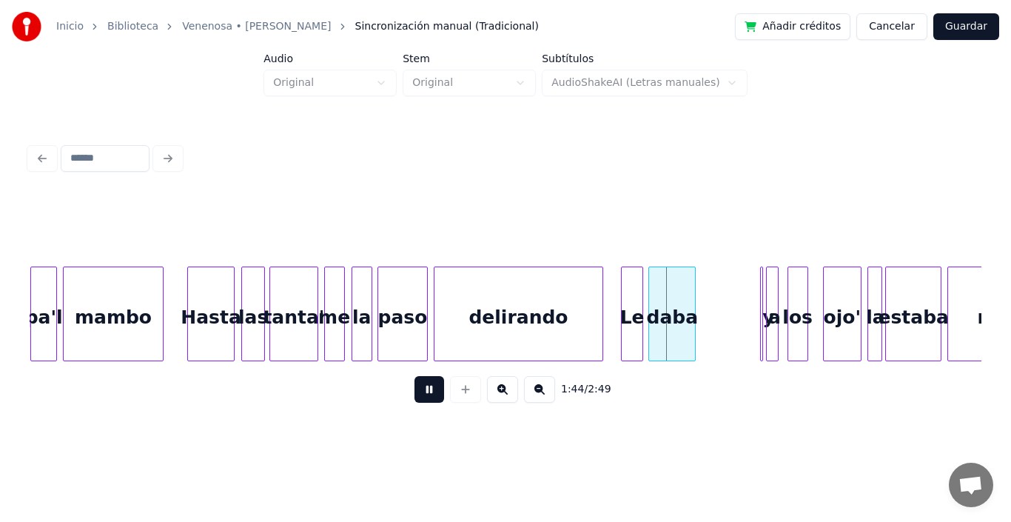
click at [416, 399] on button at bounding box center [429, 389] width 30 height 27
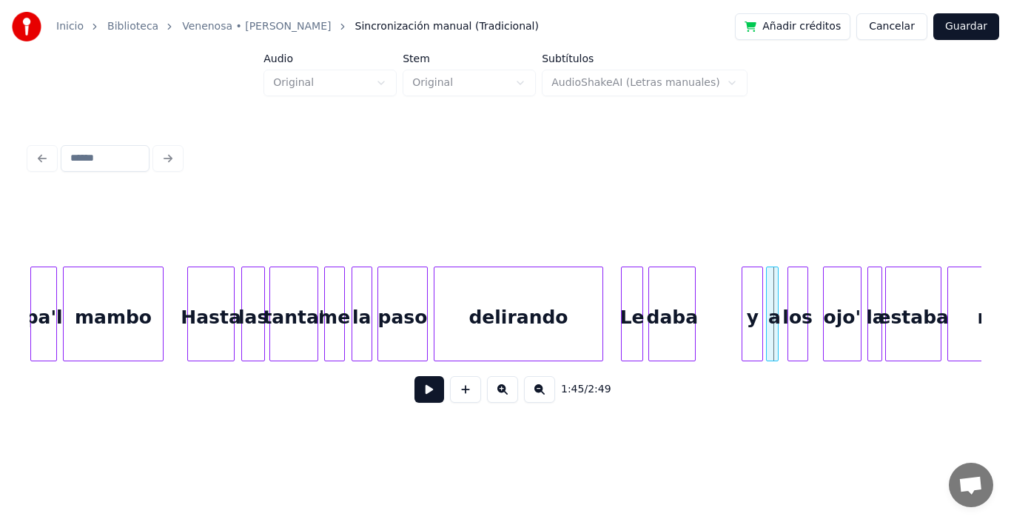
click at [746, 295] on div at bounding box center [744, 313] width 4 height 93
click at [712, 316] on div "y" at bounding box center [711, 317] width 20 height 101
click at [713, 299] on div at bounding box center [711, 313] width 4 height 93
click at [762, 275] on div at bounding box center [763, 313] width 4 height 93
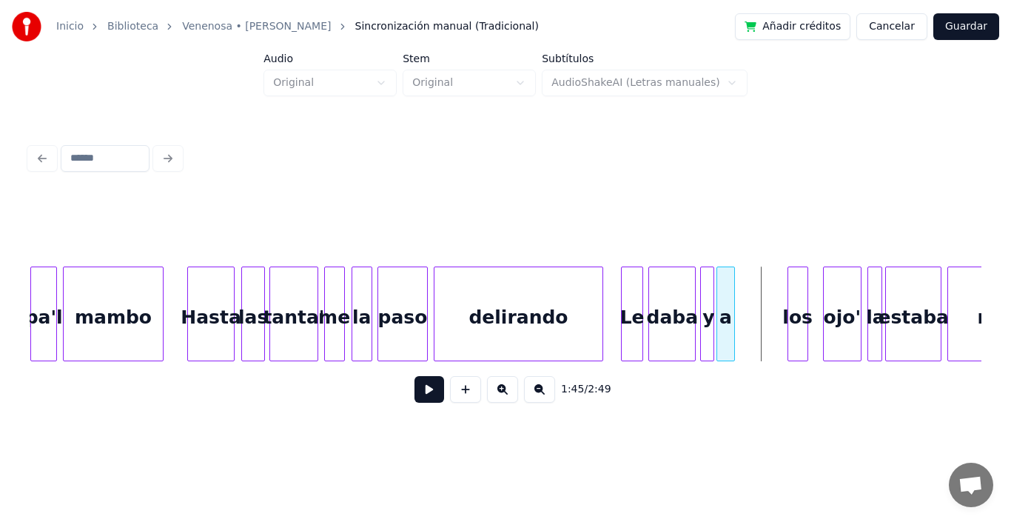
click at [722, 279] on div "a" at bounding box center [725, 317] width 16 height 101
click at [742, 300] on div at bounding box center [741, 313] width 4 height 93
click at [750, 298] on div at bounding box center [748, 313] width 4 height 93
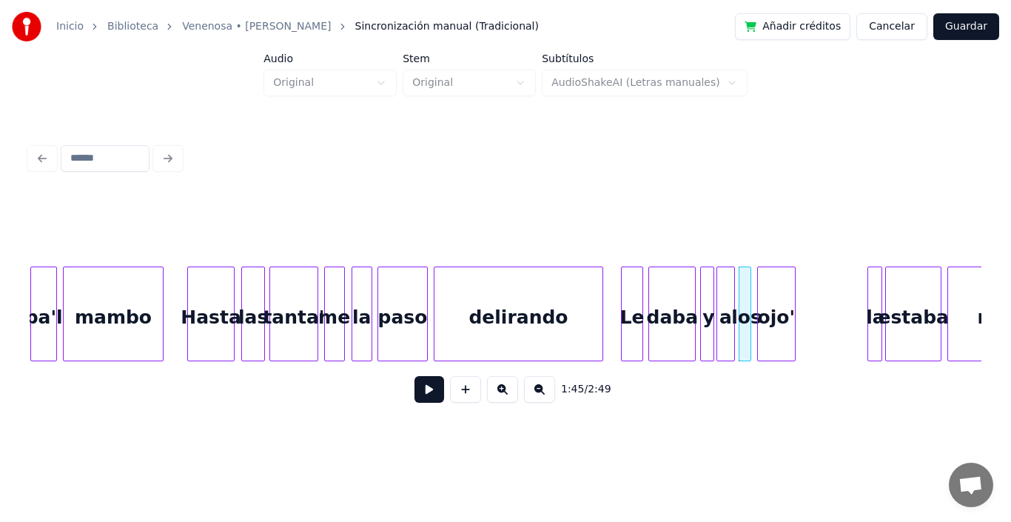
click at [773, 304] on div "ojo'" at bounding box center [776, 317] width 37 height 101
click at [636, 298] on div "Le" at bounding box center [632, 317] width 21 height 101
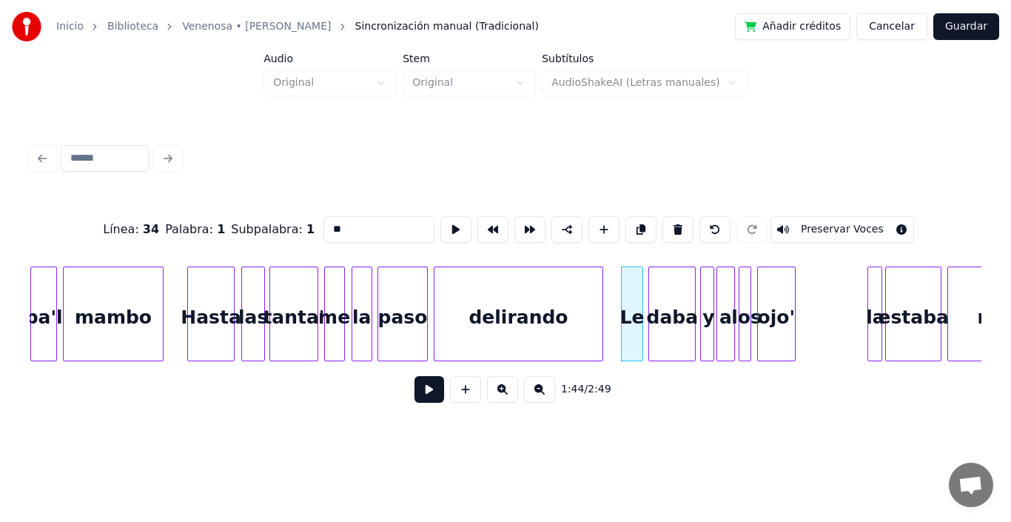
click at [414, 397] on button at bounding box center [429, 389] width 30 height 27
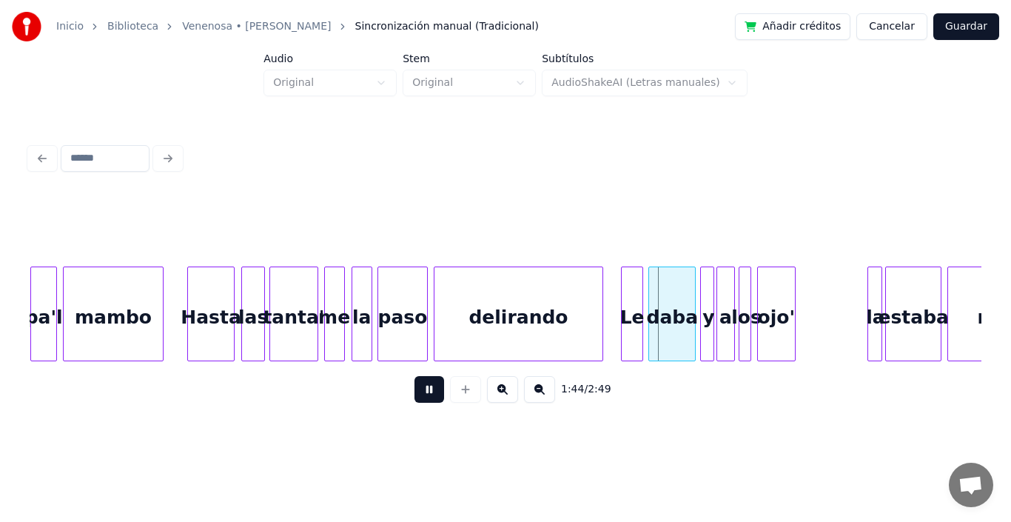
click at [414, 397] on button at bounding box center [429, 389] width 30 height 27
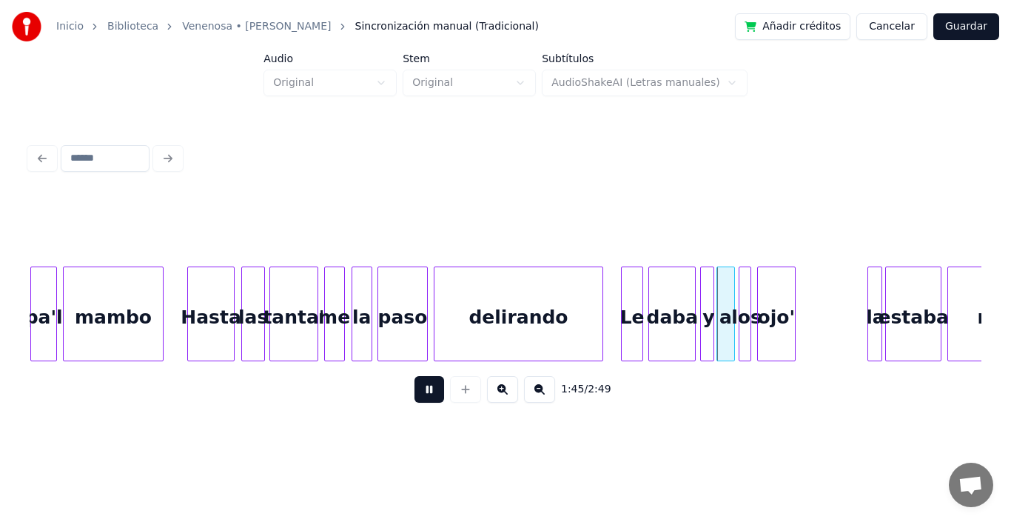
click at [414, 397] on button at bounding box center [429, 389] width 30 height 27
click at [685, 274] on div "daba" at bounding box center [672, 317] width 46 height 101
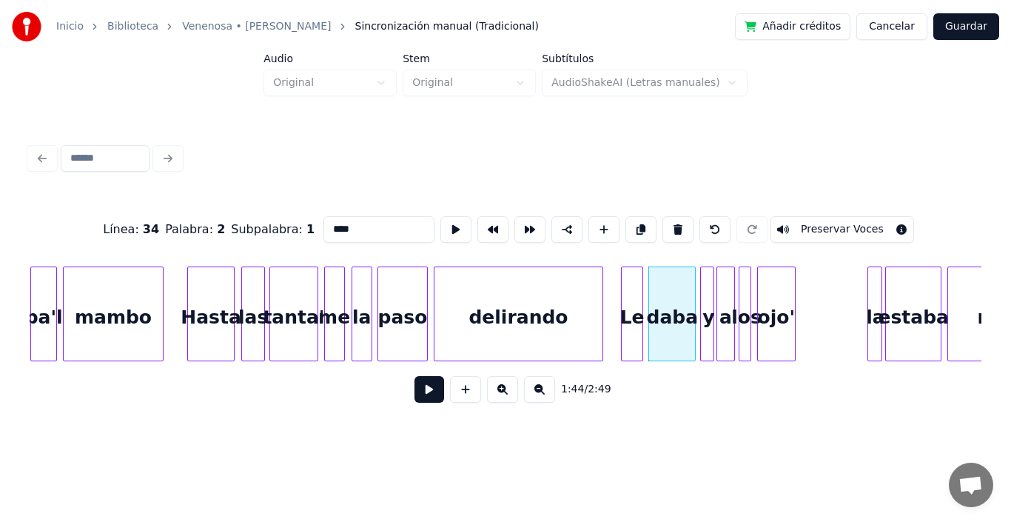
click at [414, 398] on button at bounding box center [429, 389] width 30 height 27
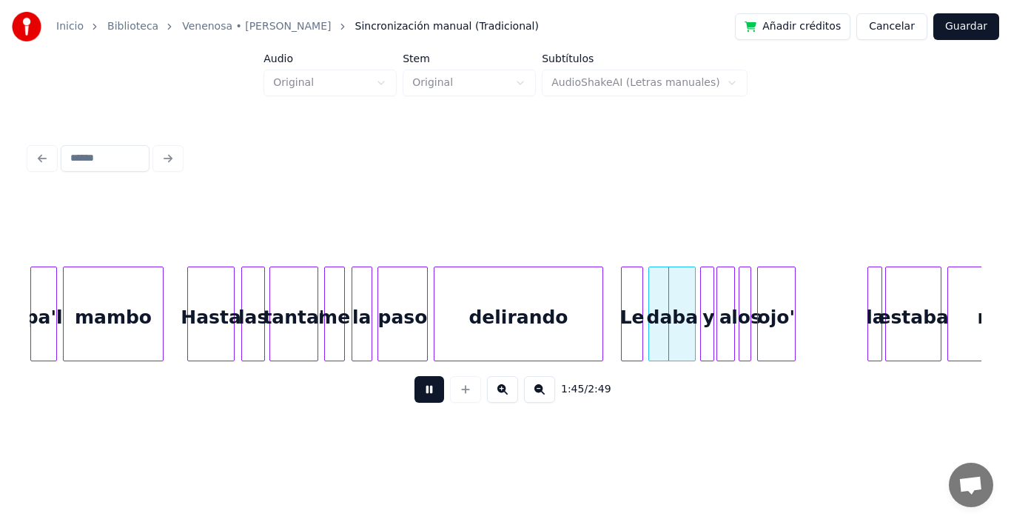
click at [414, 398] on button at bounding box center [429, 389] width 30 height 27
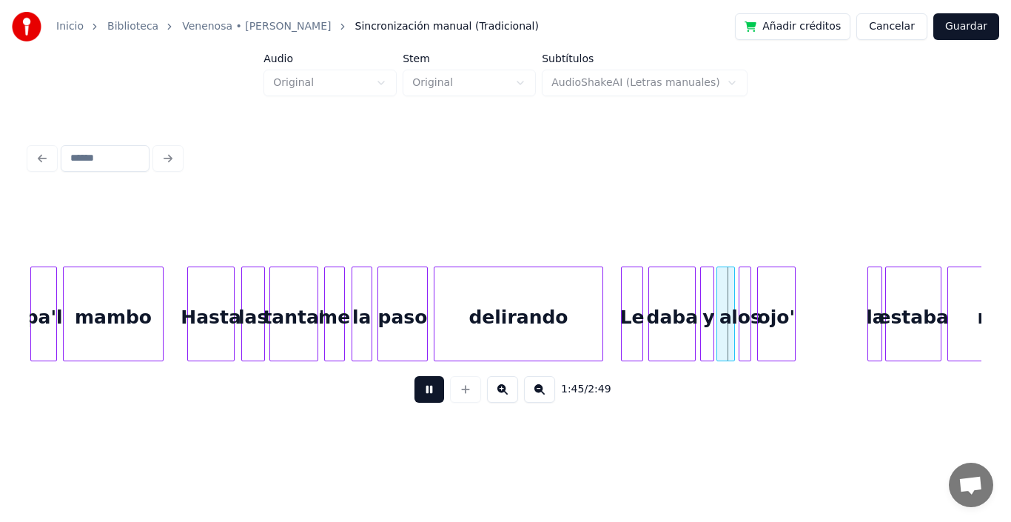
click at [414, 398] on button at bounding box center [429, 389] width 30 height 27
click at [671, 286] on div at bounding box center [673, 313] width 4 height 93
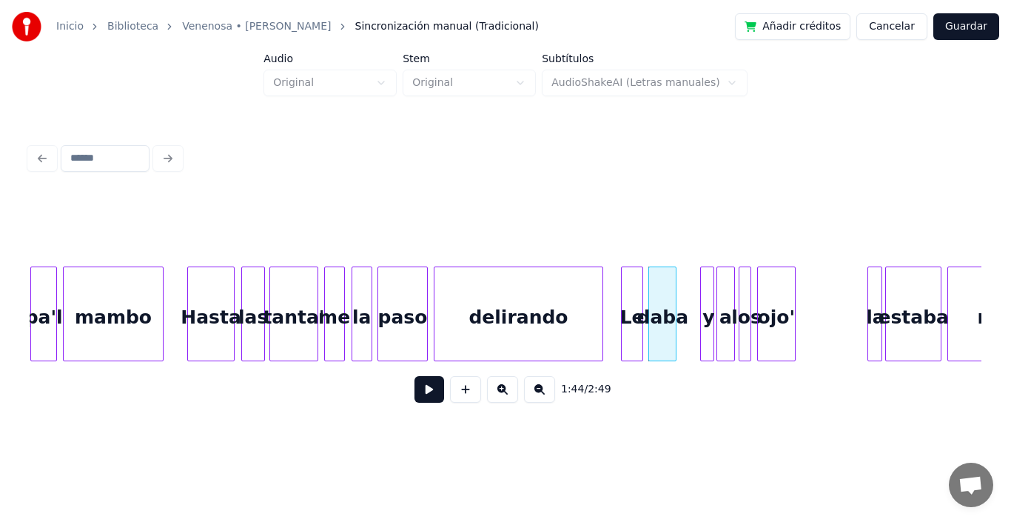
click at [709, 295] on div at bounding box center [711, 313] width 4 height 93
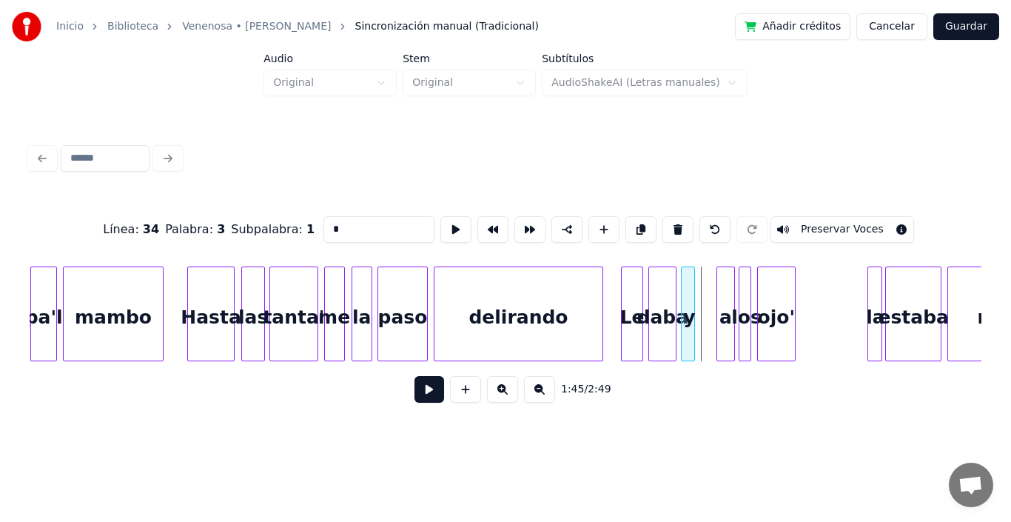
click at [688, 278] on div "y" at bounding box center [689, 317] width 15 height 101
click at [707, 295] on div "a" at bounding box center [707, 317] width 16 height 101
click at [733, 278] on div "los" at bounding box center [735, 317] width 15 height 101
click at [745, 284] on div at bounding box center [746, 313] width 4 height 93
click at [713, 283] on div "a" at bounding box center [711, 317] width 16 height 101
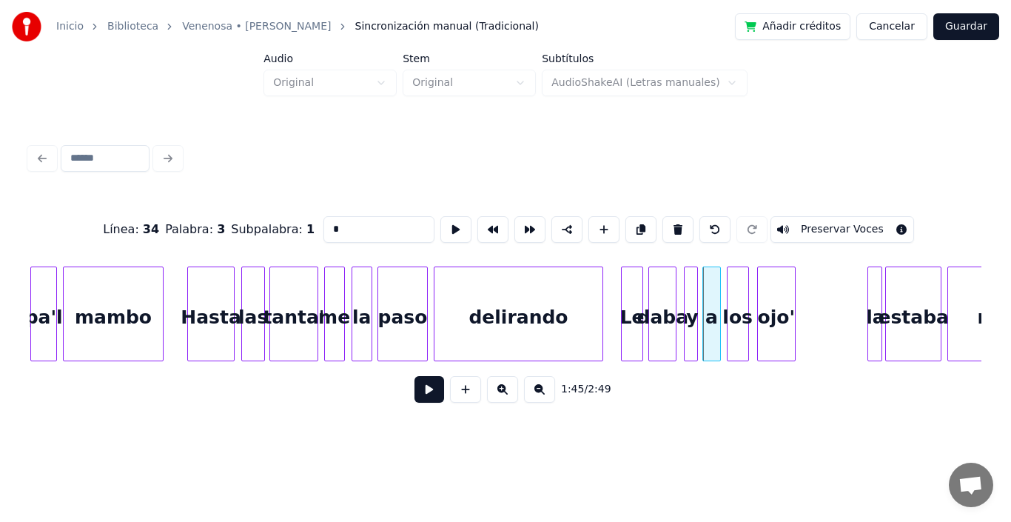
click at [691, 286] on div "y" at bounding box center [692, 317] width 15 height 101
click at [675, 286] on div at bounding box center [676, 313] width 4 height 93
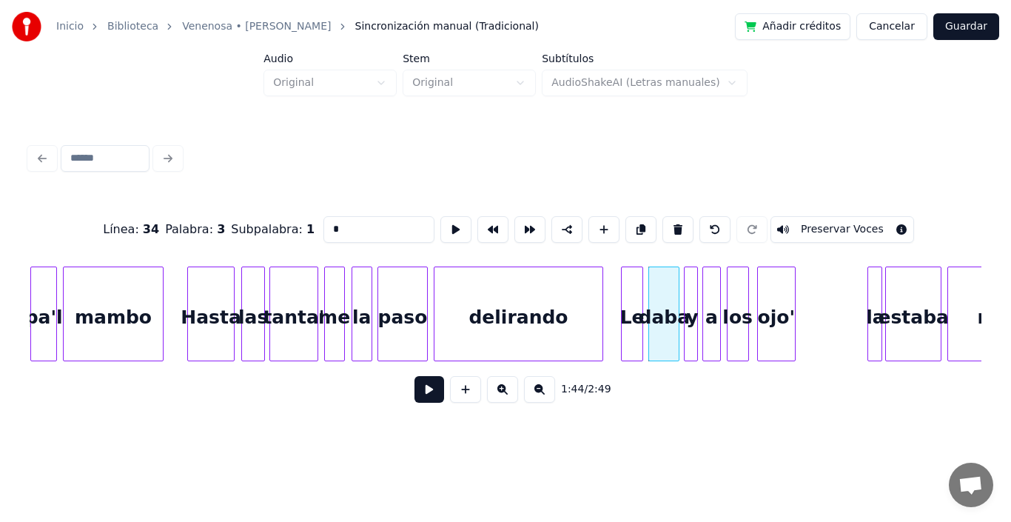
click at [634, 290] on div "Le" at bounding box center [632, 317] width 21 height 101
type input "**"
click at [415, 394] on button at bounding box center [429, 389] width 30 height 27
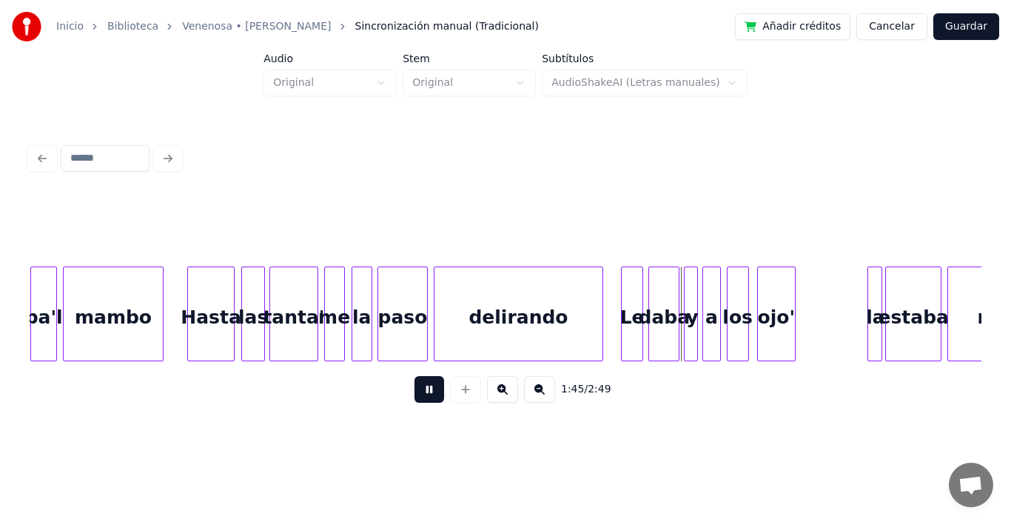
click at [415, 394] on button at bounding box center [429, 389] width 30 height 27
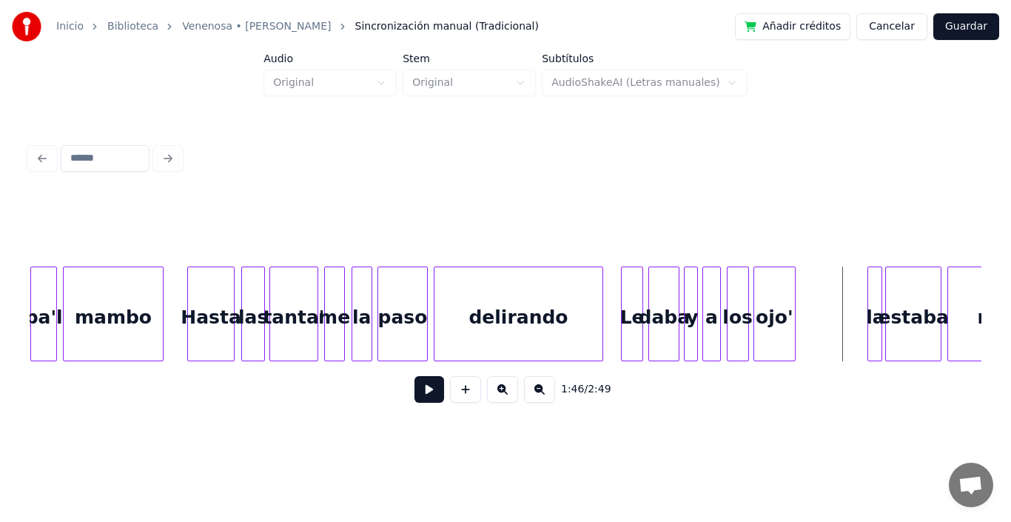
click at [756, 278] on div at bounding box center [756, 313] width 4 height 93
click at [693, 282] on div at bounding box center [695, 313] width 4 height 93
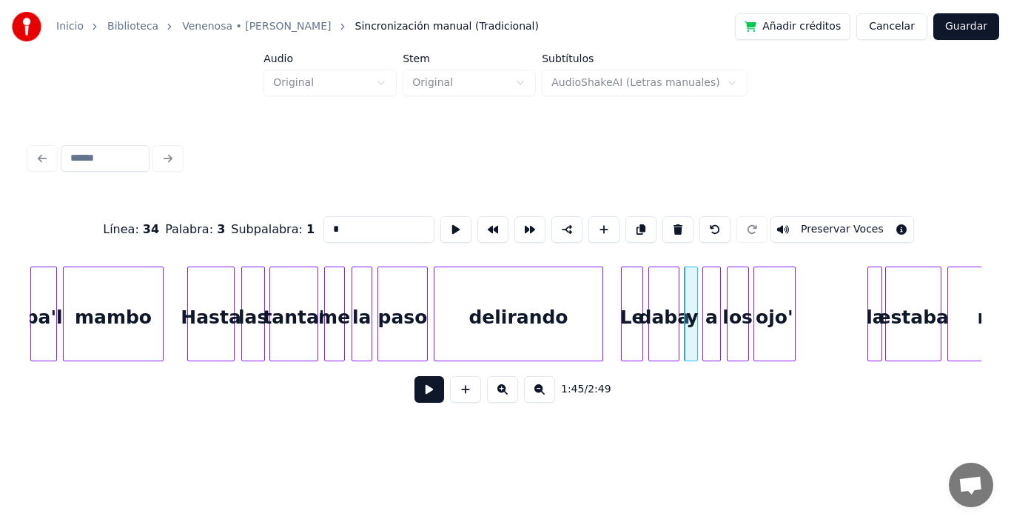
click at [416, 395] on button at bounding box center [429, 389] width 30 height 27
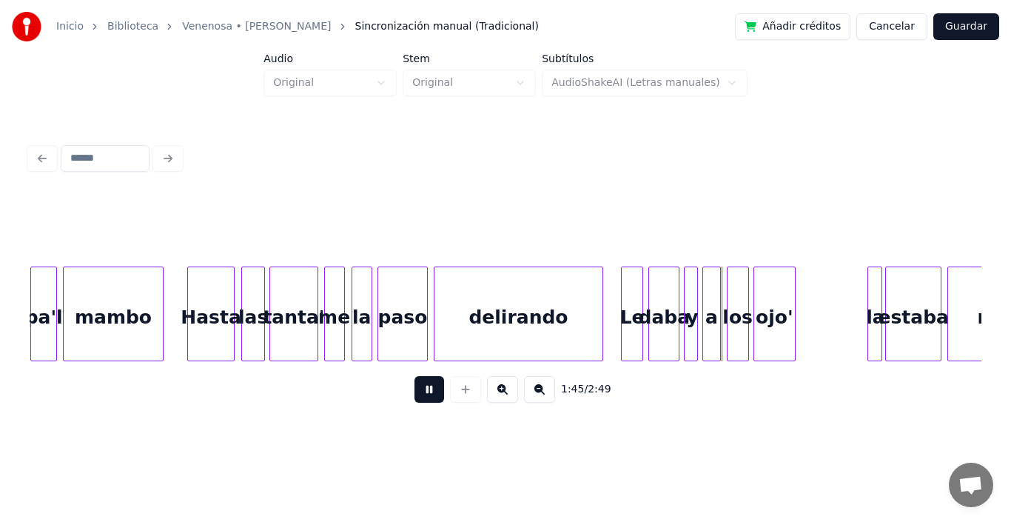
click at [416, 395] on button at bounding box center [429, 389] width 30 height 27
click at [783, 294] on div "ojo'" at bounding box center [774, 317] width 41 height 101
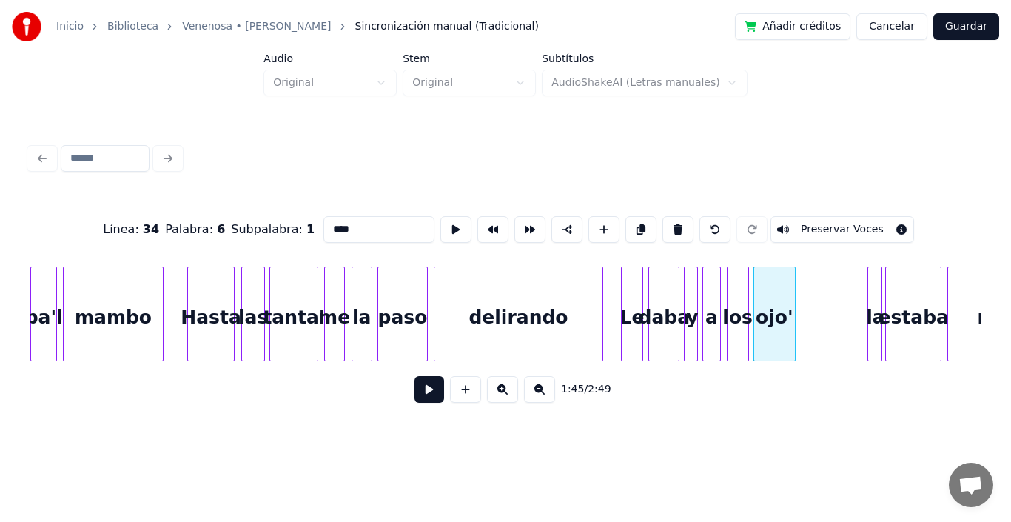
click at [415, 397] on button at bounding box center [429, 389] width 30 height 27
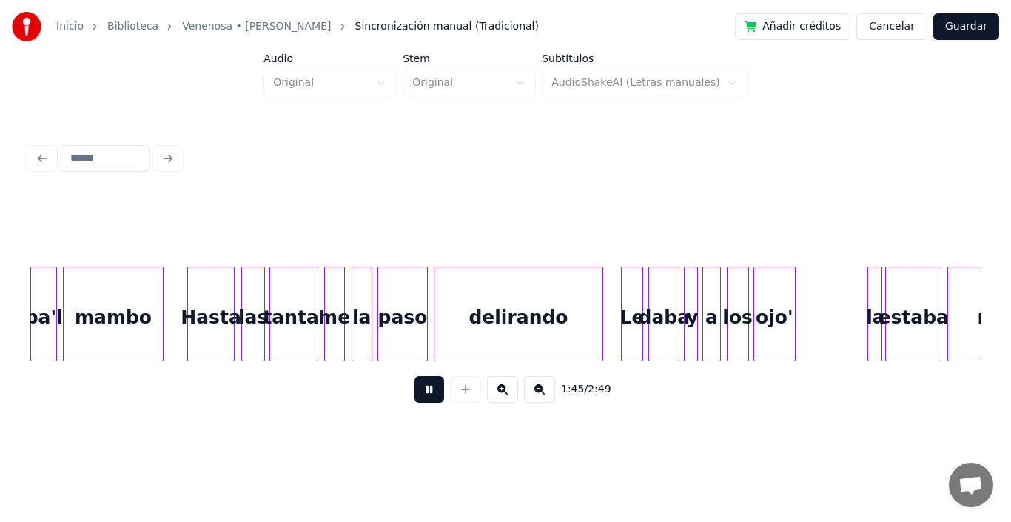
click at [415, 397] on button at bounding box center [429, 389] width 30 height 27
click at [776, 300] on div "ojo'" at bounding box center [774, 317] width 41 height 101
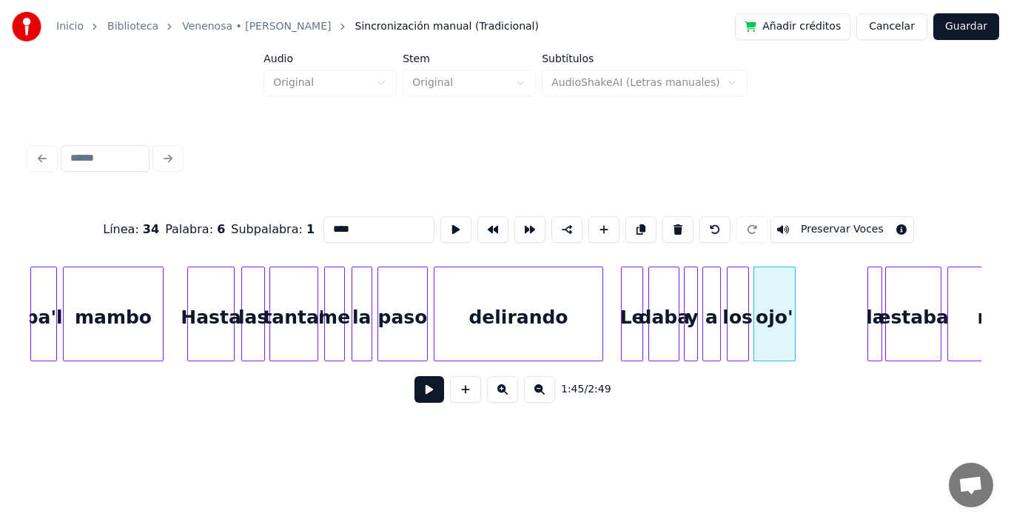
click at [414, 400] on button at bounding box center [429, 389] width 30 height 27
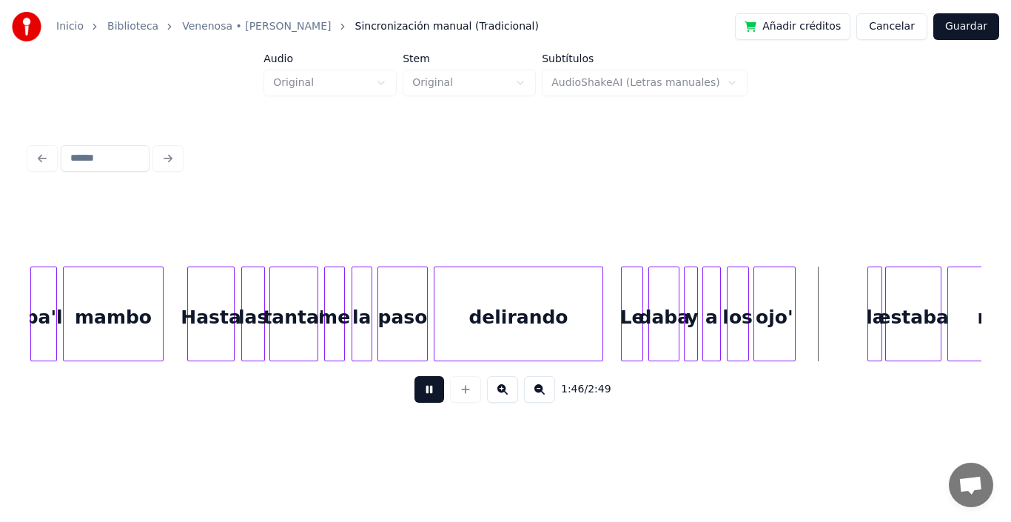
click at [414, 400] on button at bounding box center [429, 389] width 30 height 27
click at [798, 282] on div at bounding box center [800, 313] width 4 height 93
click at [421, 399] on button at bounding box center [429, 389] width 30 height 27
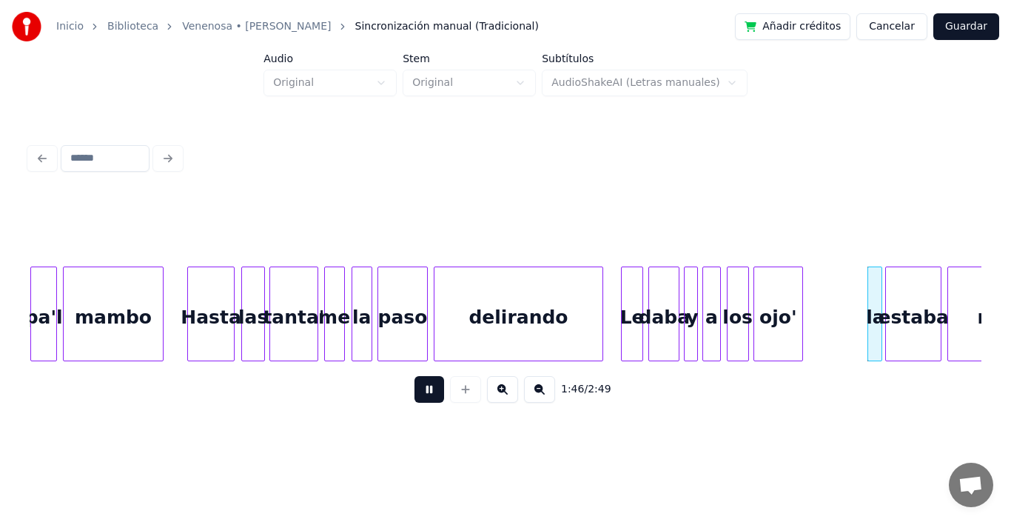
click at [421, 399] on button at bounding box center [429, 389] width 30 height 27
click at [765, 286] on div "ojo'" at bounding box center [778, 317] width 48 height 101
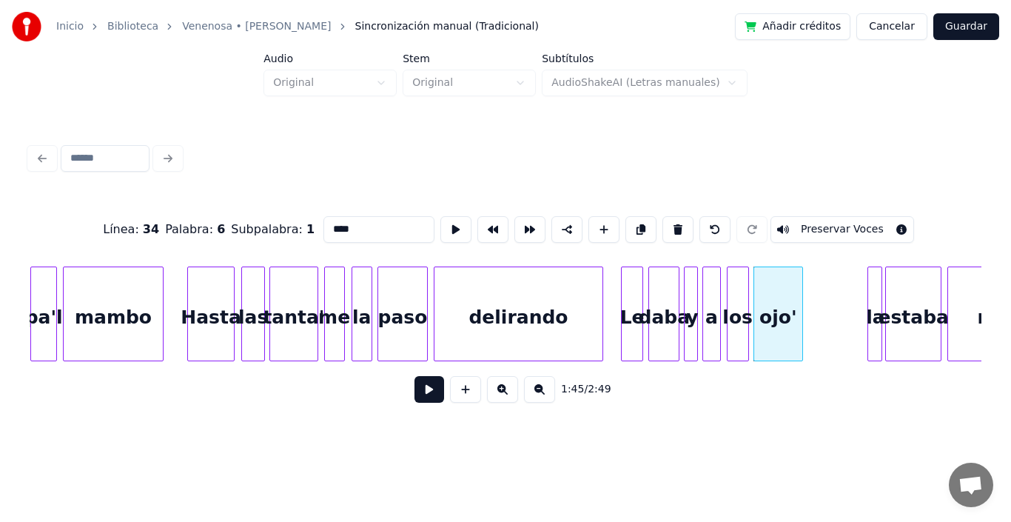
click at [421, 394] on button at bounding box center [429, 389] width 30 height 27
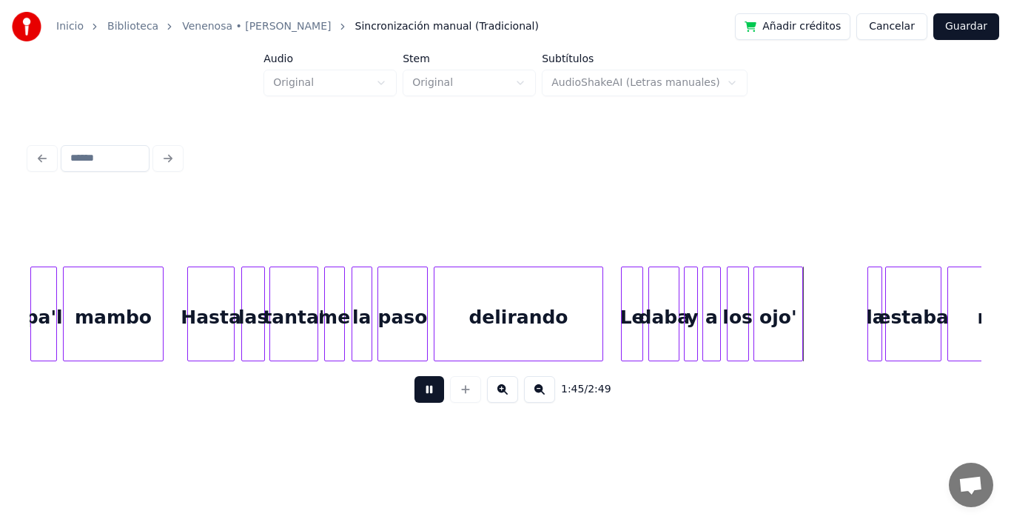
click at [421, 394] on button at bounding box center [429, 389] width 30 height 27
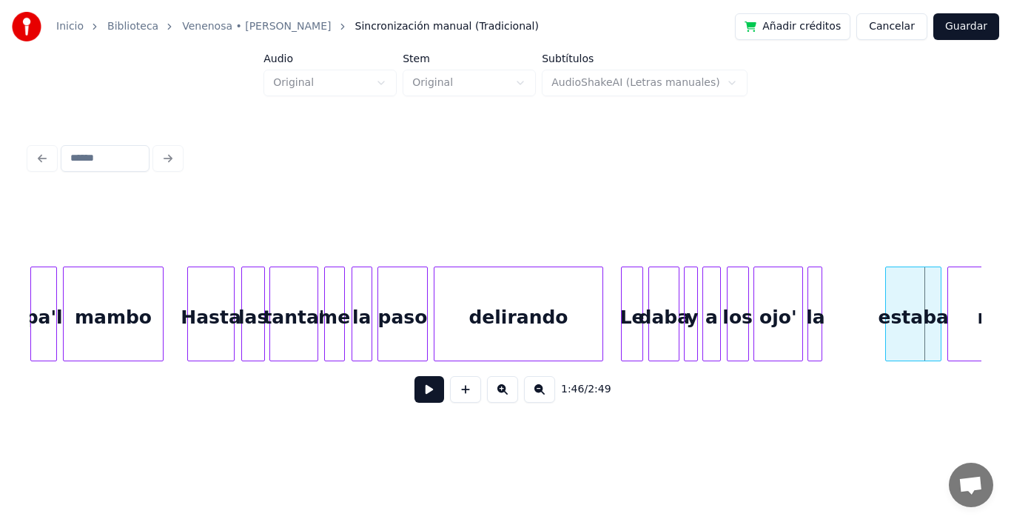
click at [814, 278] on div "la" at bounding box center [815, 317] width 15 height 101
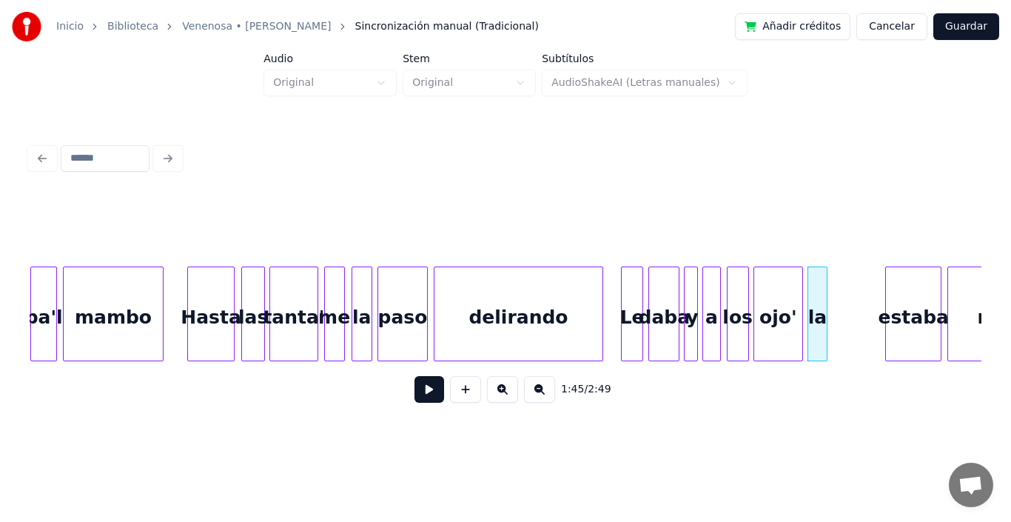
click at [827, 281] on div at bounding box center [824, 313] width 4 height 93
click at [846, 298] on div "estaba" at bounding box center [860, 317] width 55 height 101
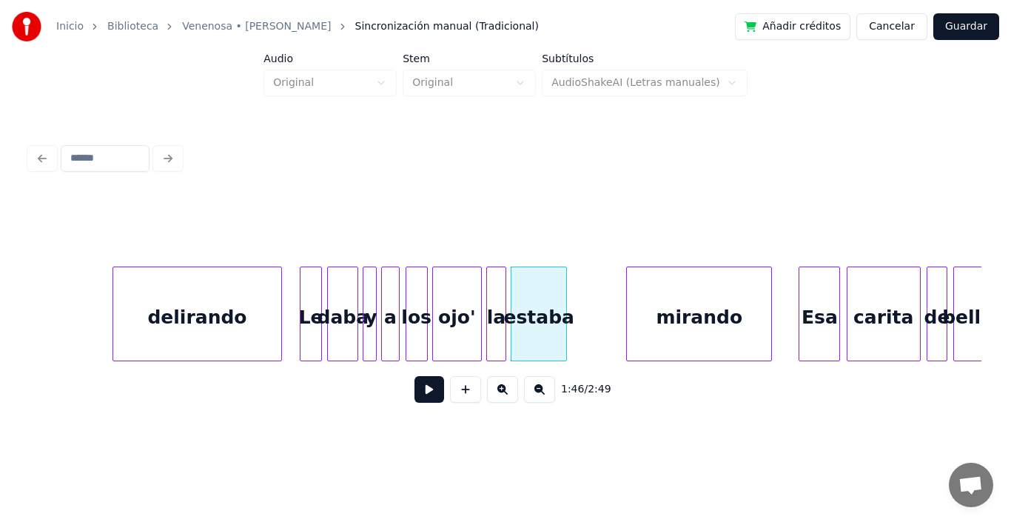
scroll to position [0, 15406]
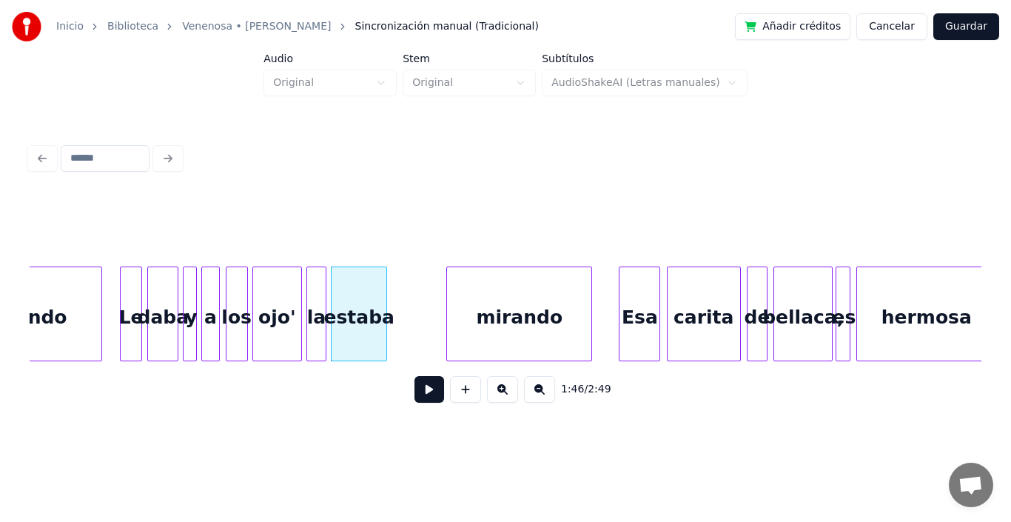
click at [387, 274] on div "estaba" at bounding box center [359, 313] width 56 height 95
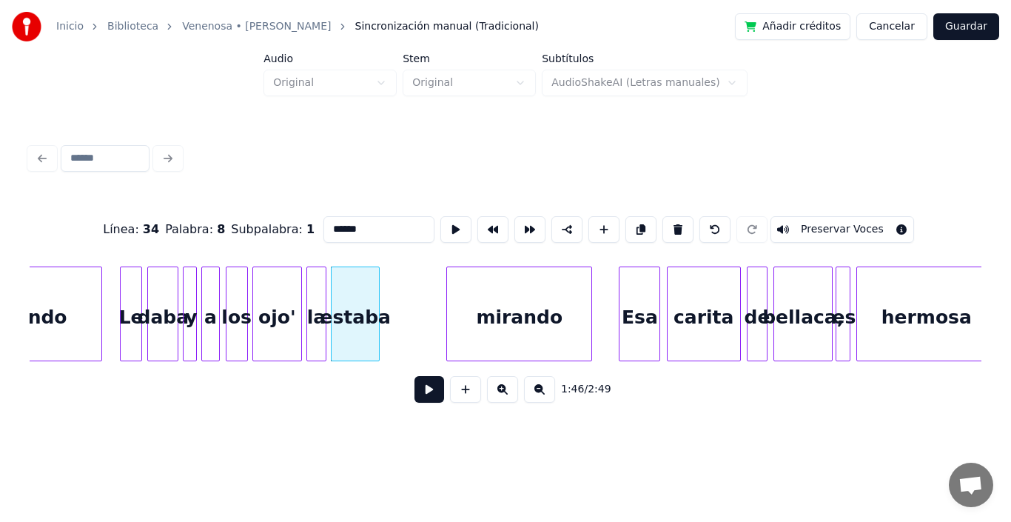
click at [376, 275] on div at bounding box center [376, 313] width 4 height 93
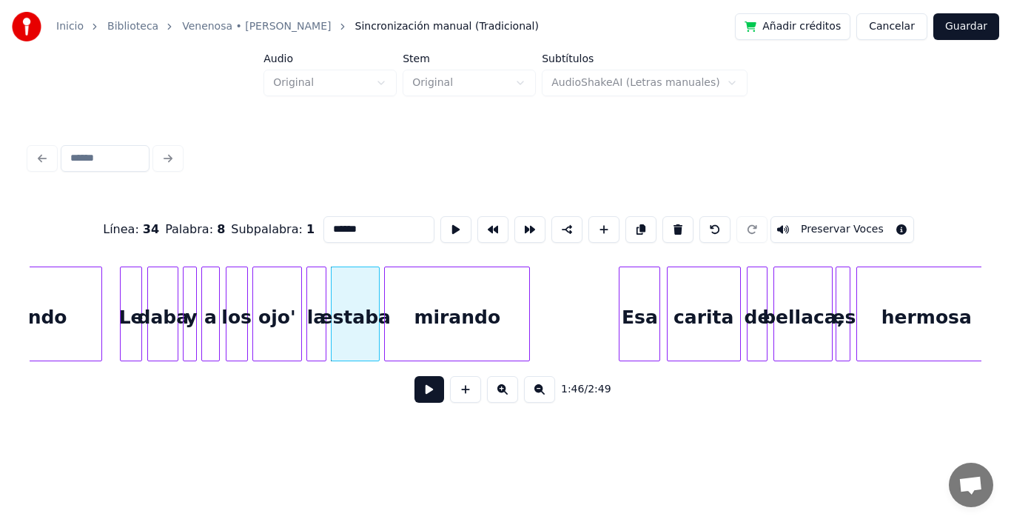
click at [451, 300] on div "mirando" at bounding box center [457, 317] width 144 height 101
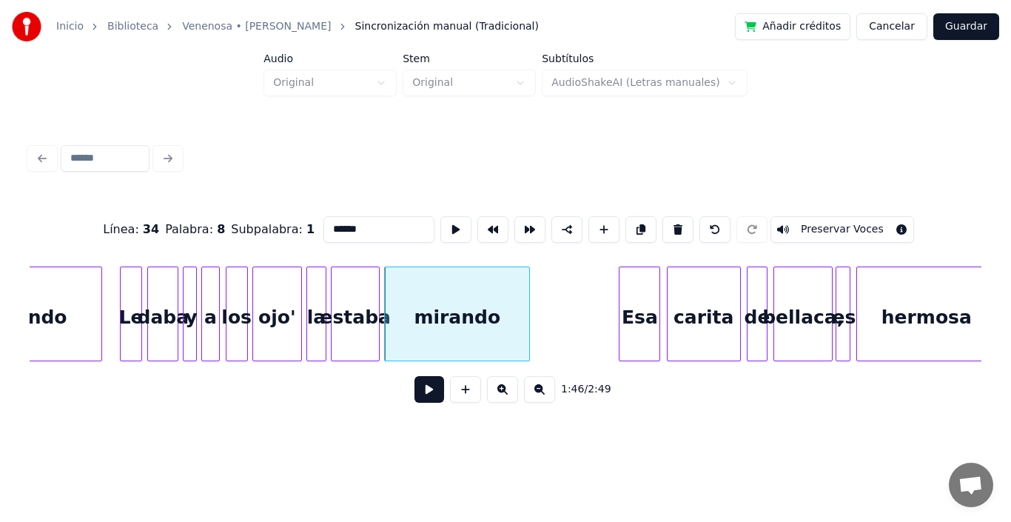
click at [319, 295] on div "la" at bounding box center [316, 317] width 19 height 101
type input "**"
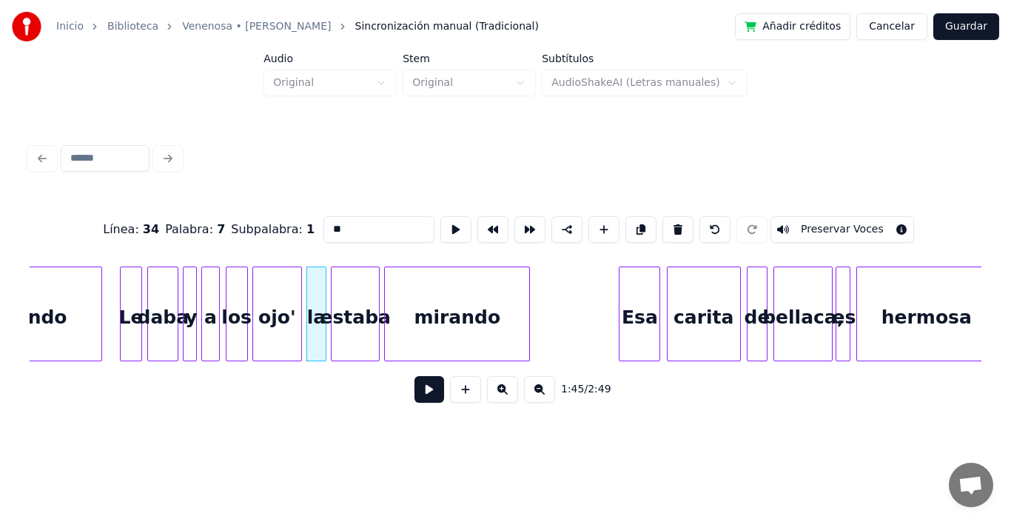
click at [414, 394] on button at bounding box center [429, 389] width 30 height 27
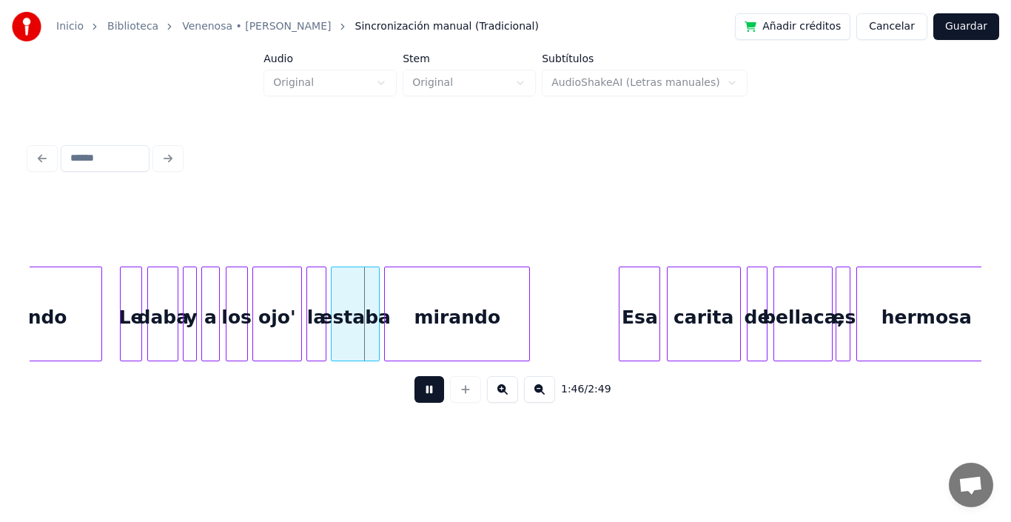
click at [414, 394] on button at bounding box center [429, 389] width 30 height 27
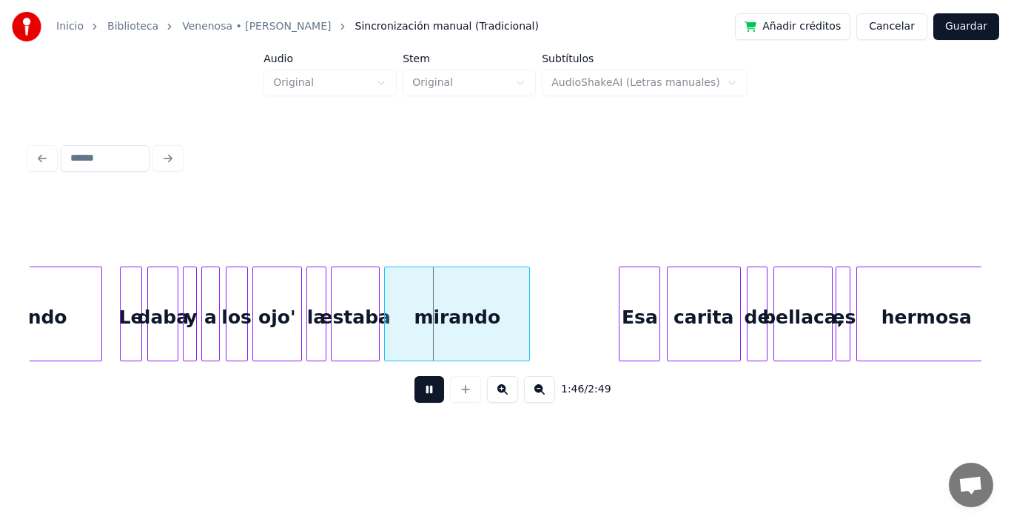
click at [414, 394] on button at bounding box center [429, 389] width 30 height 27
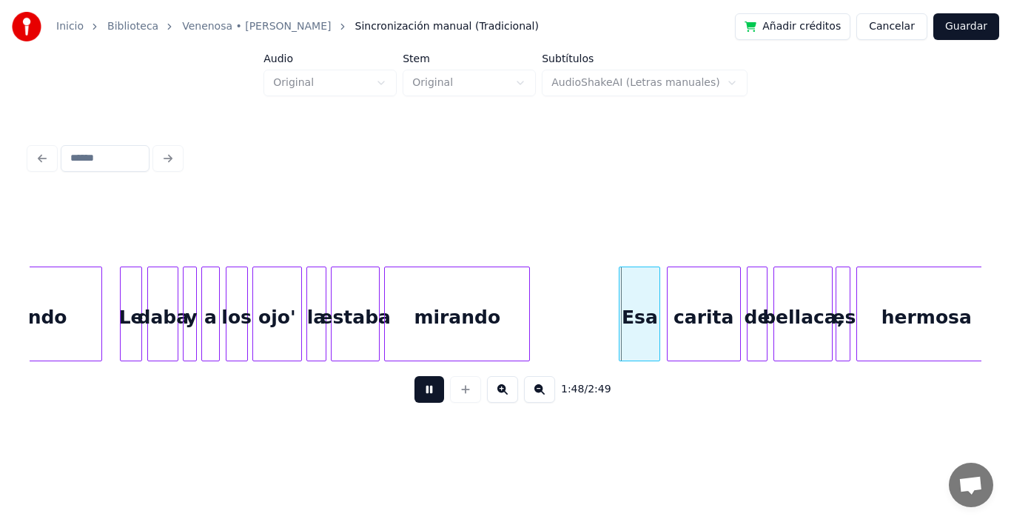
click at [414, 394] on button at bounding box center [429, 389] width 30 height 27
click at [532, 281] on div at bounding box center [533, 313] width 4 height 93
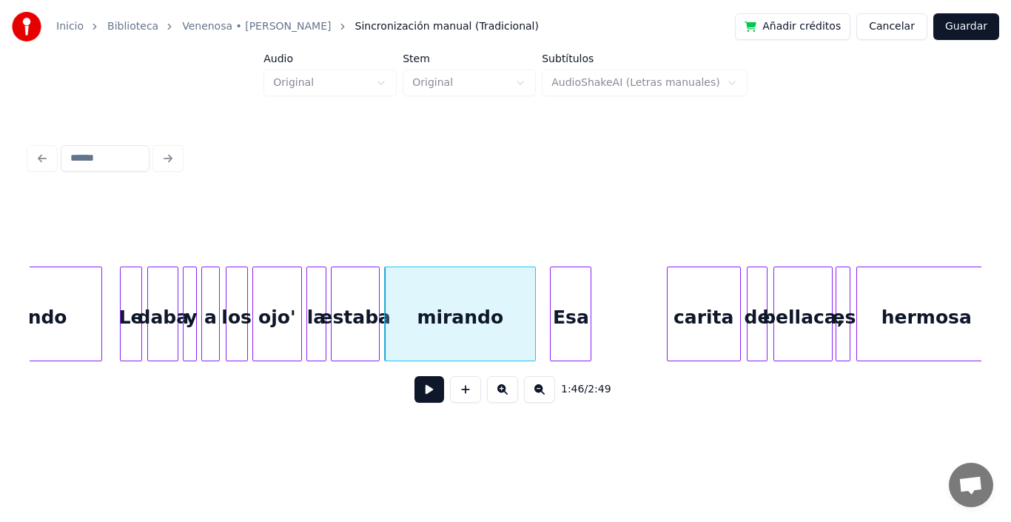
click at [568, 298] on div "Esa" at bounding box center [571, 317] width 40 height 101
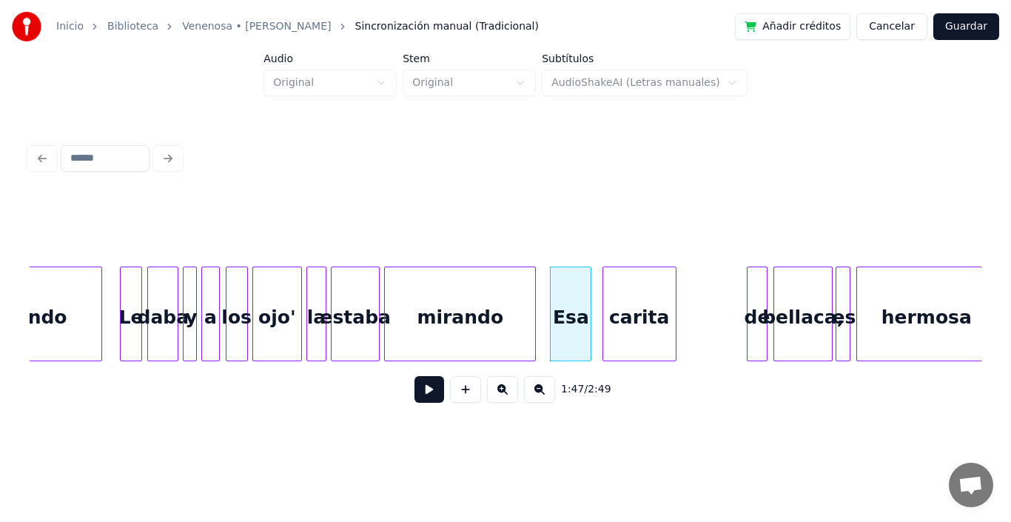
click at [641, 309] on div "carita" at bounding box center [639, 317] width 73 height 101
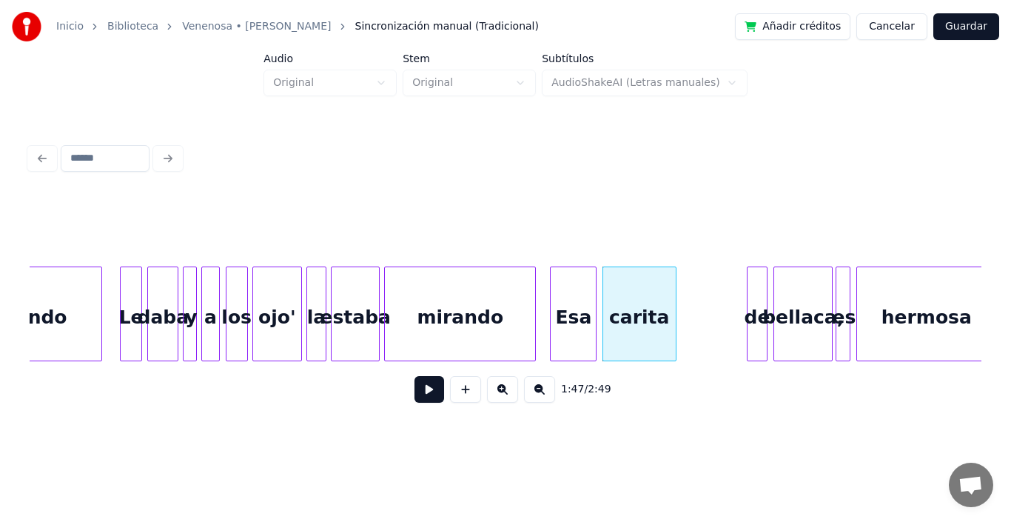
click at [593, 276] on div at bounding box center [593, 313] width 4 height 93
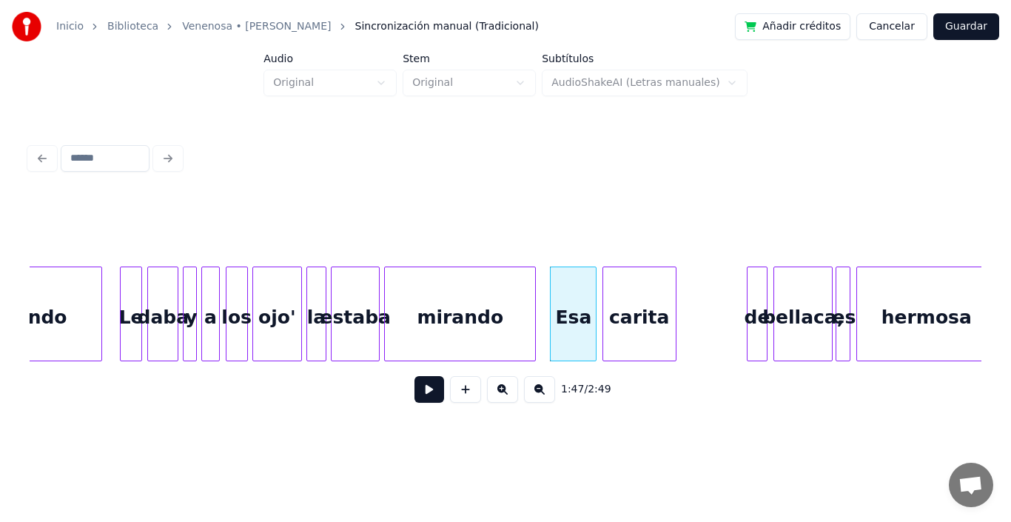
click at [571, 288] on div "Esa" at bounding box center [573, 317] width 45 height 101
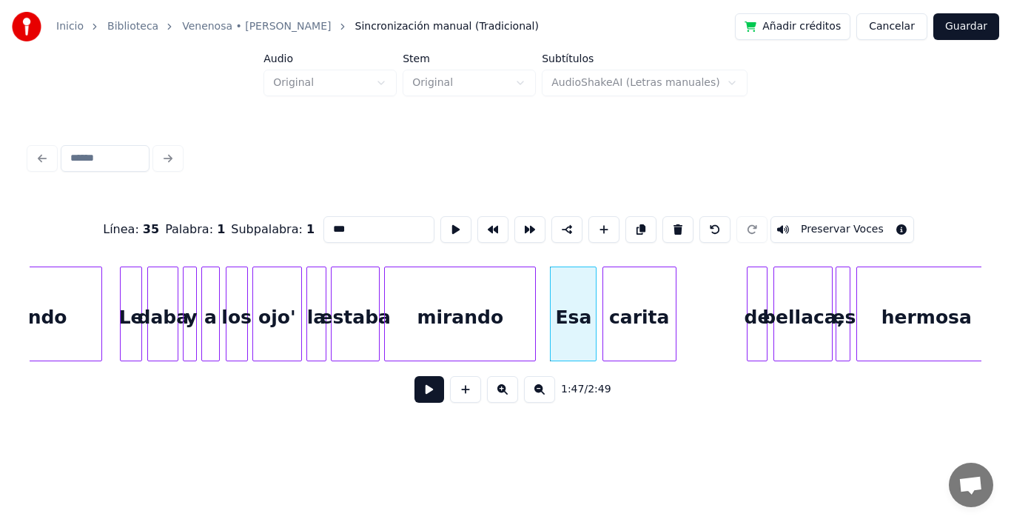
click at [414, 400] on button at bounding box center [429, 389] width 30 height 27
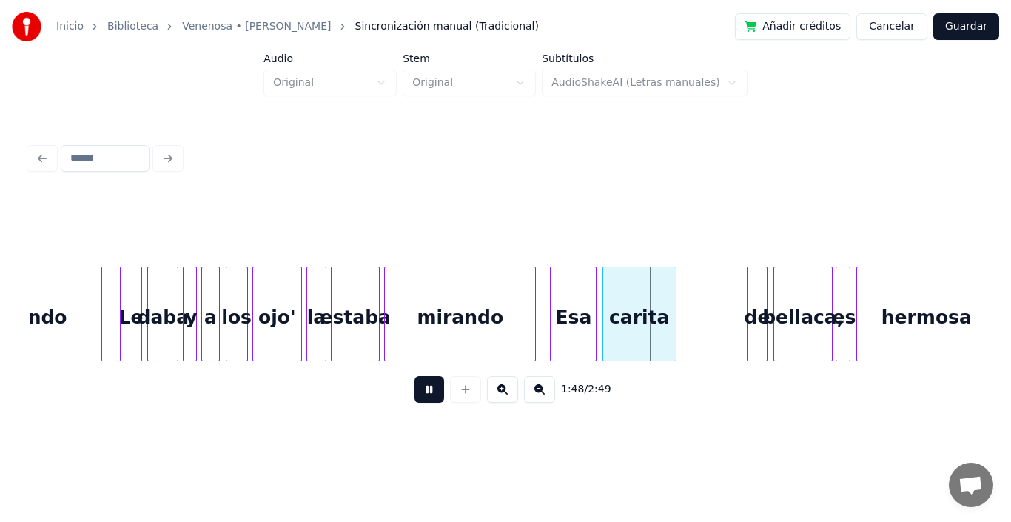
click at [414, 400] on button at bounding box center [429, 389] width 30 height 27
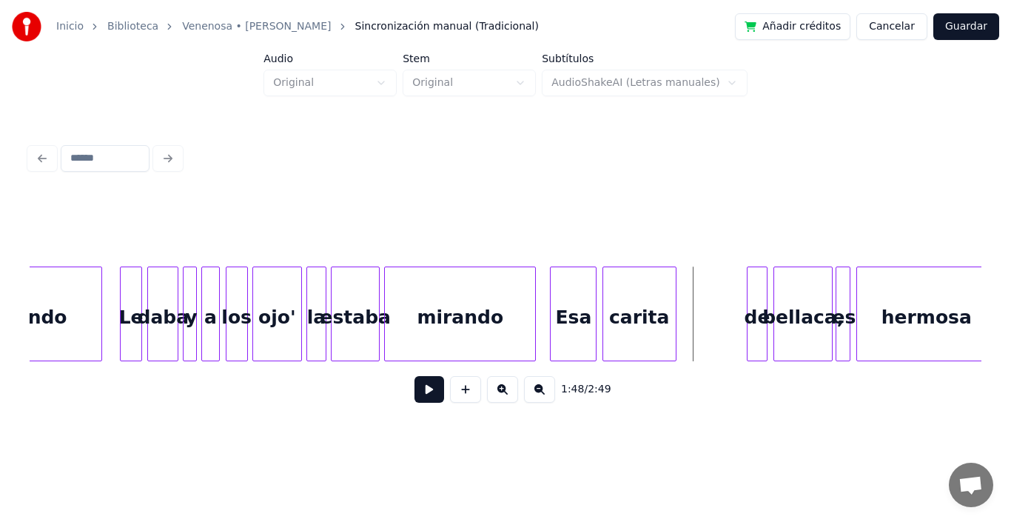
click at [560, 295] on div "Esa" at bounding box center [573, 317] width 45 height 101
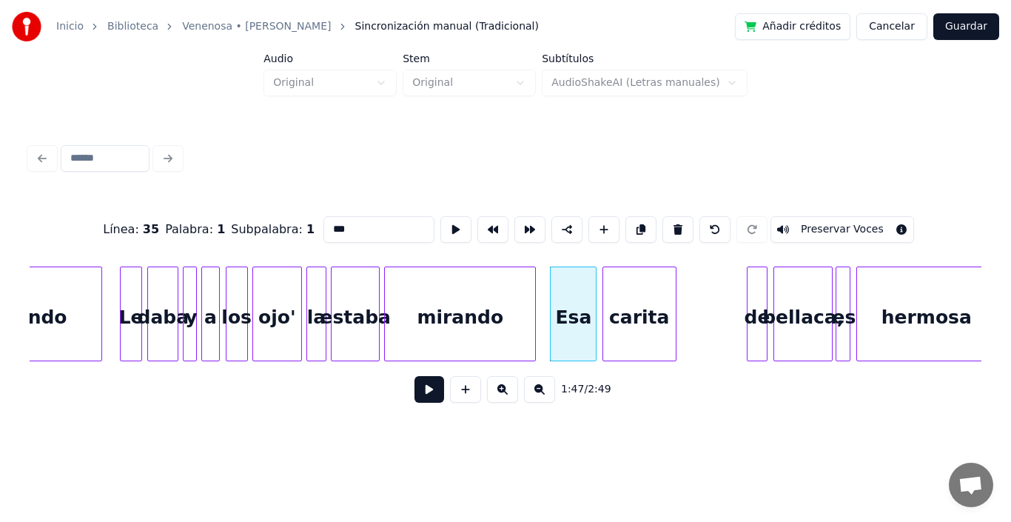
click at [414, 399] on button at bounding box center [429, 389] width 30 height 27
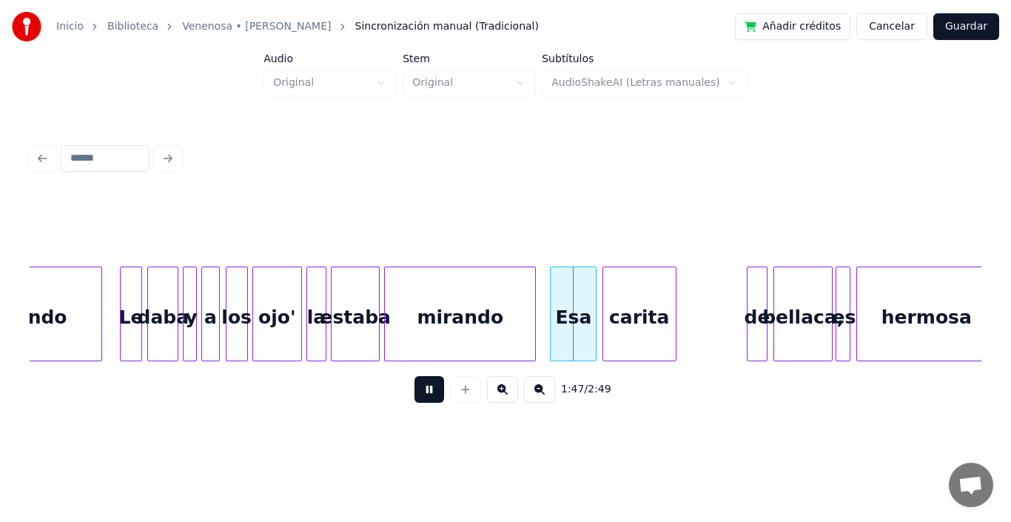
click at [414, 399] on button at bounding box center [429, 389] width 30 height 27
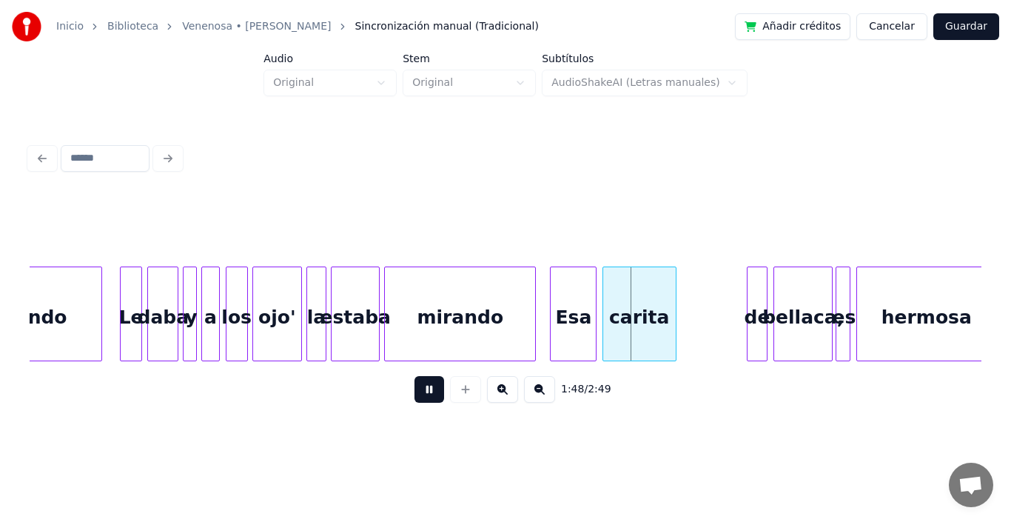
click at [414, 399] on button at bounding box center [429, 389] width 30 height 27
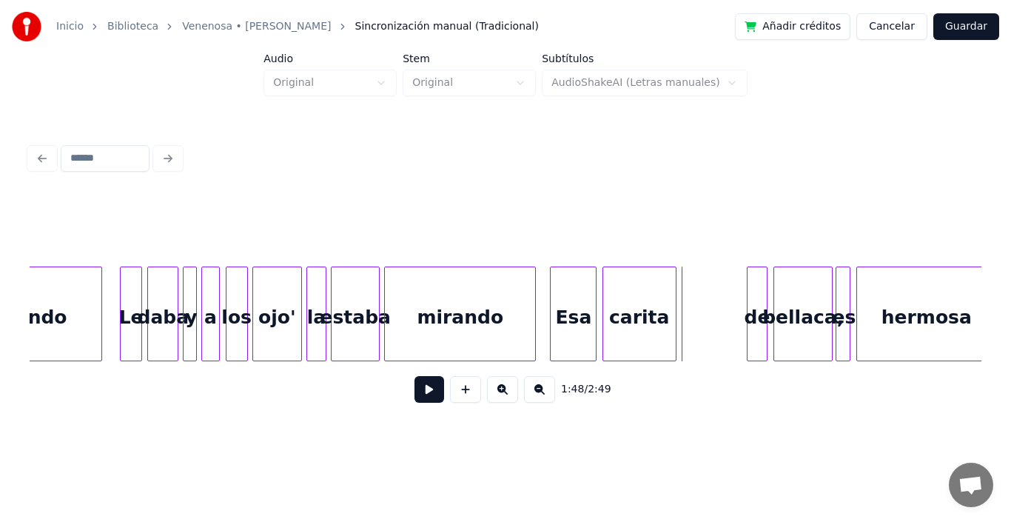
click at [629, 313] on div "carita" at bounding box center [639, 317] width 73 height 101
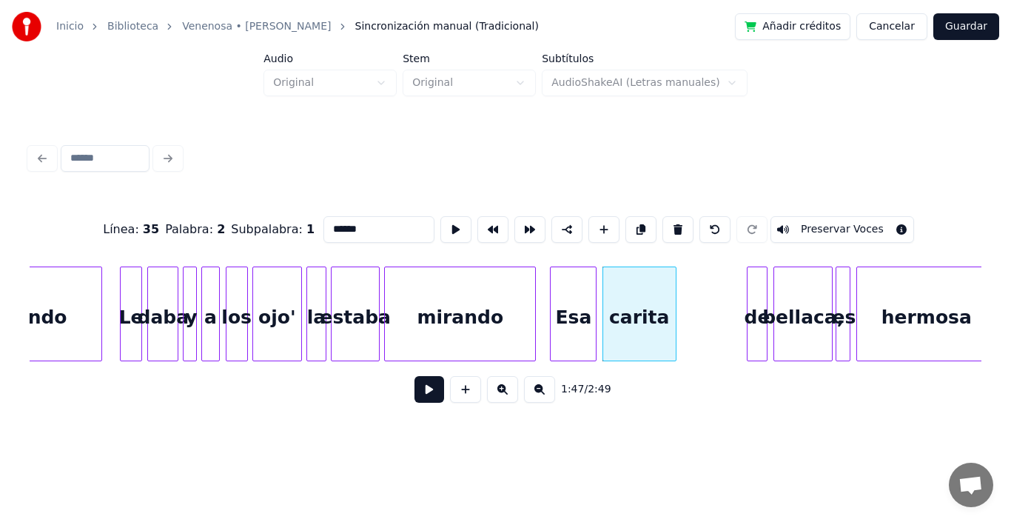
click at [423, 400] on button at bounding box center [429, 389] width 30 height 27
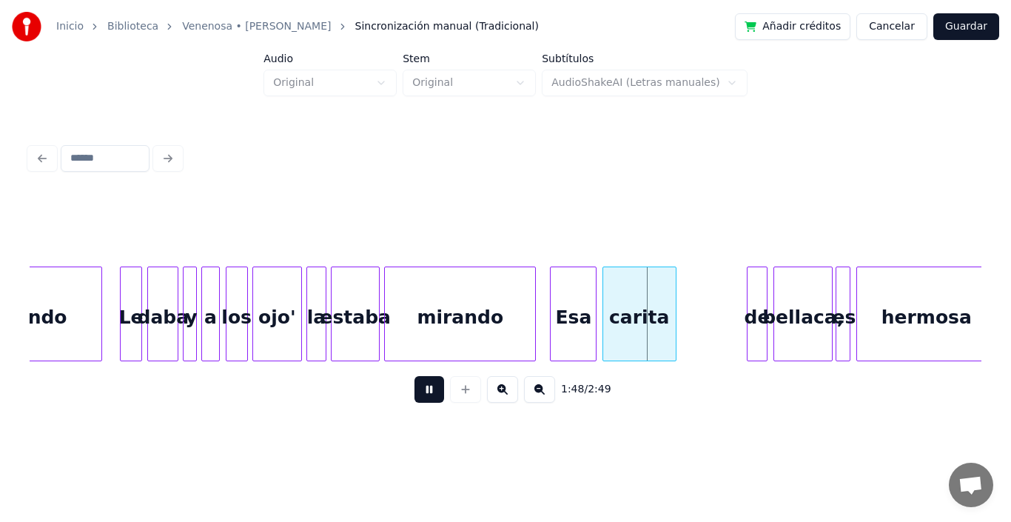
click at [423, 400] on button at bounding box center [429, 389] width 30 height 27
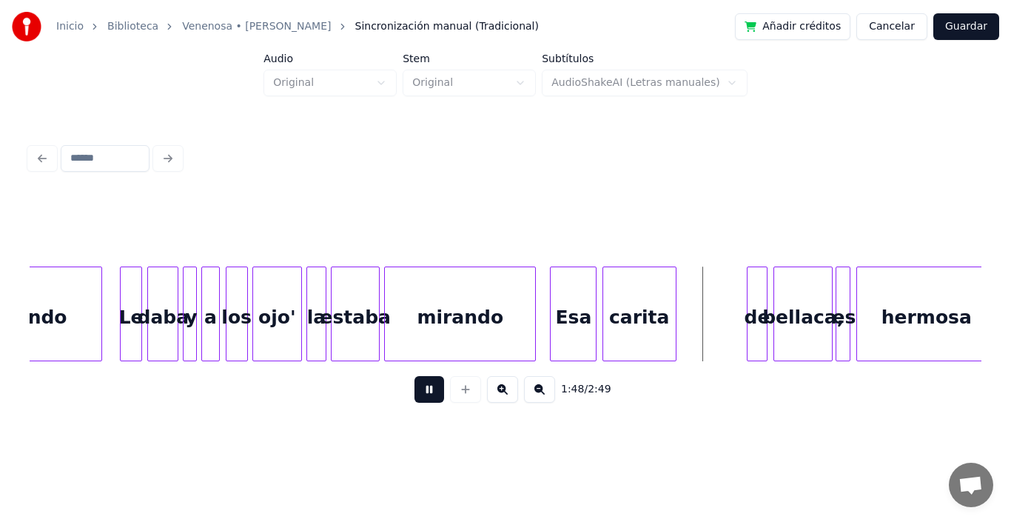
click at [423, 400] on button at bounding box center [429, 389] width 30 height 27
click at [662, 291] on div "carita" at bounding box center [639, 317] width 73 height 101
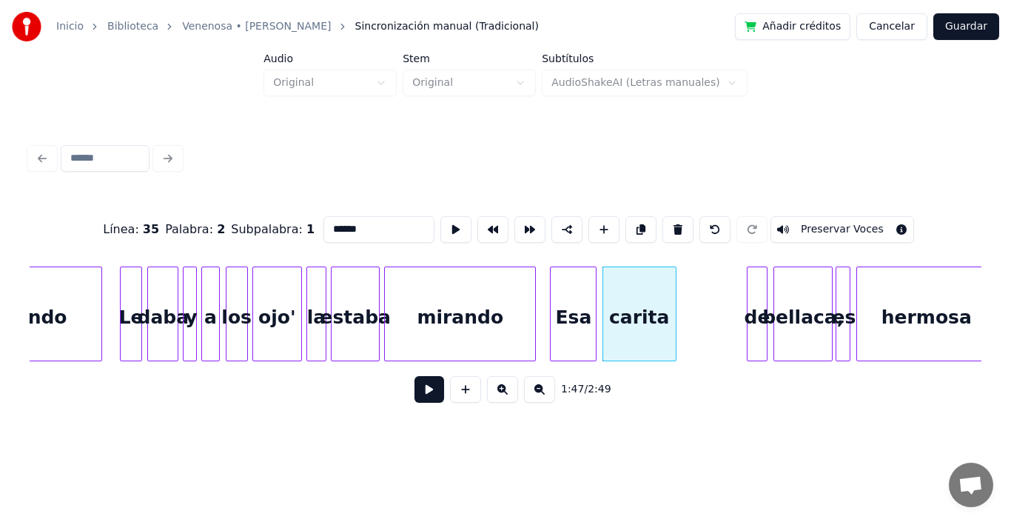
click at [423, 397] on button at bounding box center [429, 389] width 30 height 27
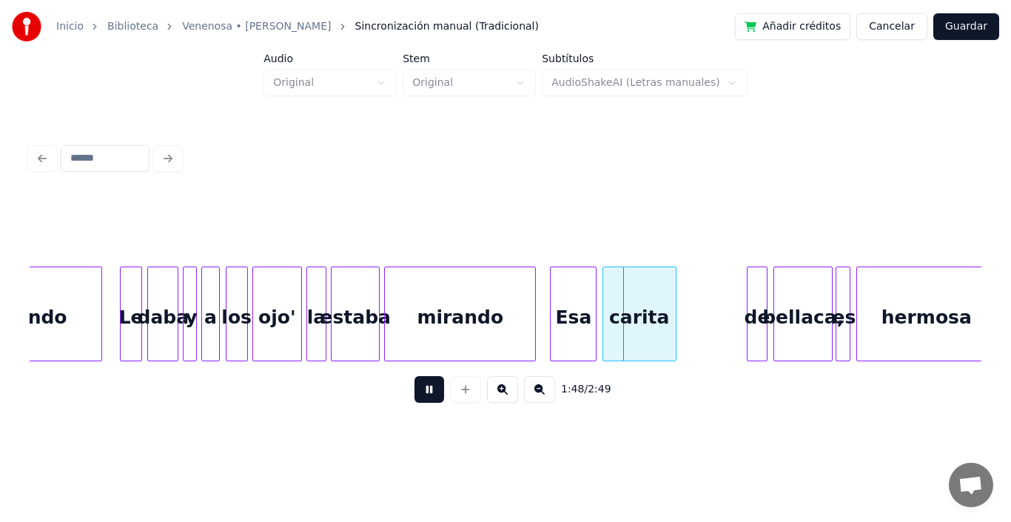
click at [423, 397] on button at bounding box center [429, 389] width 30 height 27
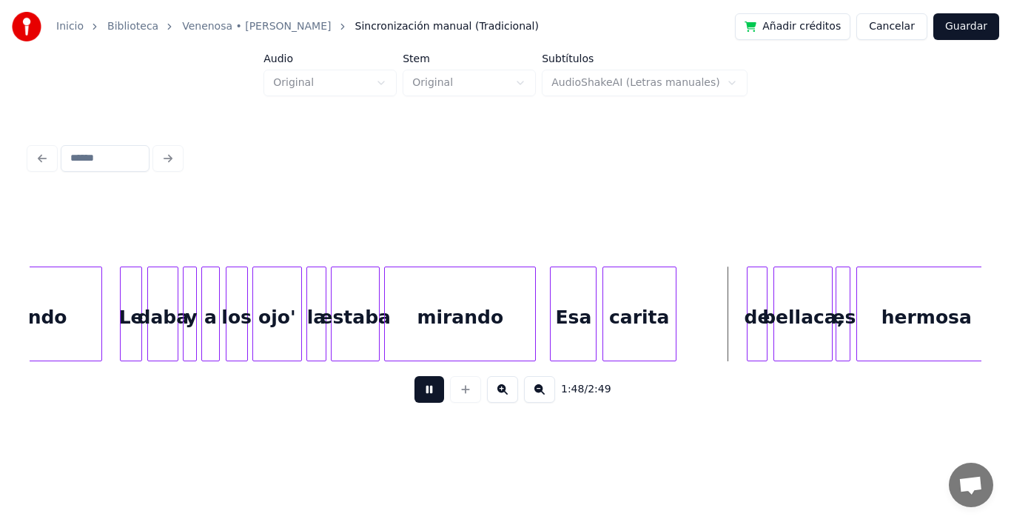
click at [423, 397] on button at bounding box center [429, 389] width 30 height 27
click at [639, 283] on div "carita" at bounding box center [639, 317] width 73 height 101
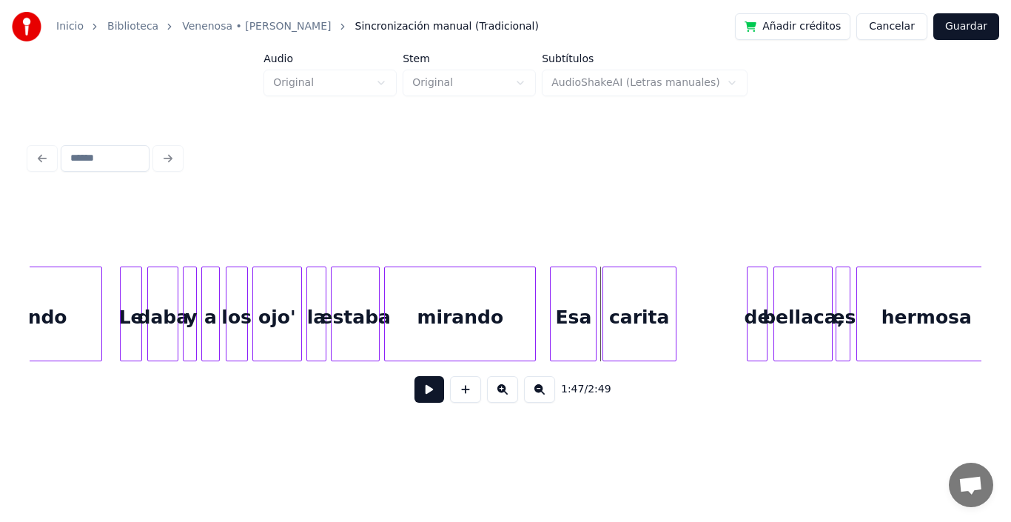
click at [414, 396] on button at bounding box center [429, 389] width 30 height 27
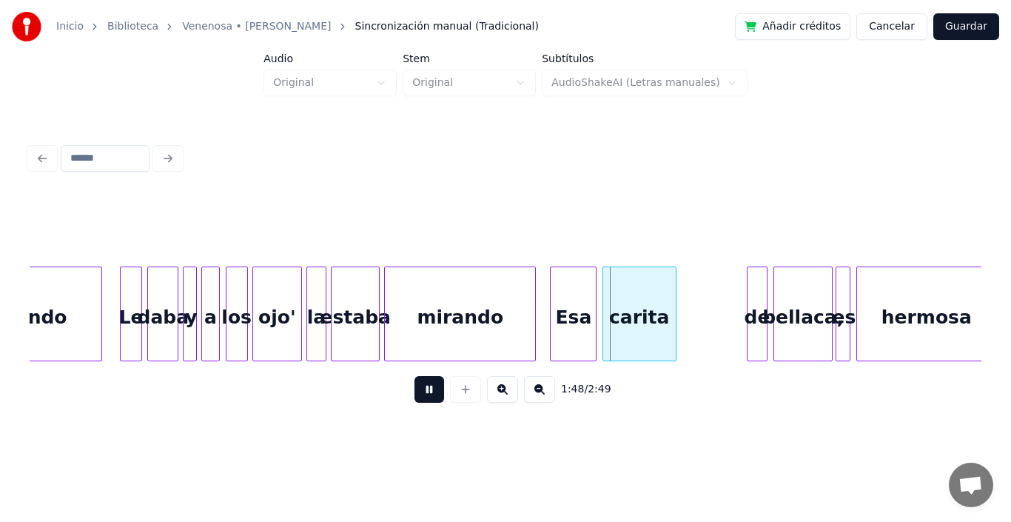
click at [414, 396] on button at bounding box center [429, 389] width 30 height 27
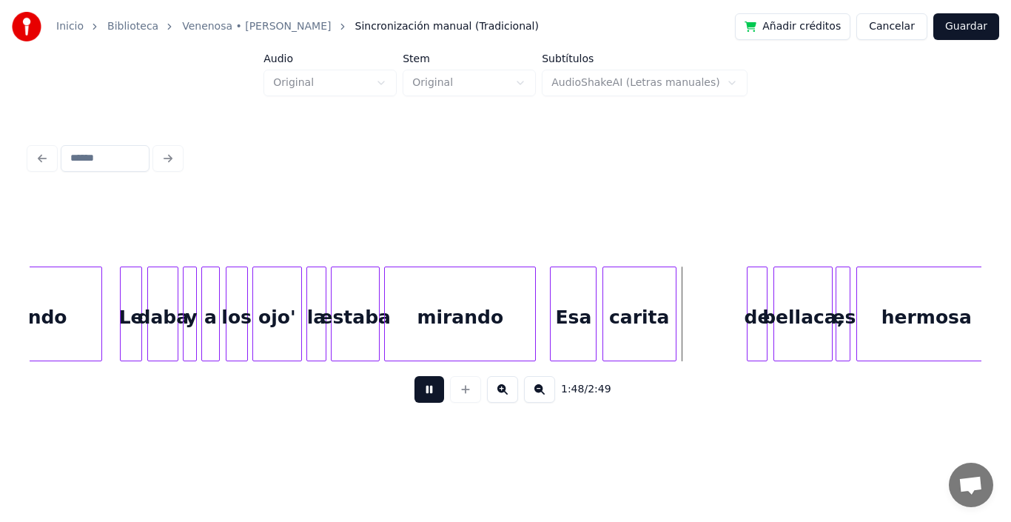
click at [414, 396] on button at bounding box center [429, 389] width 30 height 27
click at [676, 275] on div at bounding box center [674, 313] width 4 height 93
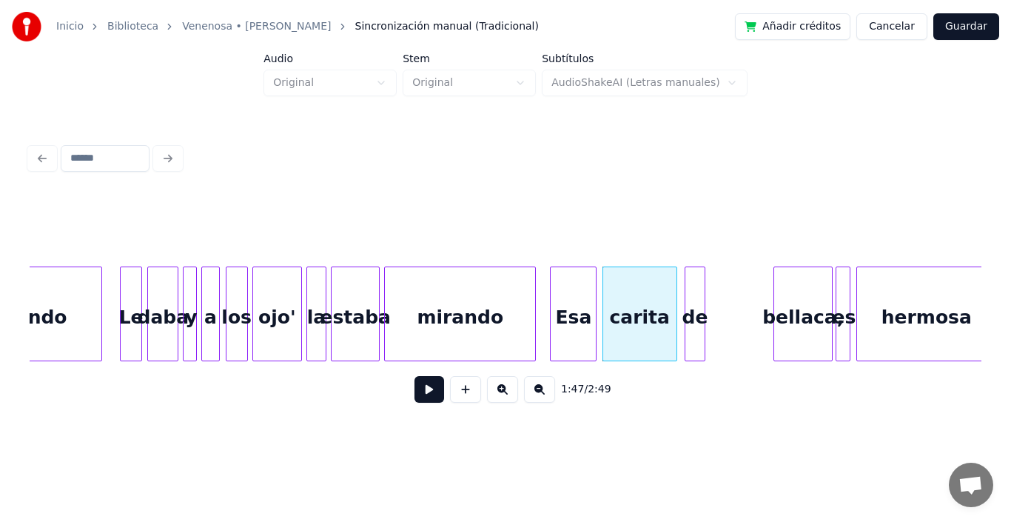
click at [698, 305] on div "de" at bounding box center [694, 317] width 19 height 101
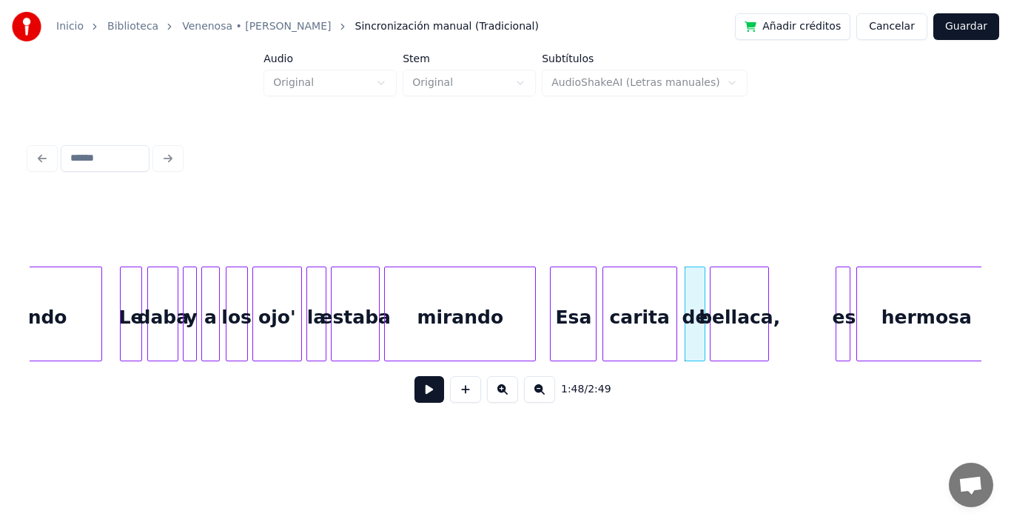
click at [727, 308] on div "bellaca," at bounding box center [740, 317] width 58 height 101
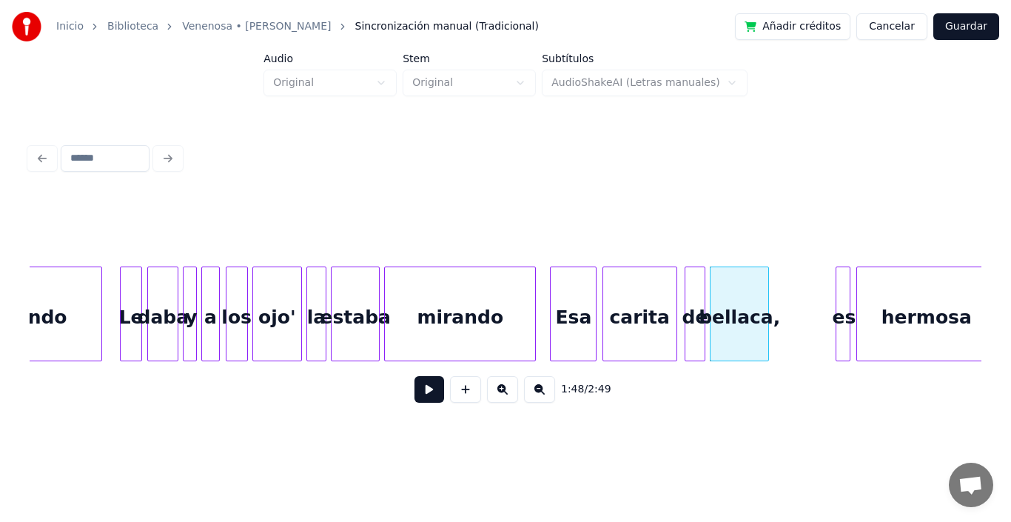
click at [663, 298] on div "carita" at bounding box center [639, 317] width 73 height 101
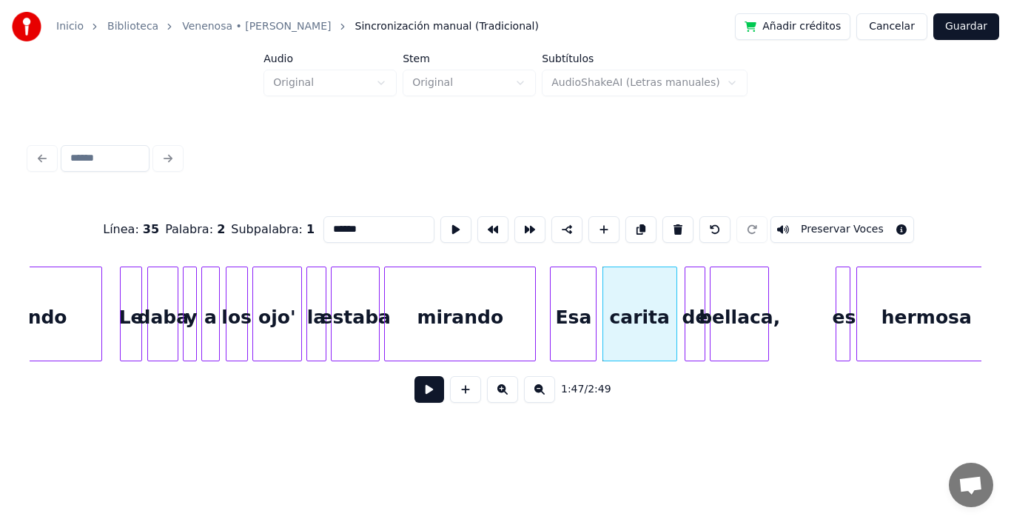
click at [421, 398] on button at bounding box center [429, 389] width 30 height 27
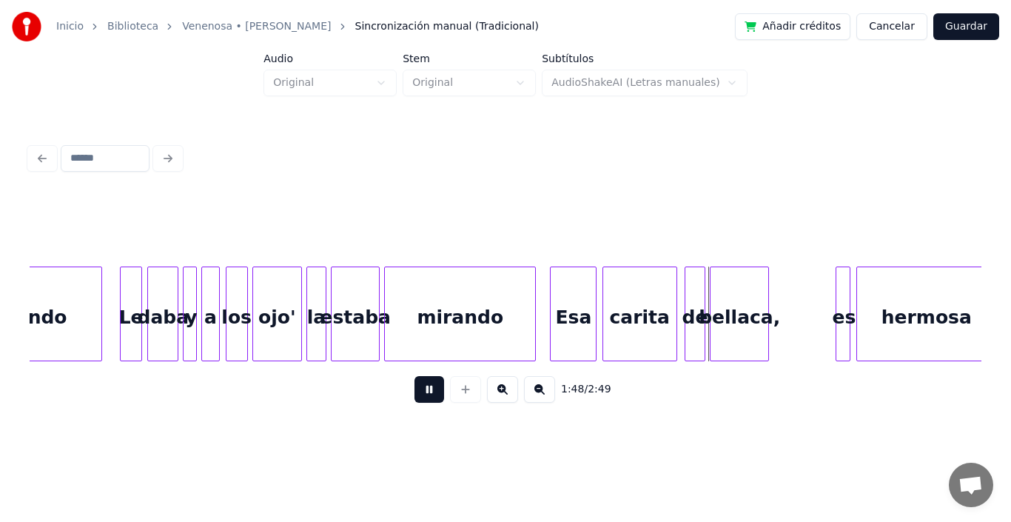
click at [421, 398] on button at bounding box center [429, 389] width 30 height 27
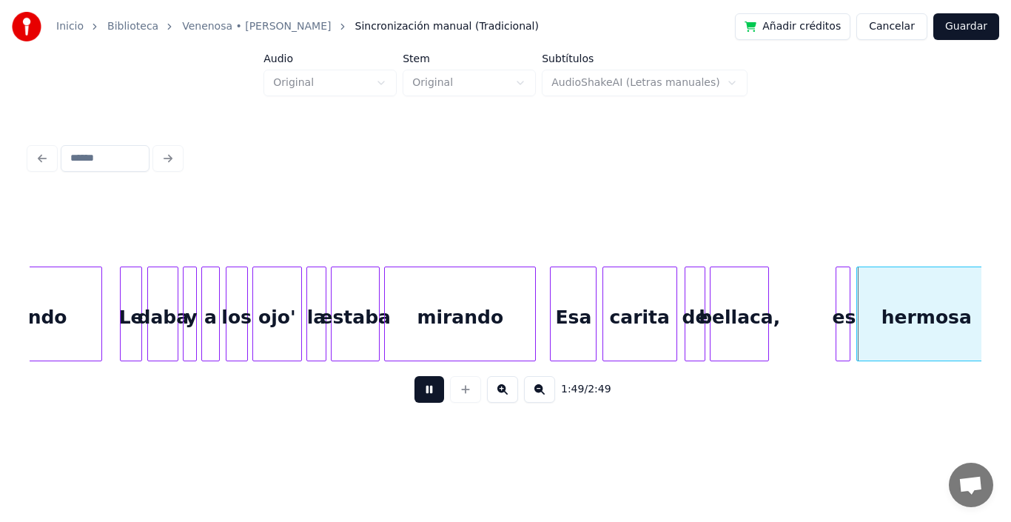
click at [421, 398] on button at bounding box center [429, 389] width 30 height 27
click at [684, 283] on div at bounding box center [685, 313] width 4 height 93
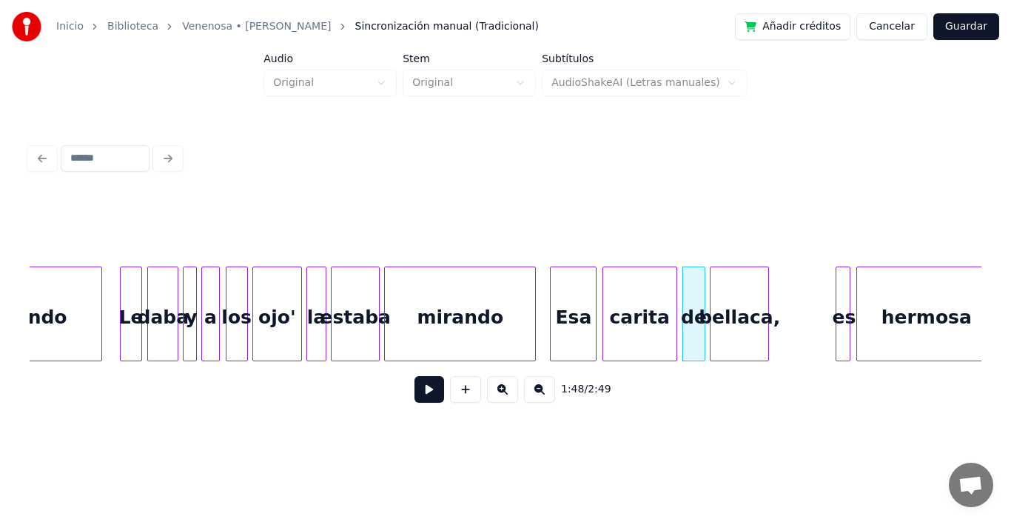
click at [693, 290] on div "de" at bounding box center [693, 317] width 21 height 101
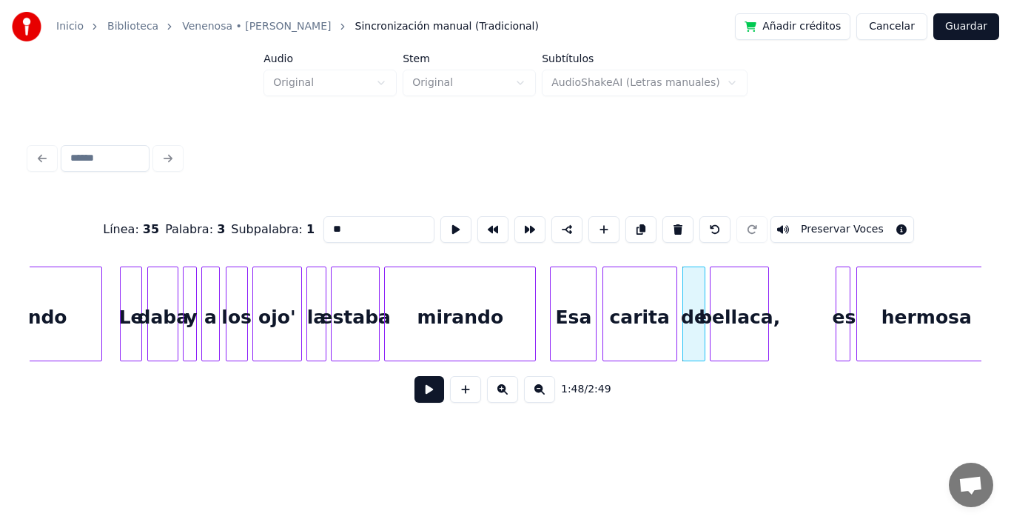
click at [415, 397] on button at bounding box center [429, 389] width 30 height 27
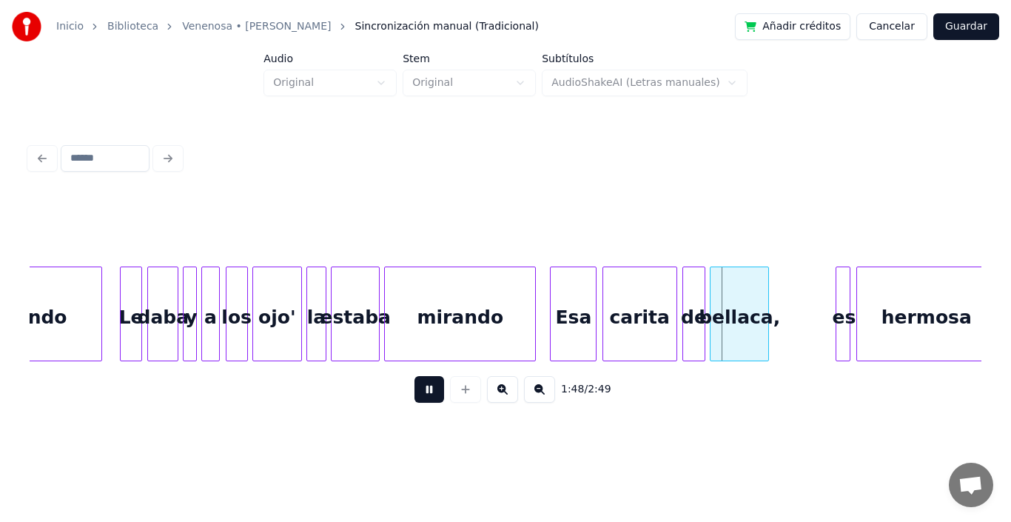
click at [415, 397] on button at bounding box center [429, 389] width 30 height 27
click at [758, 285] on div at bounding box center [757, 313] width 4 height 93
click at [771, 303] on div "es" at bounding box center [773, 317] width 15 height 101
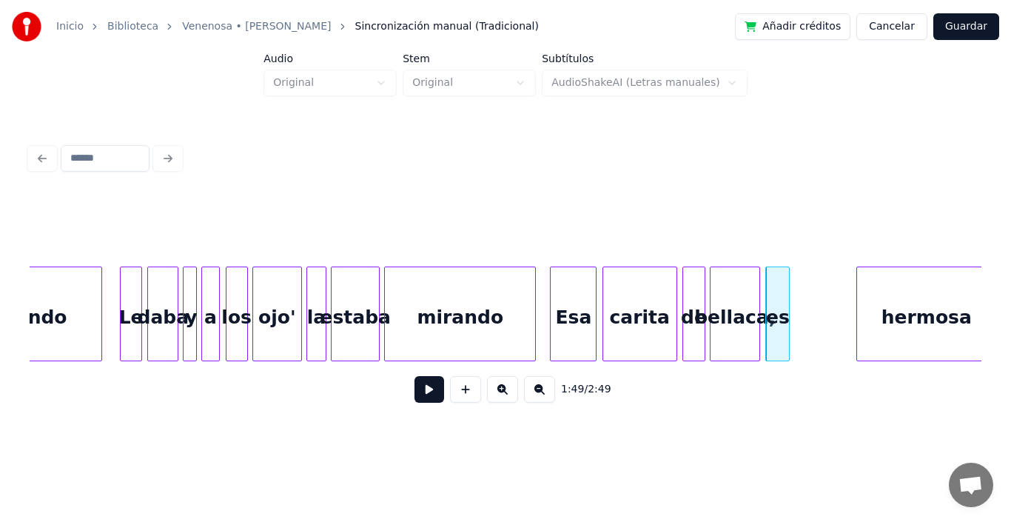
click at [789, 297] on div at bounding box center [787, 313] width 4 height 93
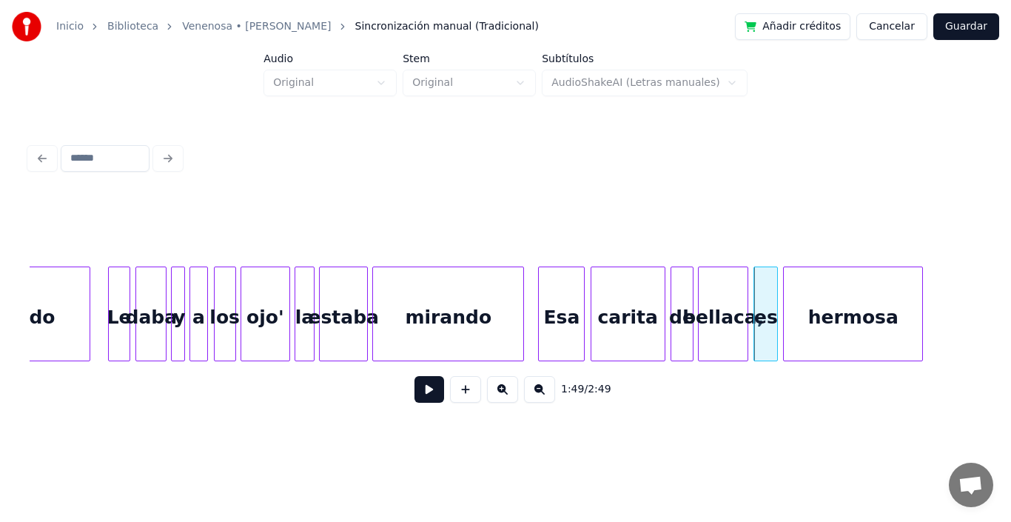
click at [864, 315] on div "hermosa" at bounding box center [853, 317] width 138 height 101
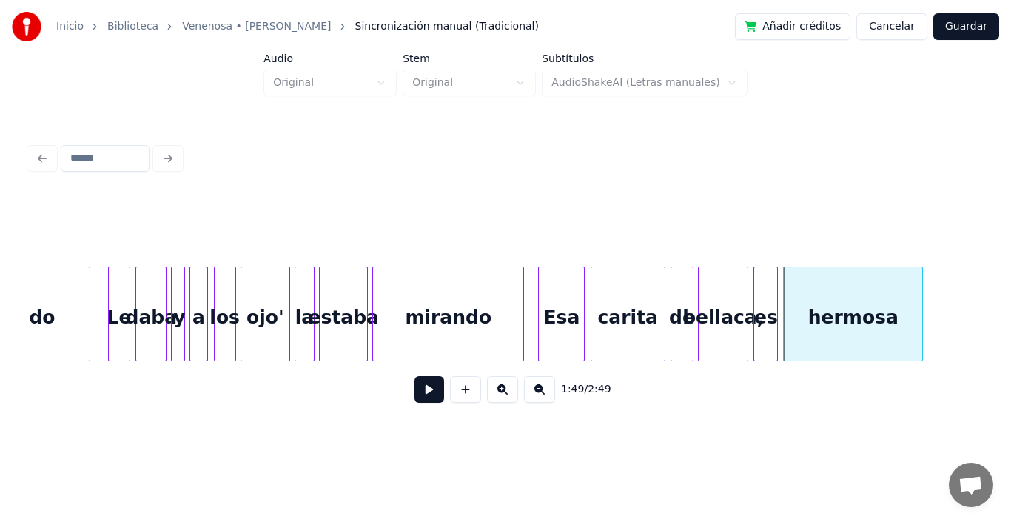
click at [425, 396] on button at bounding box center [429, 389] width 30 height 27
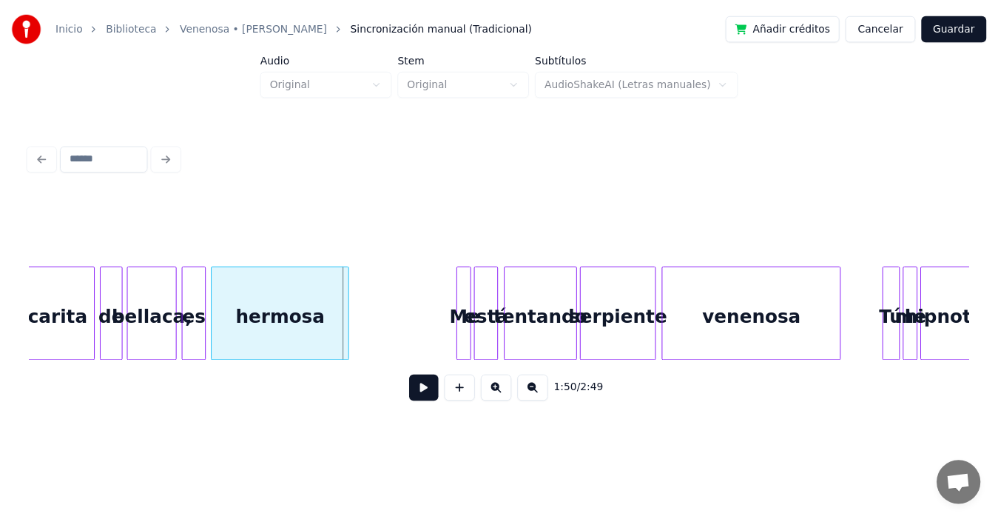
scroll to position [0, 16067]
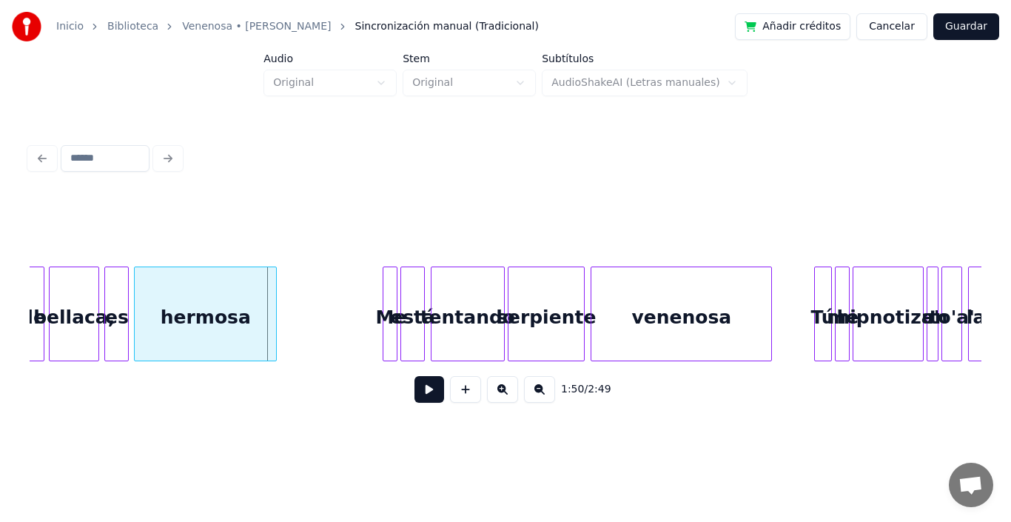
click at [275, 281] on div at bounding box center [274, 313] width 4 height 93
click at [327, 271] on div "Me" at bounding box center [326, 317] width 15 height 101
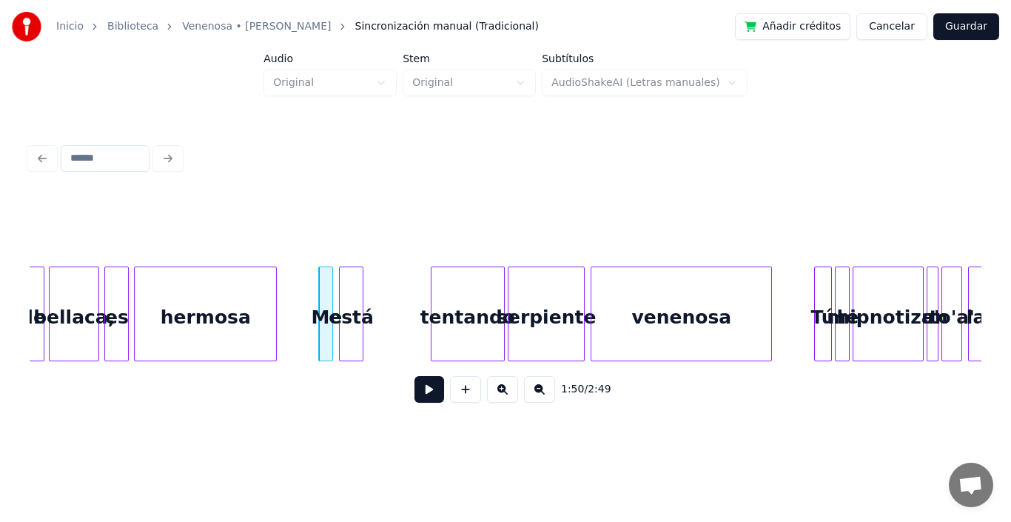
click at [352, 282] on div "está" at bounding box center [351, 317] width 22 height 101
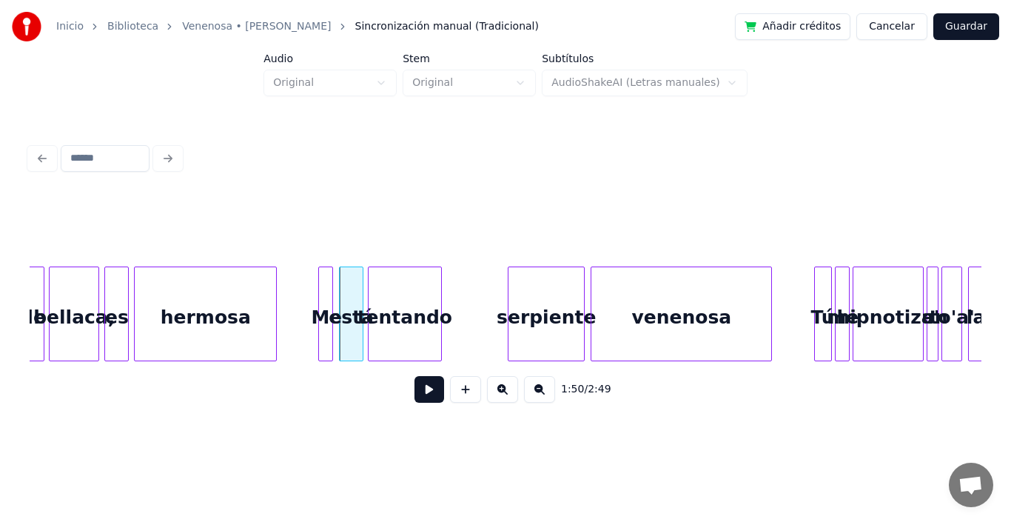
click at [403, 303] on div "tentando" at bounding box center [405, 317] width 73 height 101
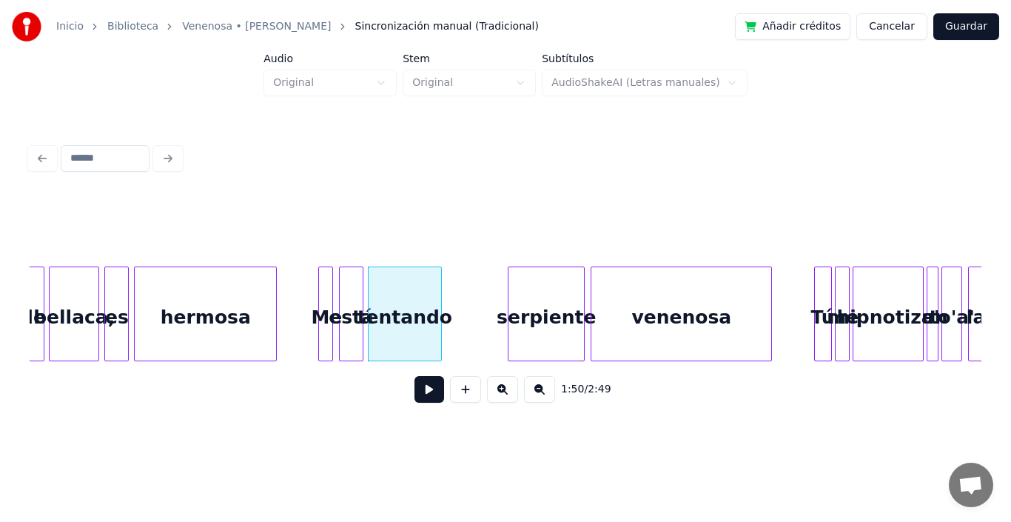
click at [964, 25] on button "Guardar" at bounding box center [966, 26] width 66 height 27
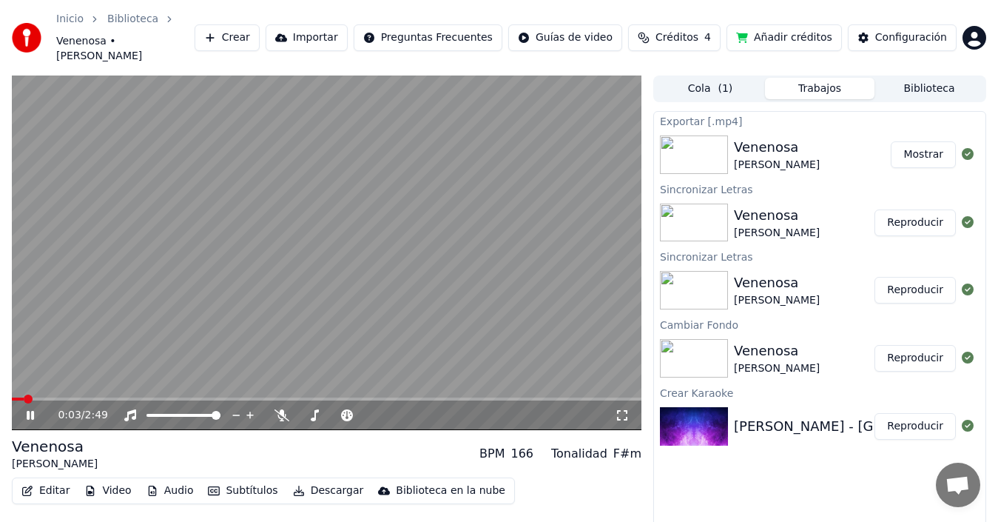
click at [393, 317] on video at bounding box center [327, 252] width 630 height 355
